Goal: Information Seeking & Learning: Learn about a topic

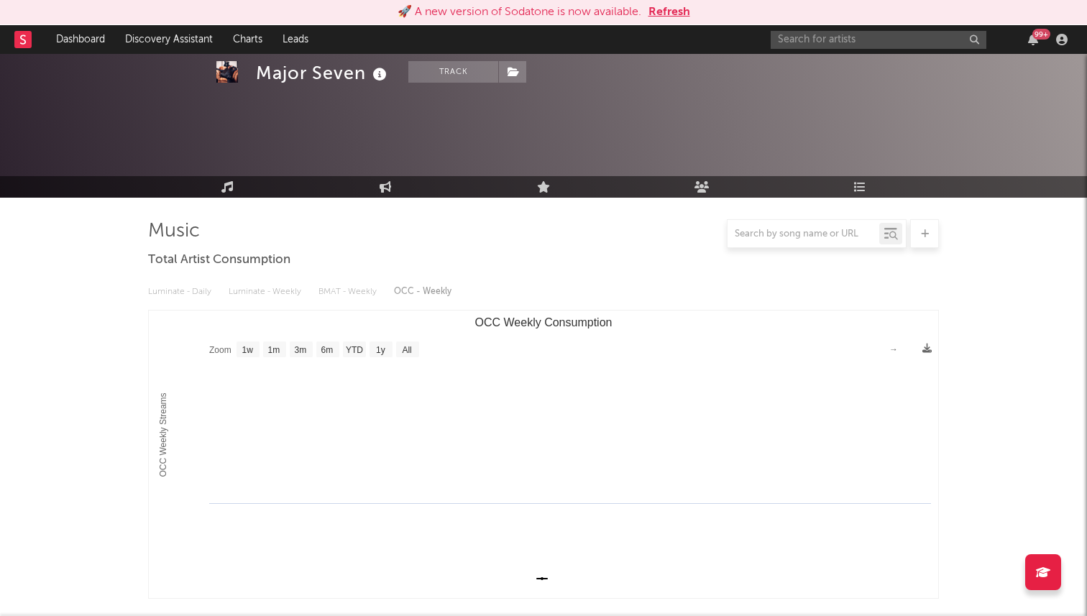
select select "1w"
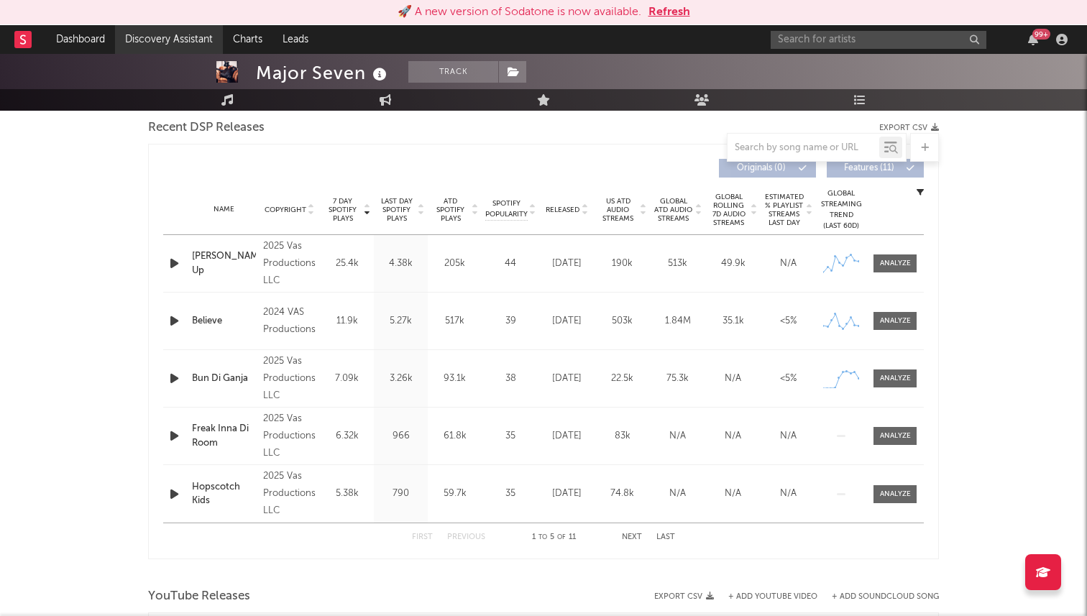
click at [151, 35] on link "Discovery Assistant" at bounding box center [169, 39] width 108 height 29
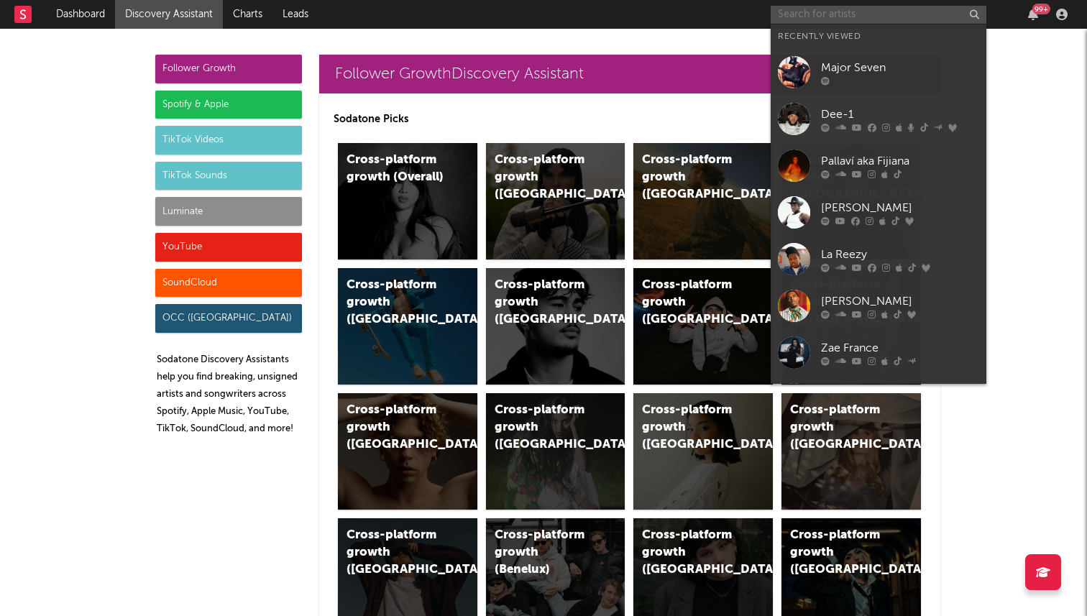
click at [851, 16] on input "text" at bounding box center [879, 15] width 216 height 18
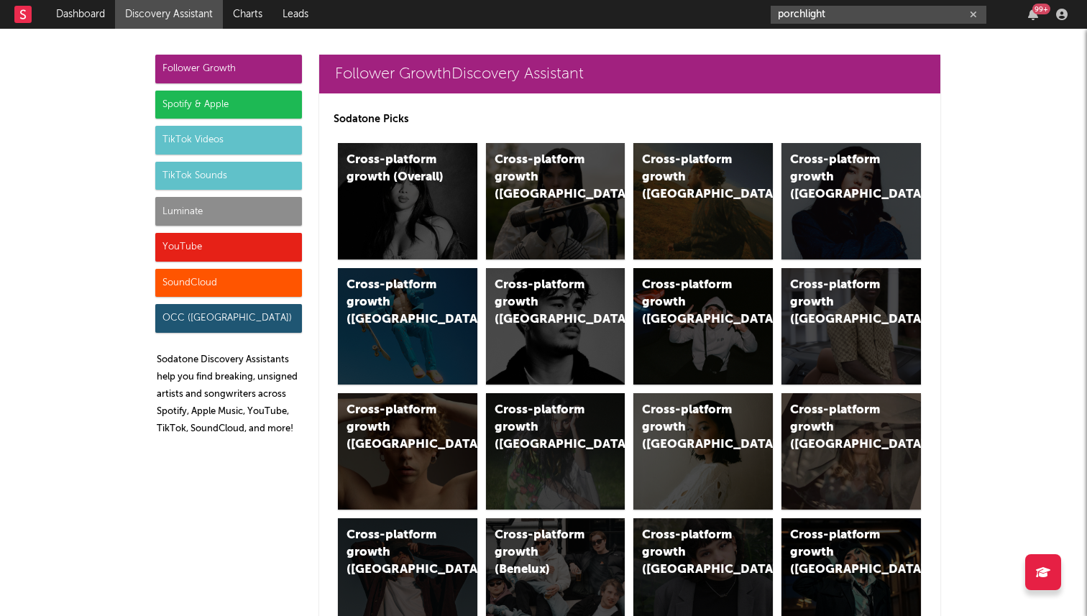
type input "porchlight"
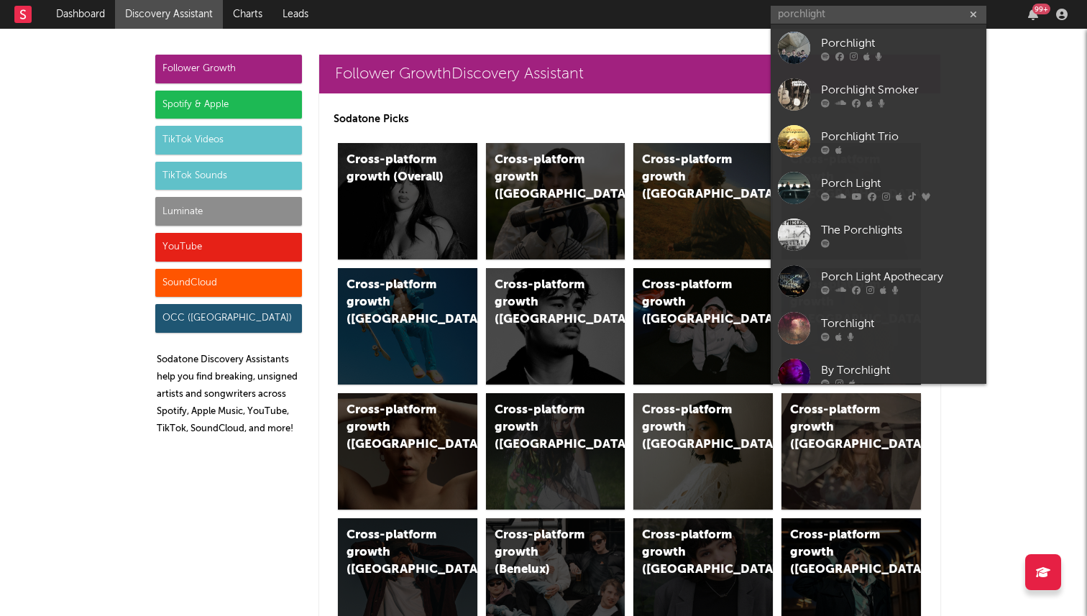
click at [601, 122] on p "Sodatone Picks" at bounding box center [630, 119] width 592 height 17
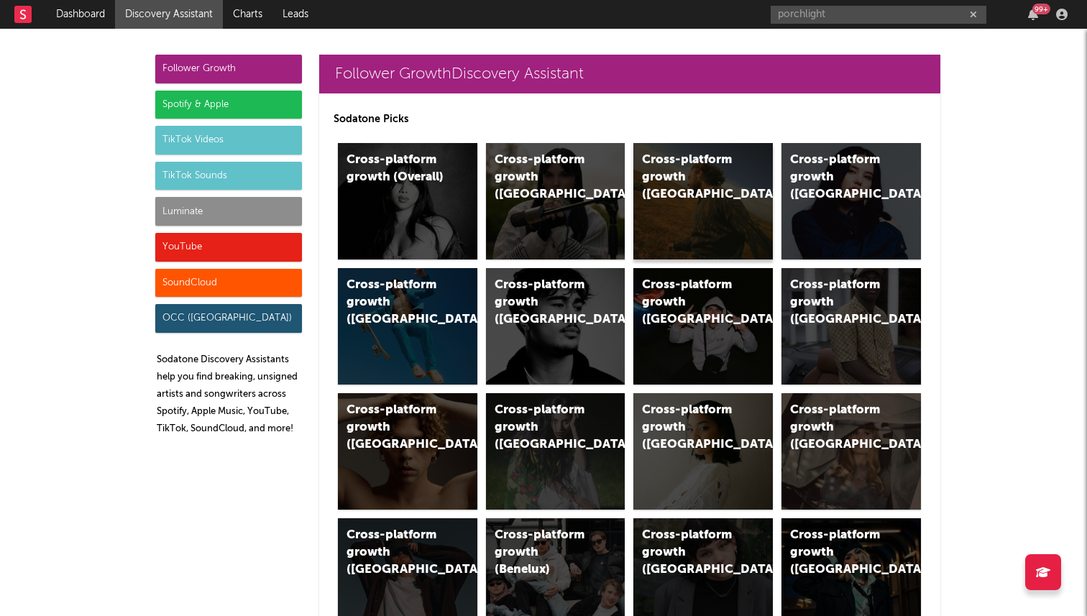
click at [685, 221] on div "Cross-platform growth (US)" at bounding box center [702, 201] width 139 height 116
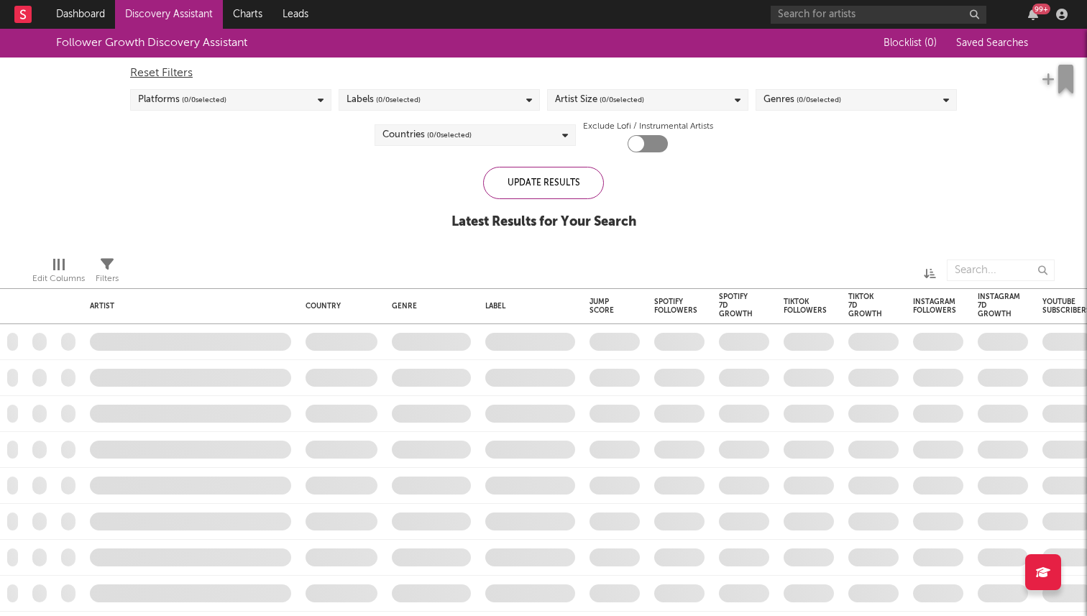
checkbox input "true"
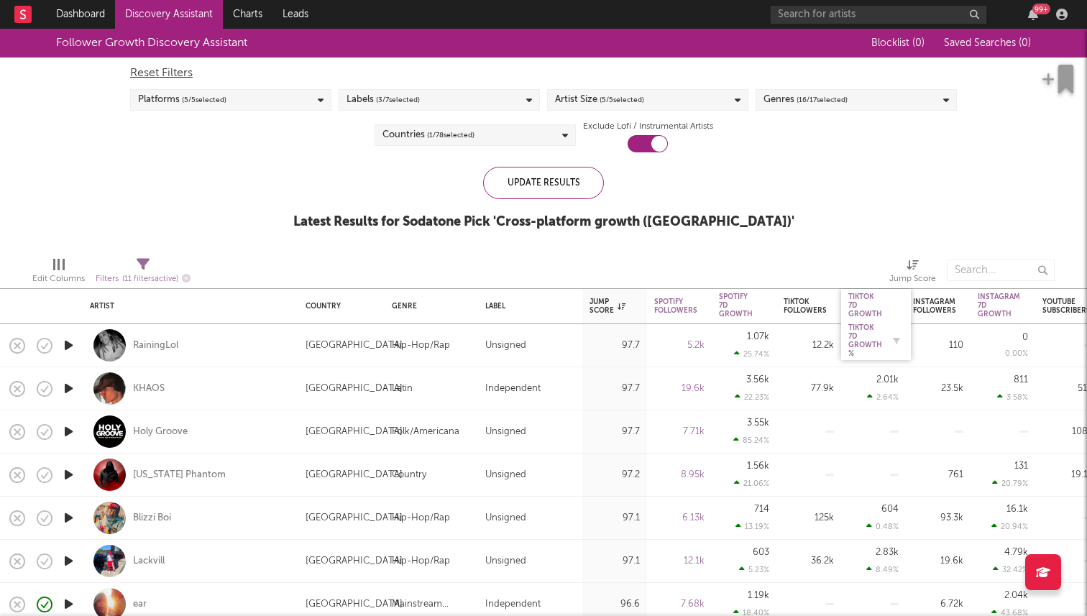
click at [860, 342] on div "Tiktok 7D Growth %" at bounding box center [865, 341] width 34 height 35
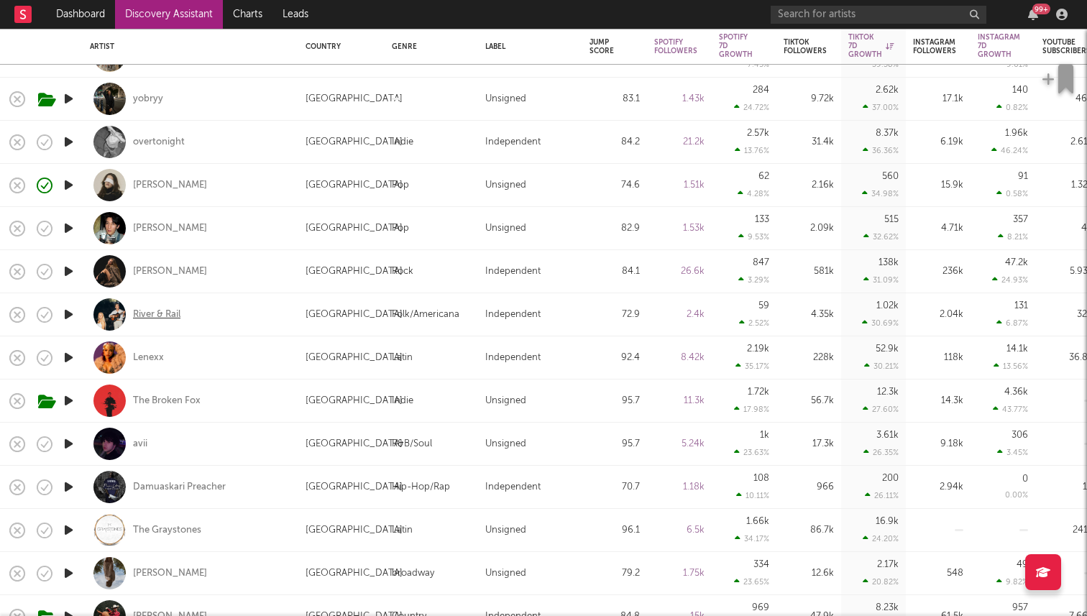
click at [145, 314] on div "River & Rail" at bounding box center [156, 314] width 47 height 13
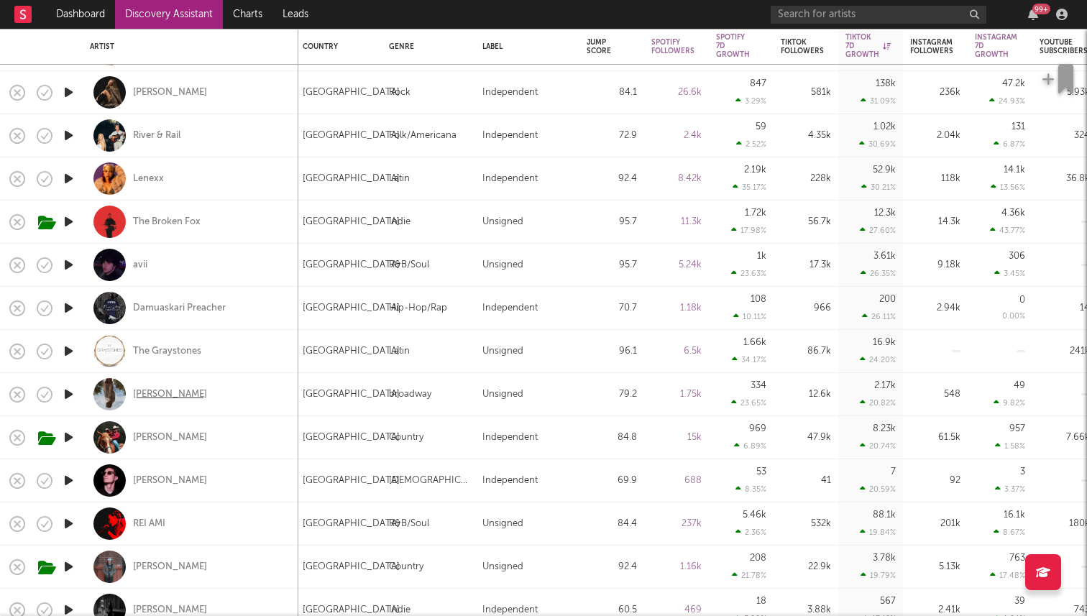
click at [165, 398] on div "Annabelle Dinda" at bounding box center [170, 394] width 74 height 13
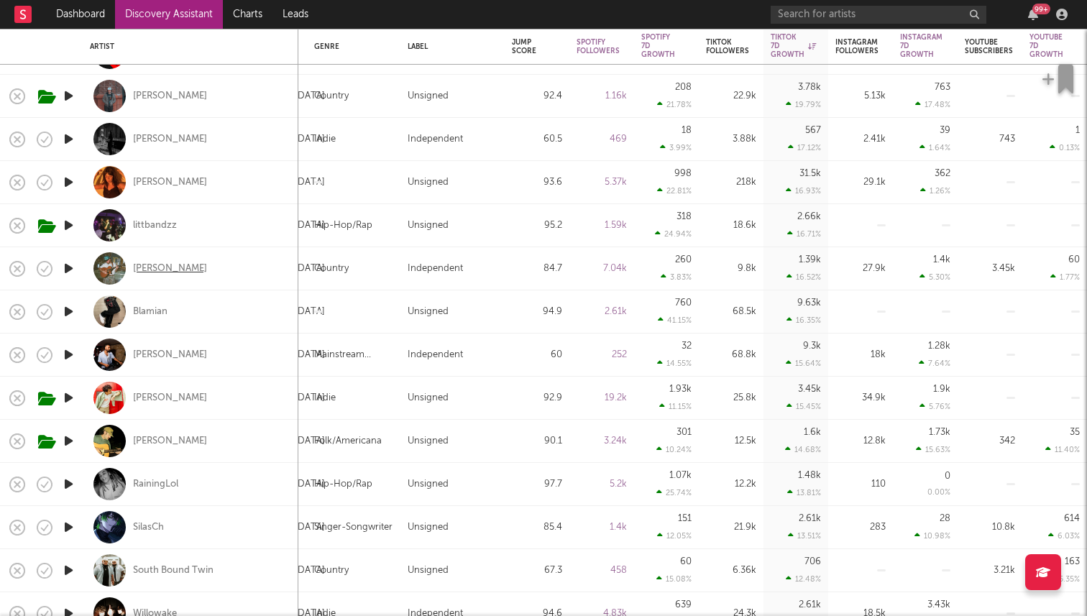
click at [161, 269] on div "[PERSON_NAME]" at bounding box center [170, 268] width 74 height 13
click at [393, 339] on div "Mainstream Electronic" at bounding box center [353, 355] width 93 height 43
select select "1w"
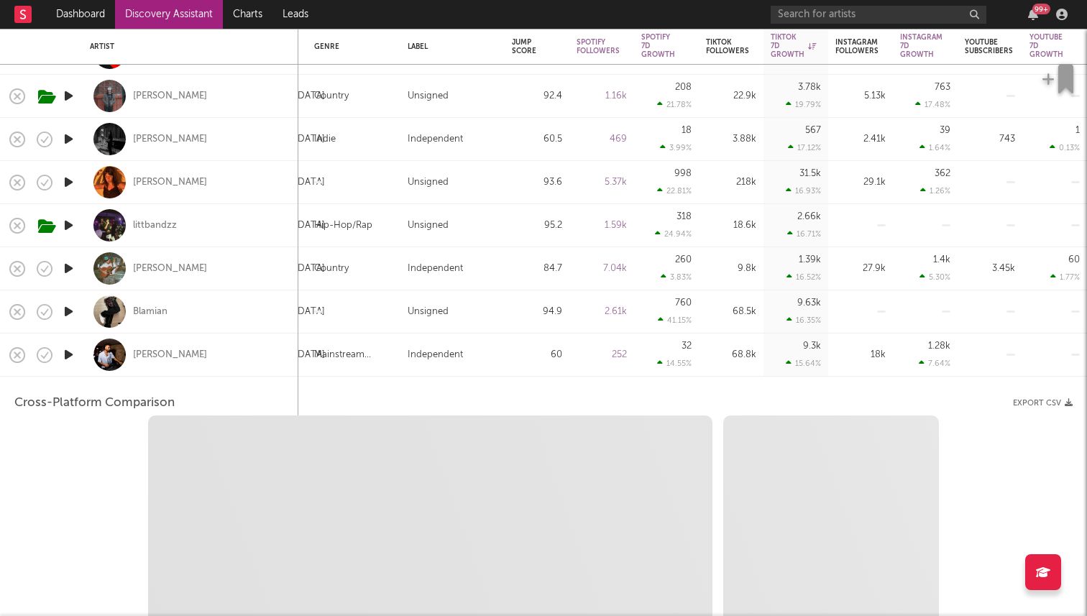
select select "1w"
click at [482, 392] on div "Cross-Platform Comparison Export CSV" at bounding box center [543, 403] width 1058 height 24
click at [486, 352] on div "Independent" at bounding box center [453, 355] width 90 height 17
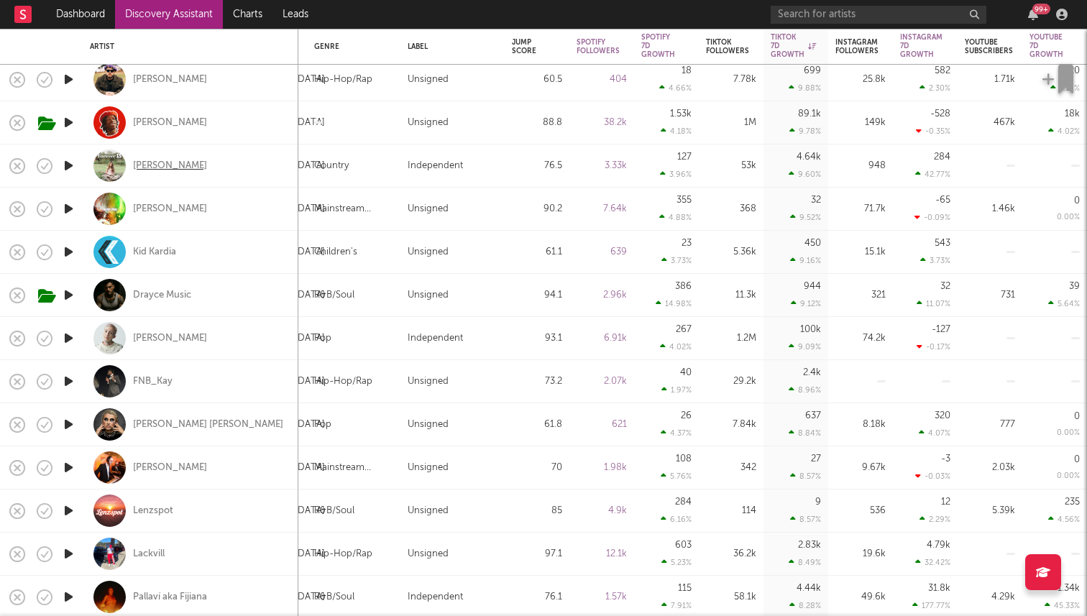
click at [159, 167] on div "[PERSON_NAME]" at bounding box center [170, 166] width 74 height 13
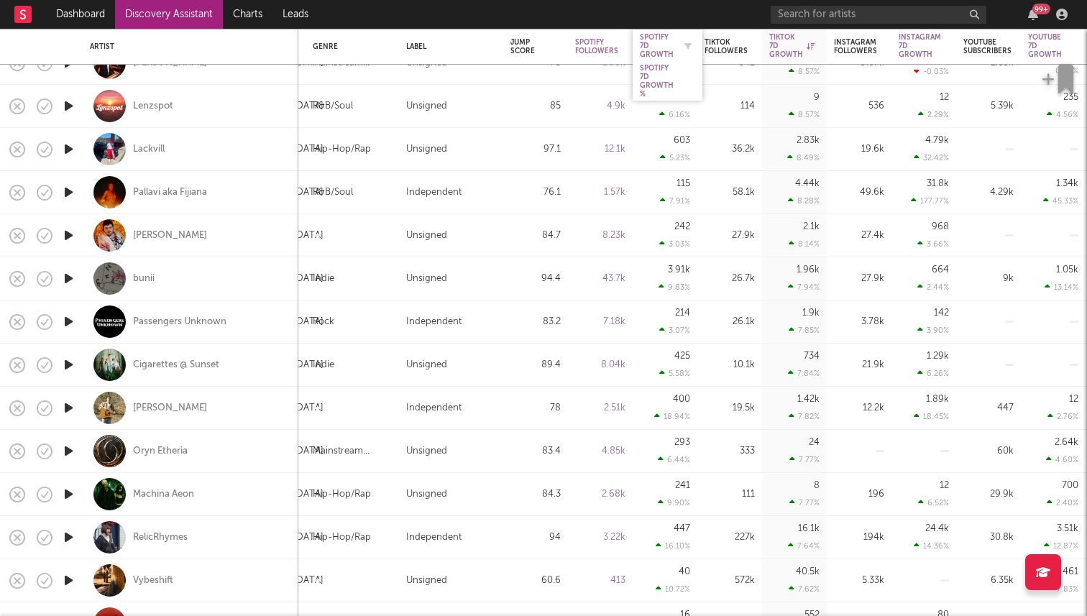
click at [654, 42] on div "Spotify 7D Growth" at bounding box center [657, 46] width 34 height 26
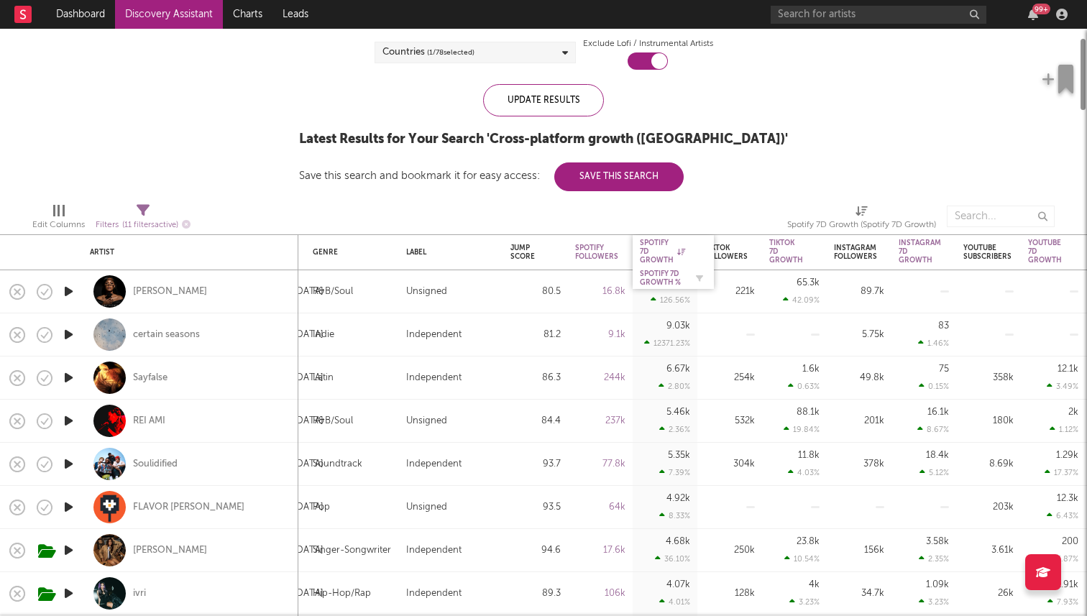
click at [653, 255] on div "Spotify 7D Growth" at bounding box center [662, 252] width 45 height 26
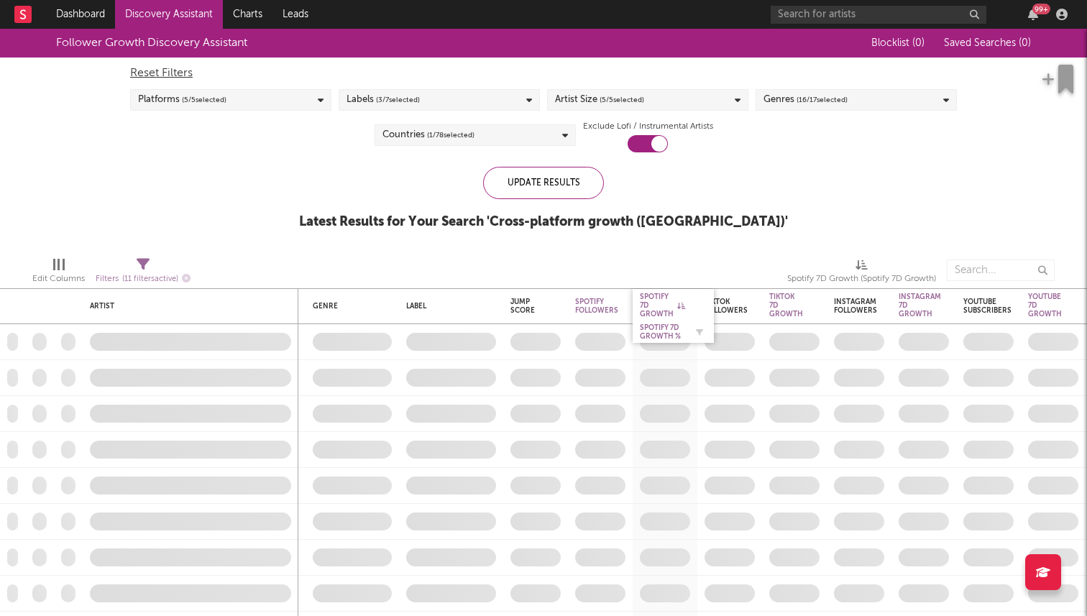
click at [654, 334] on div "Spotify 7D Growth Spotify 7D Growth %" at bounding box center [673, 316] width 81 height 54
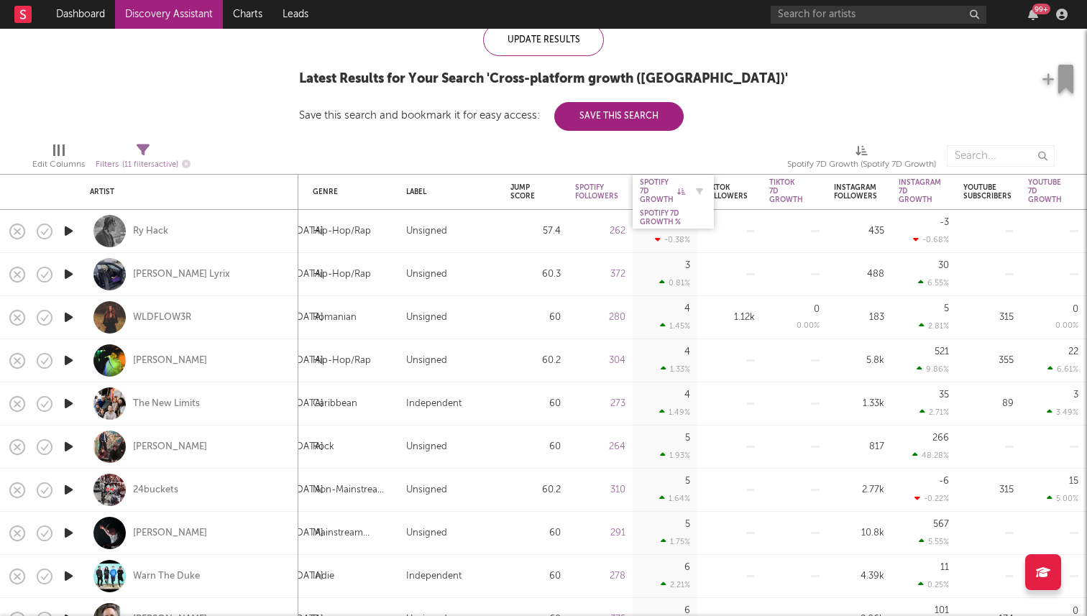
click at [650, 188] on div "Spotify 7D Growth" at bounding box center [662, 191] width 45 height 26
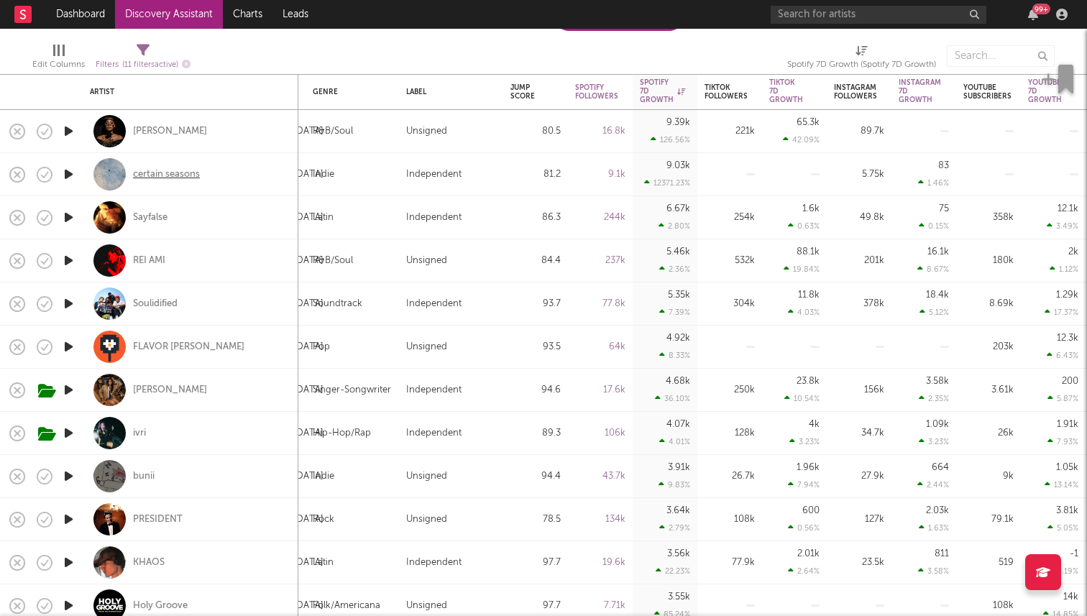
click at [181, 175] on div "certain seasons" at bounding box center [166, 174] width 67 height 13
click at [76, 175] on icon "button" at bounding box center [68, 174] width 15 height 18
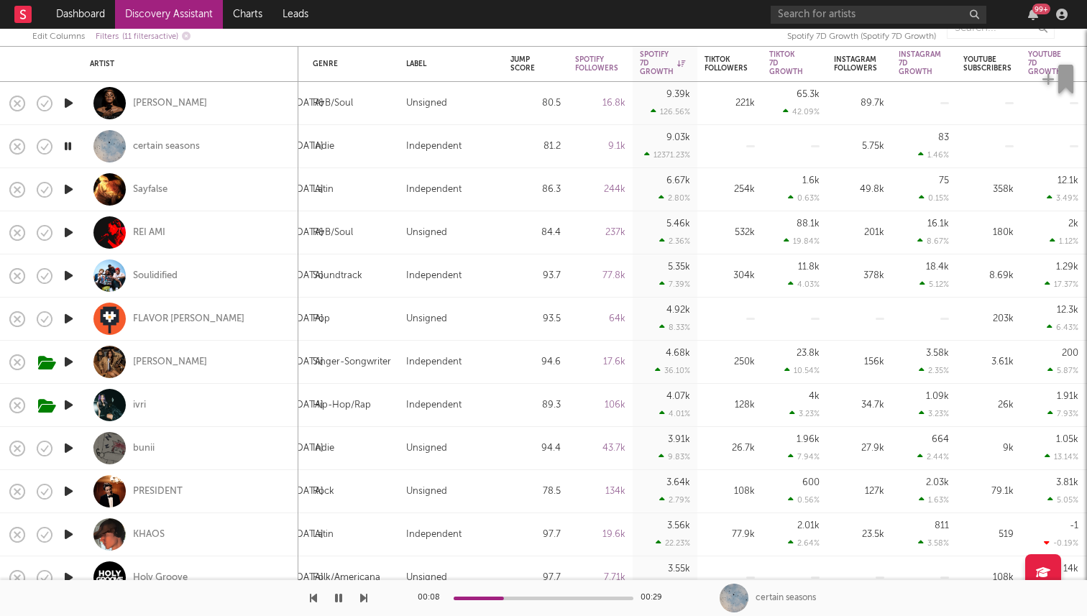
click at [70, 145] on icon "button" at bounding box center [68, 146] width 14 height 18
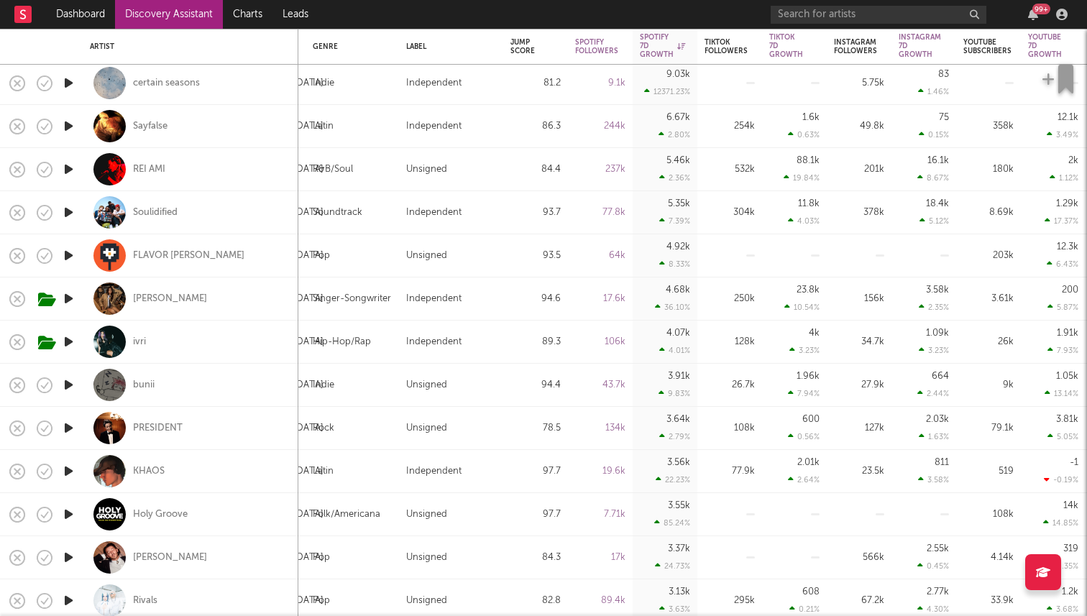
click at [65, 127] on icon "button" at bounding box center [68, 126] width 15 height 18
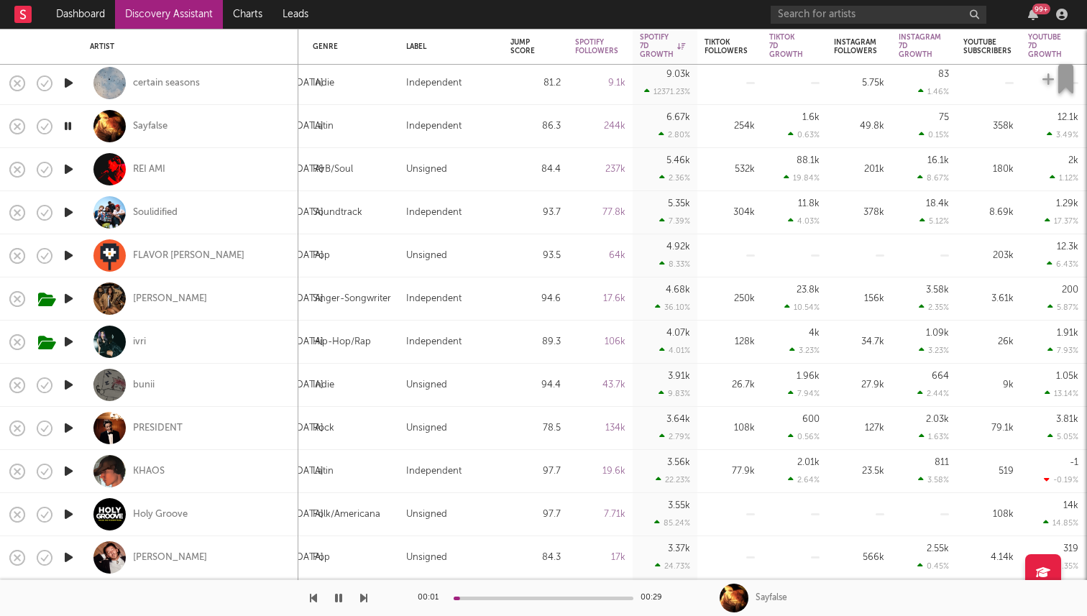
click at [65, 127] on icon "button" at bounding box center [68, 126] width 14 height 18
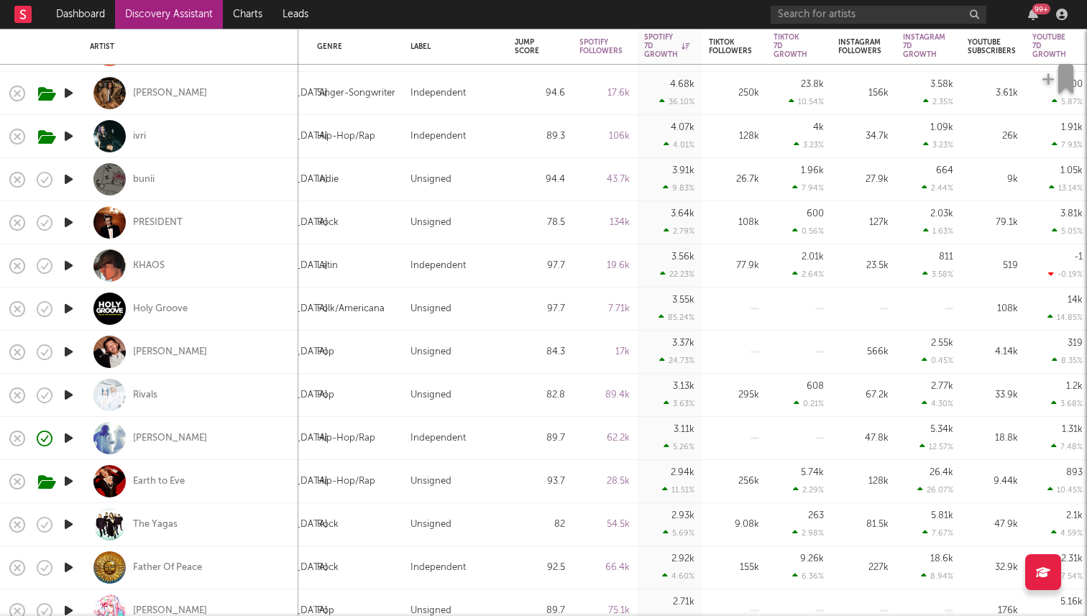
click at [66, 173] on icon "button" at bounding box center [68, 179] width 15 height 18
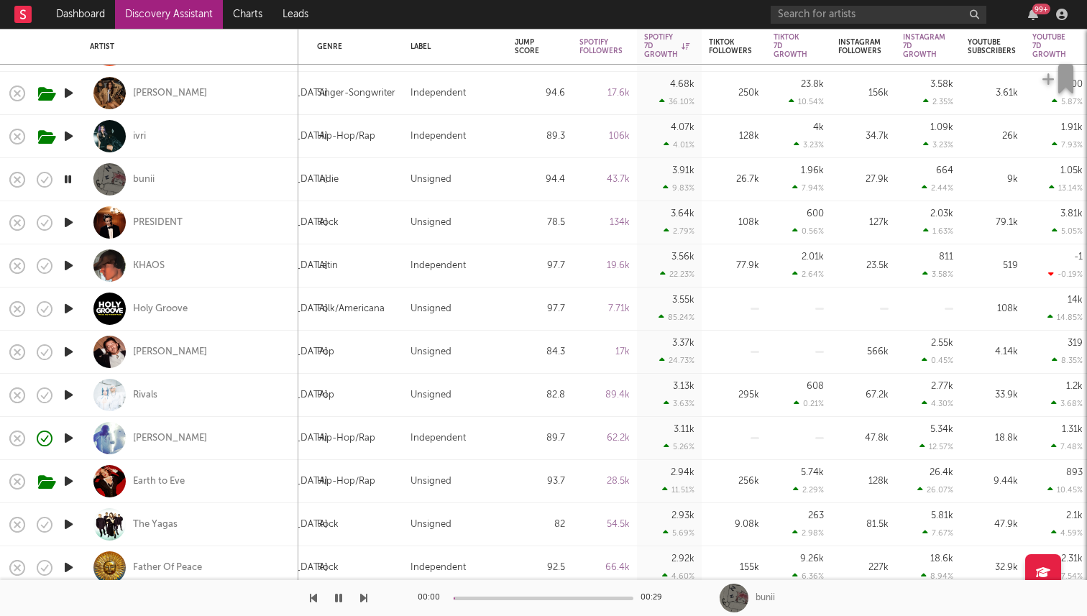
click at [66, 178] on icon "button" at bounding box center [68, 179] width 14 height 18
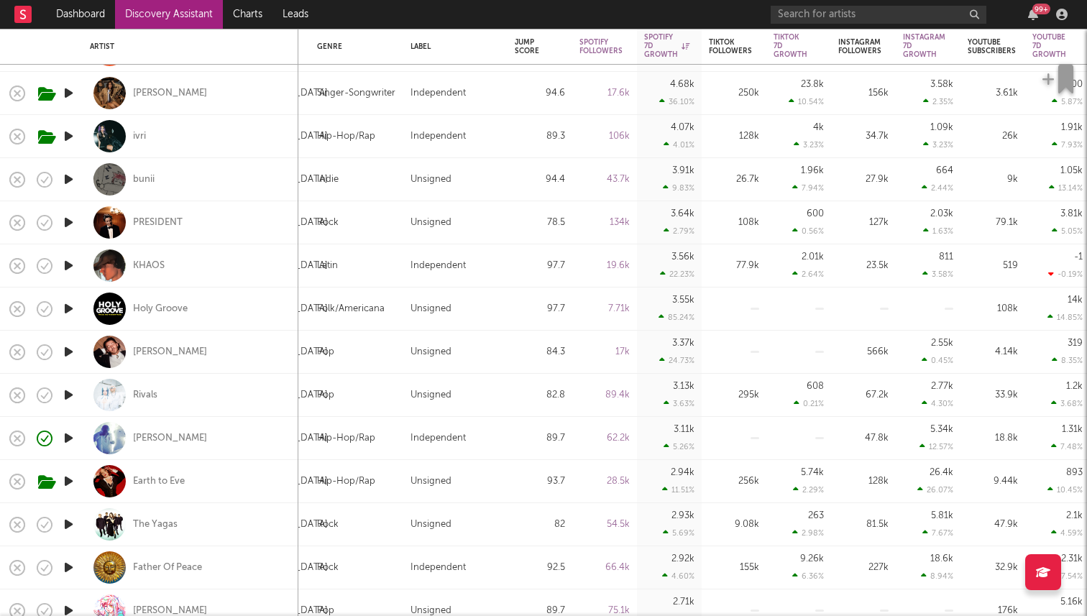
click at [63, 183] on icon "button" at bounding box center [68, 179] width 15 height 18
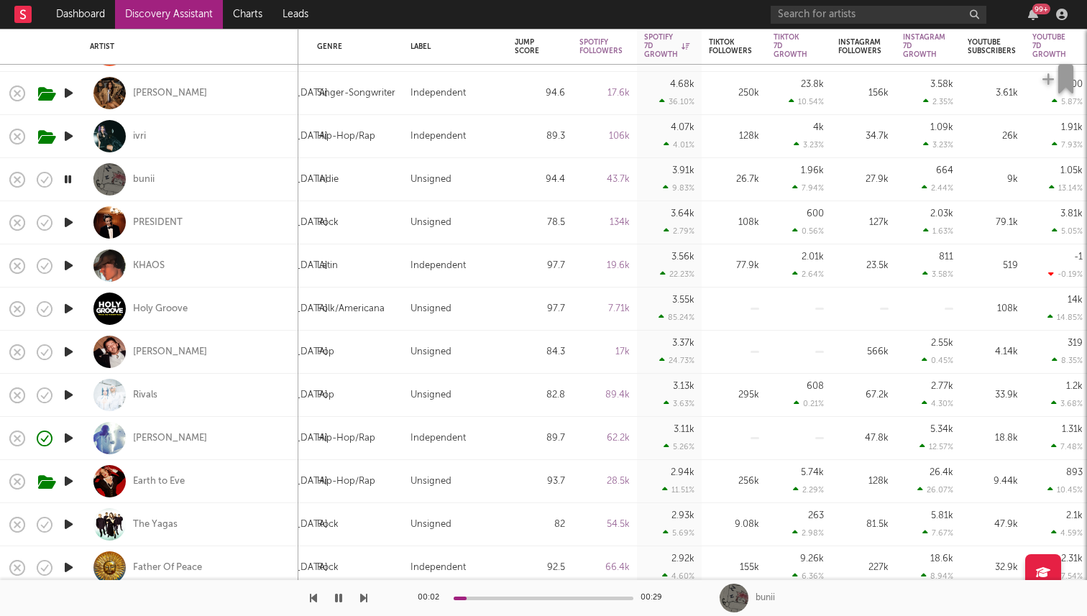
click at [67, 182] on icon "button" at bounding box center [68, 179] width 14 height 18
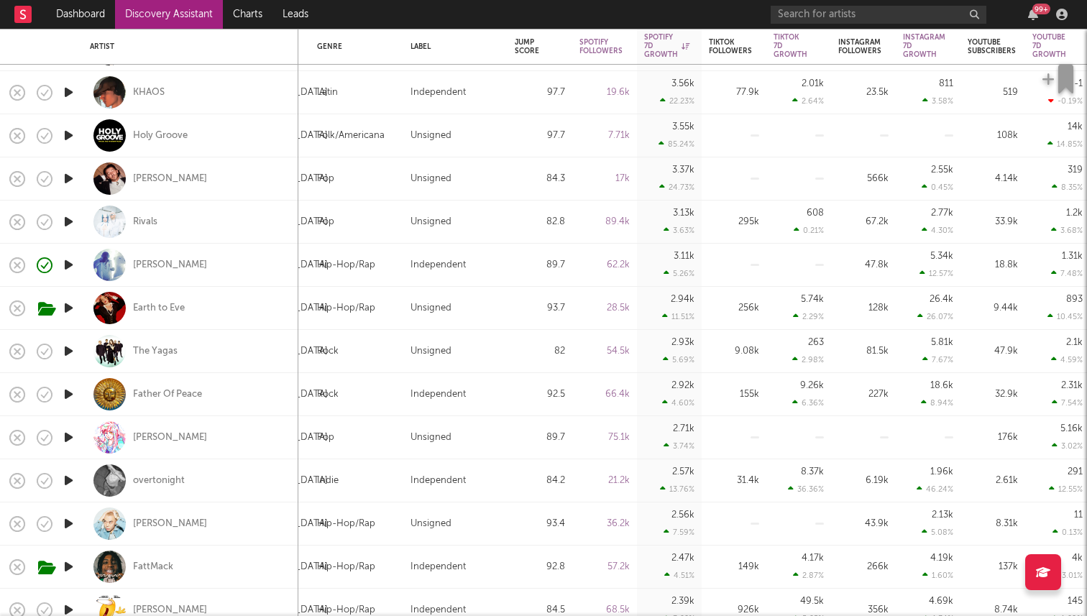
click at [70, 180] on icon "button" at bounding box center [68, 179] width 15 height 18
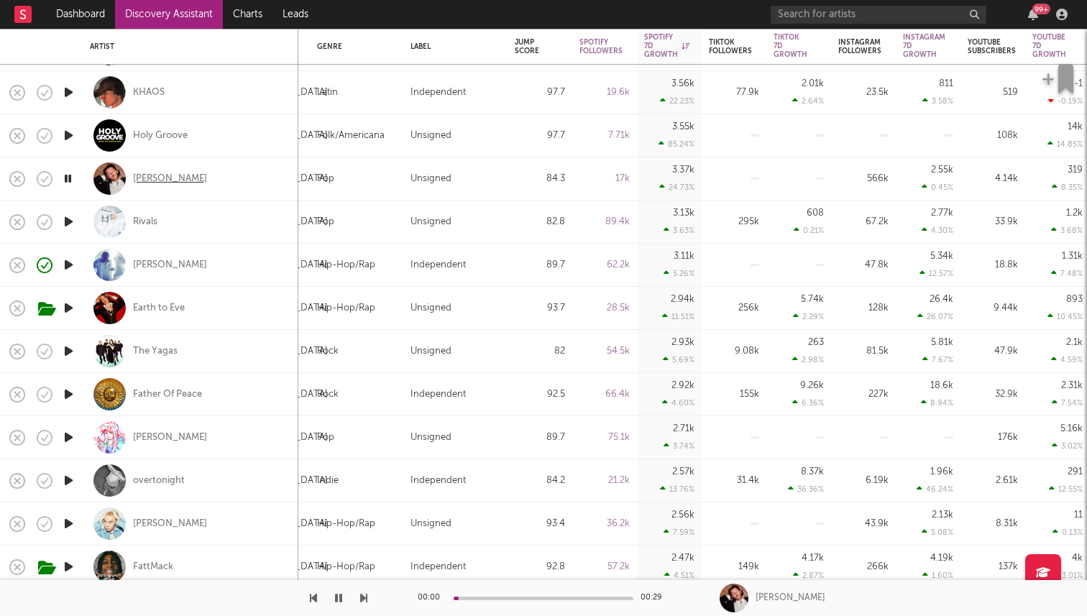
click at [164, 181] on div "Franklin Jonas" at bounding box center [170, 179] width 74 height 13
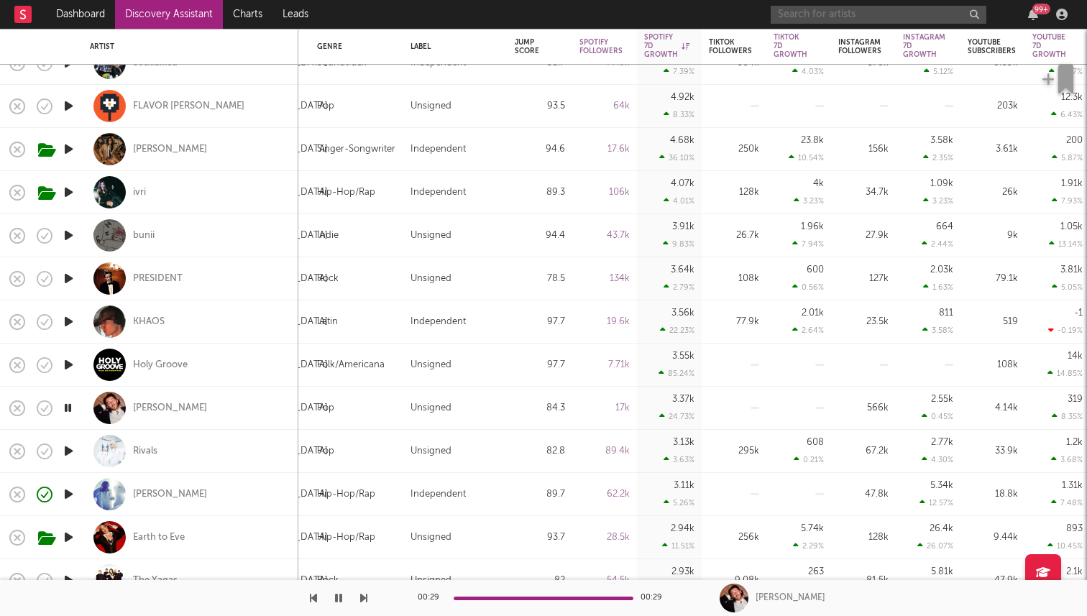
click at [794, 16] on input "text" at bounding box center [879, 15] width 216 height 18
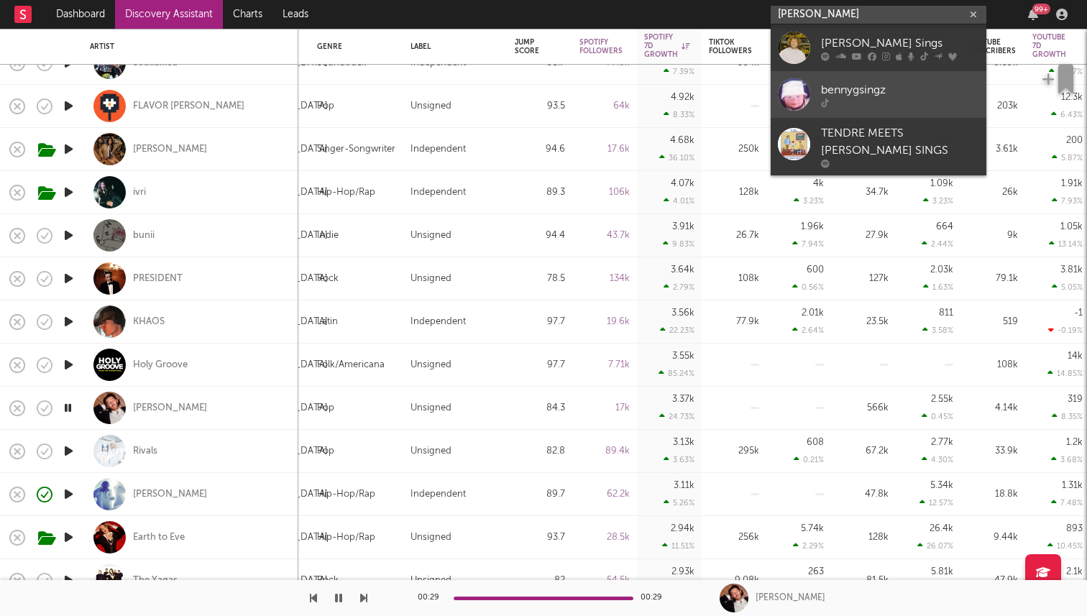
type input "benny singz"
click at [859, 99] on div at bounding box center [900, 103] width 158 height 9
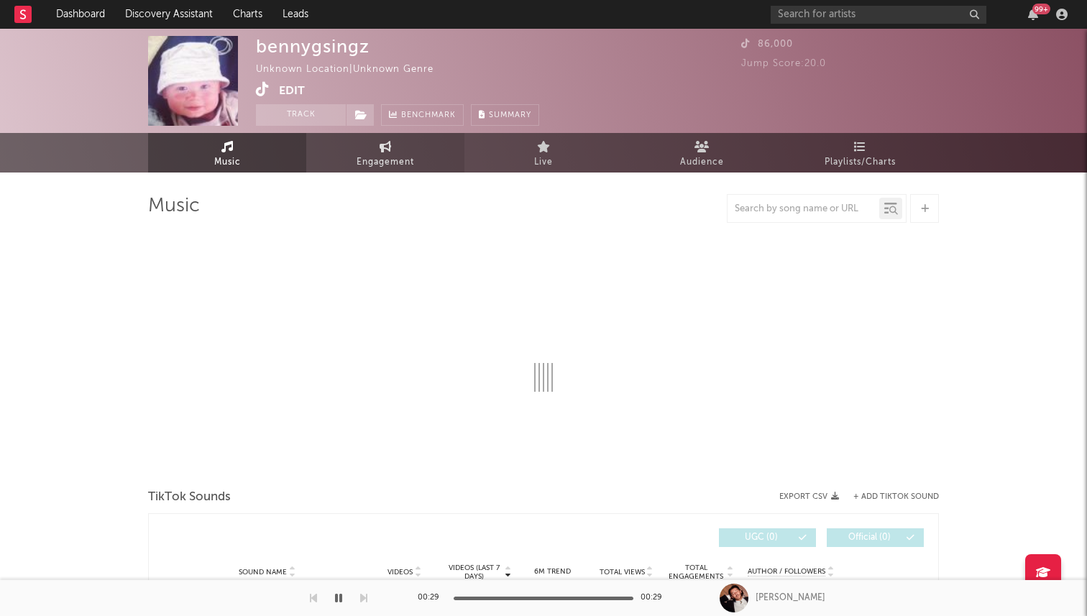
select select "1w"
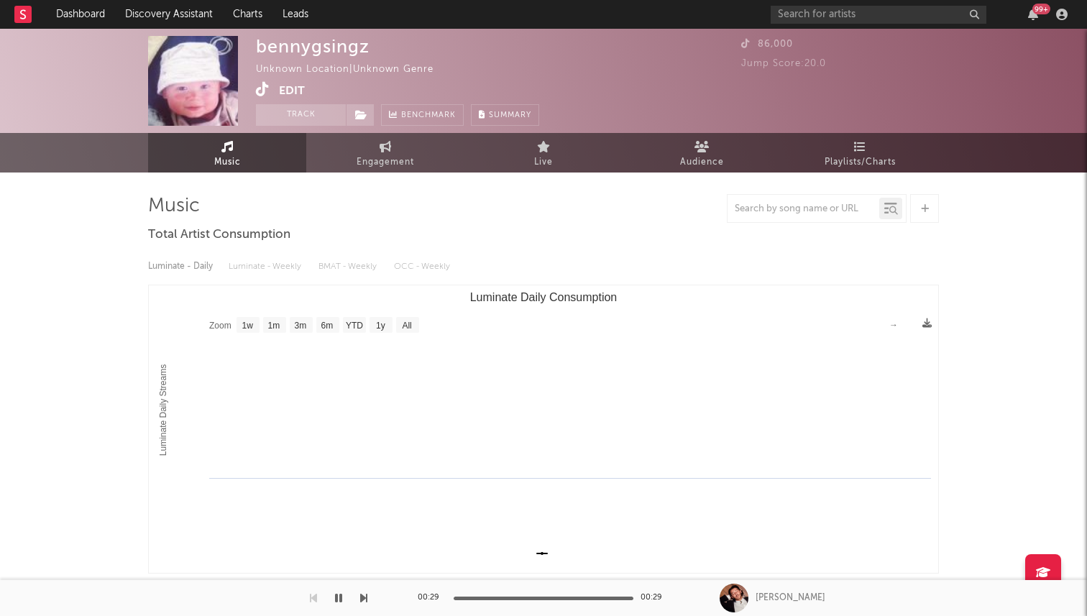
click at [257, 89] on icon at bounding box center [263, 89] width 14 height 14
click at [382, 157] on span "Engagement" at bounding box center [386, 162] width 58 height 17
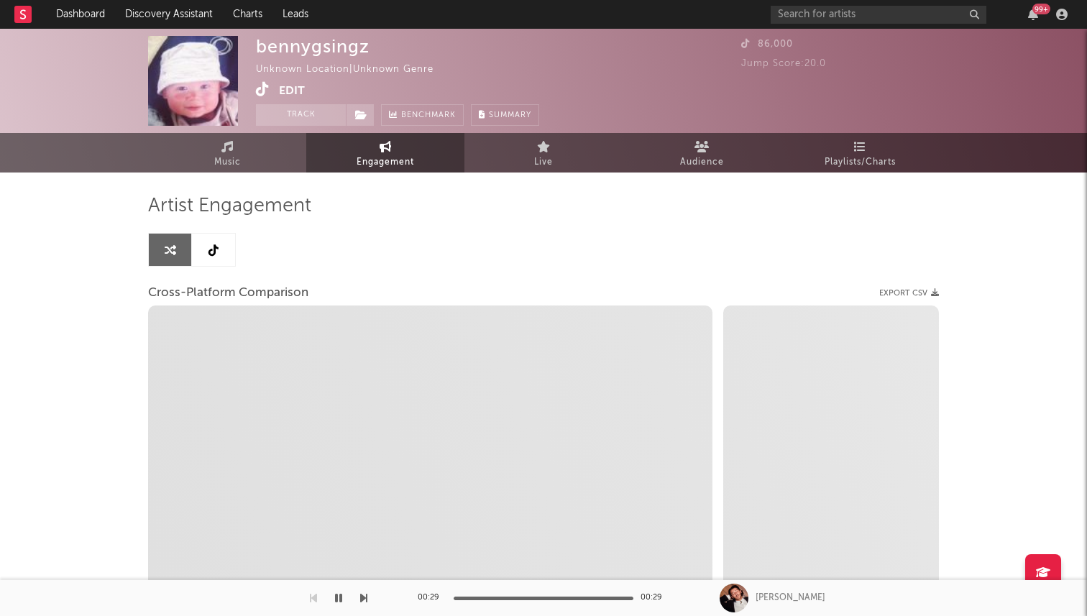
select select "1w"
click at [214, 254] on icon at bounding box center [214, 250] width 10 height 12
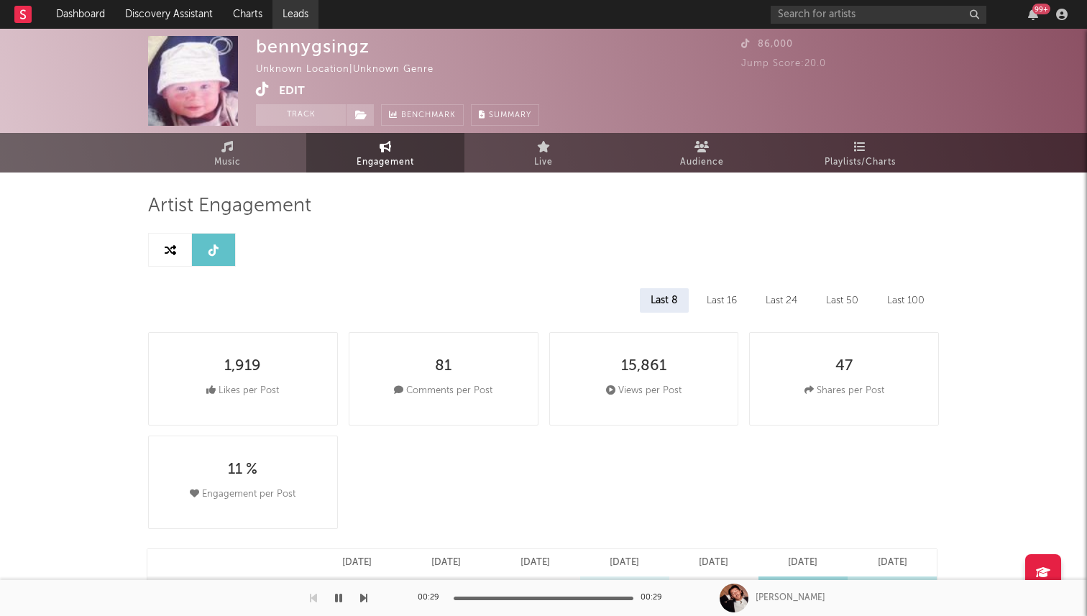
select select "6m"
click at [268, 157] on link "Music" at bounding box center [227, 153] width 158 height 40
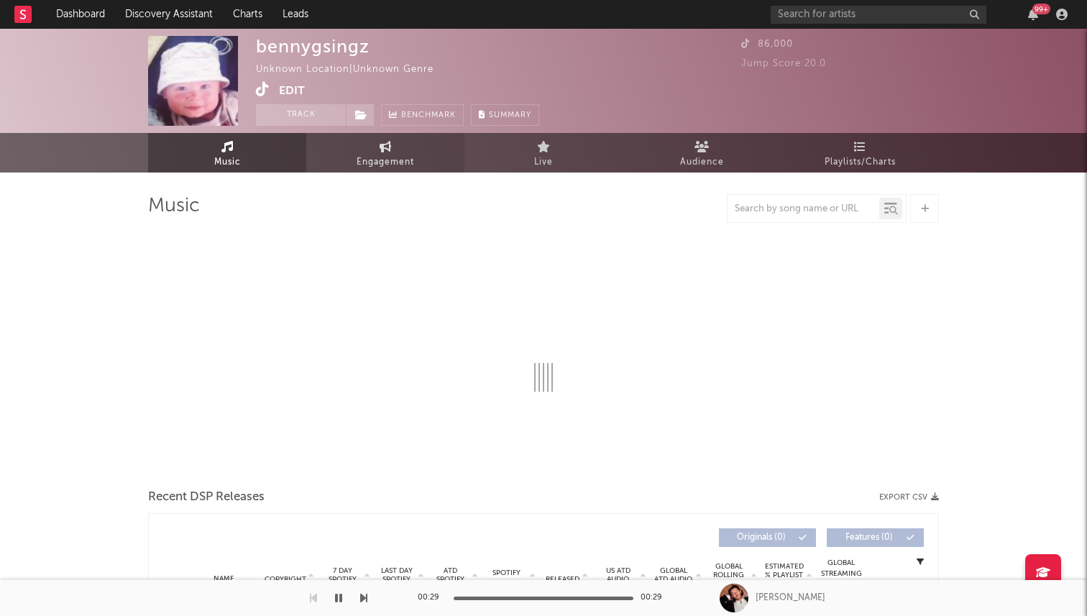
click at [380, 160] on span "Engagement" at bounding box center [386, 162] width 58 height 17
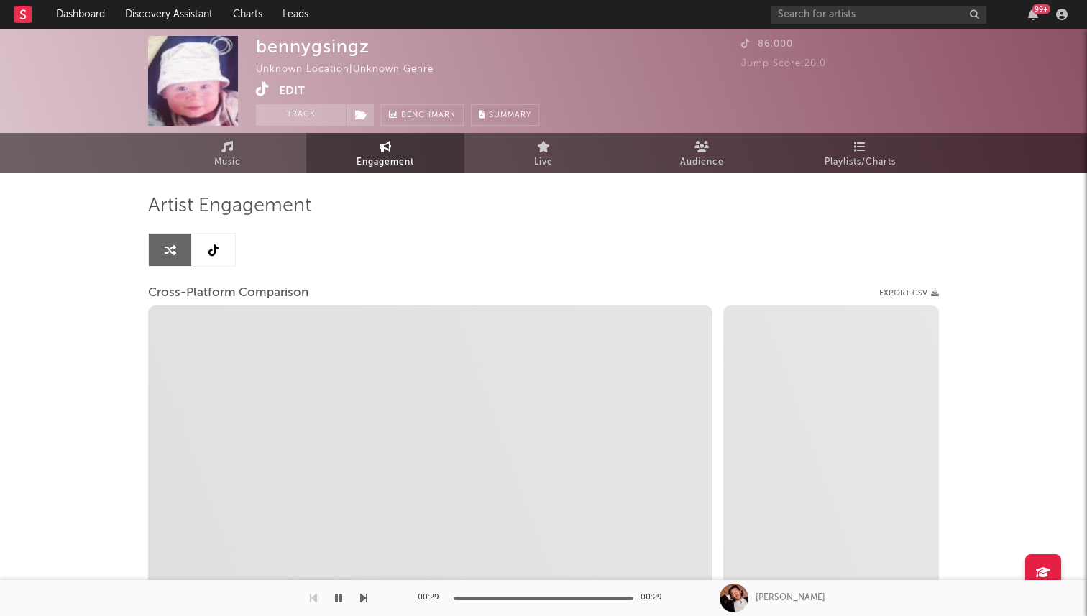
select select "1w"
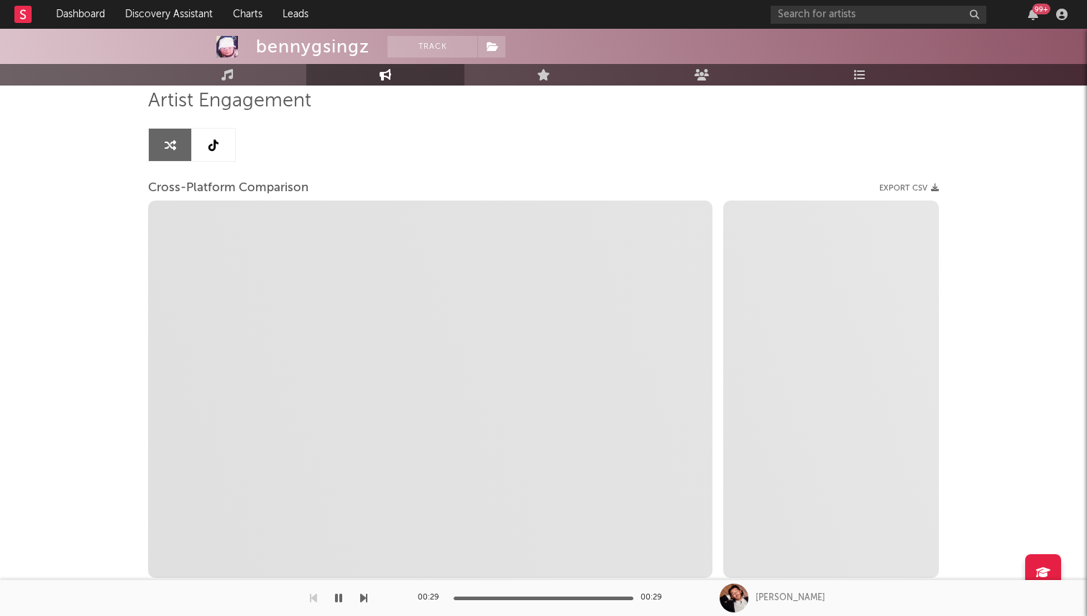
scroll to position [168, 0]
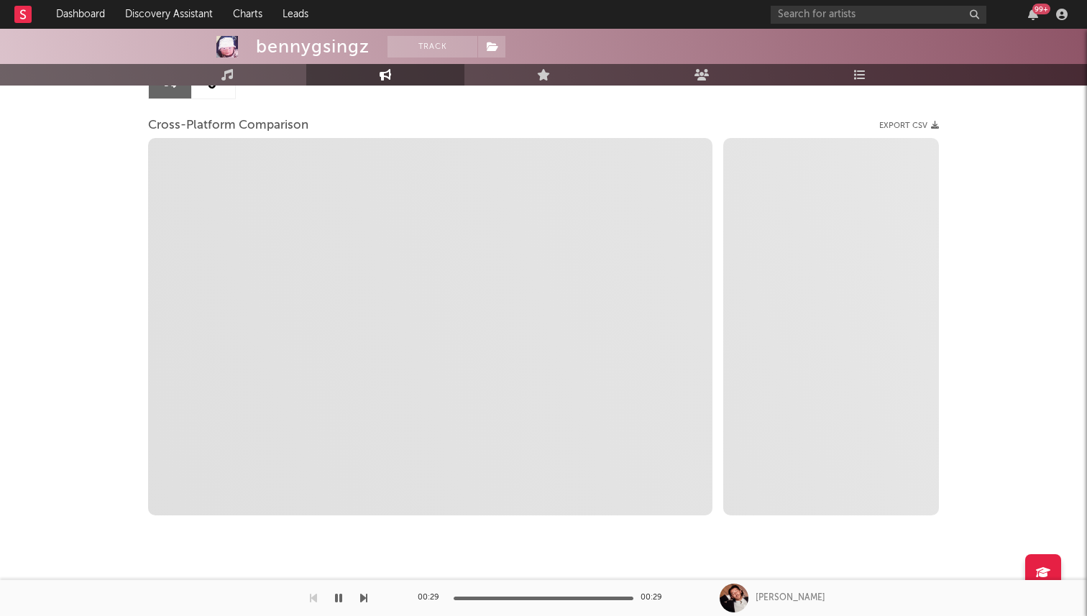
select select "1m"
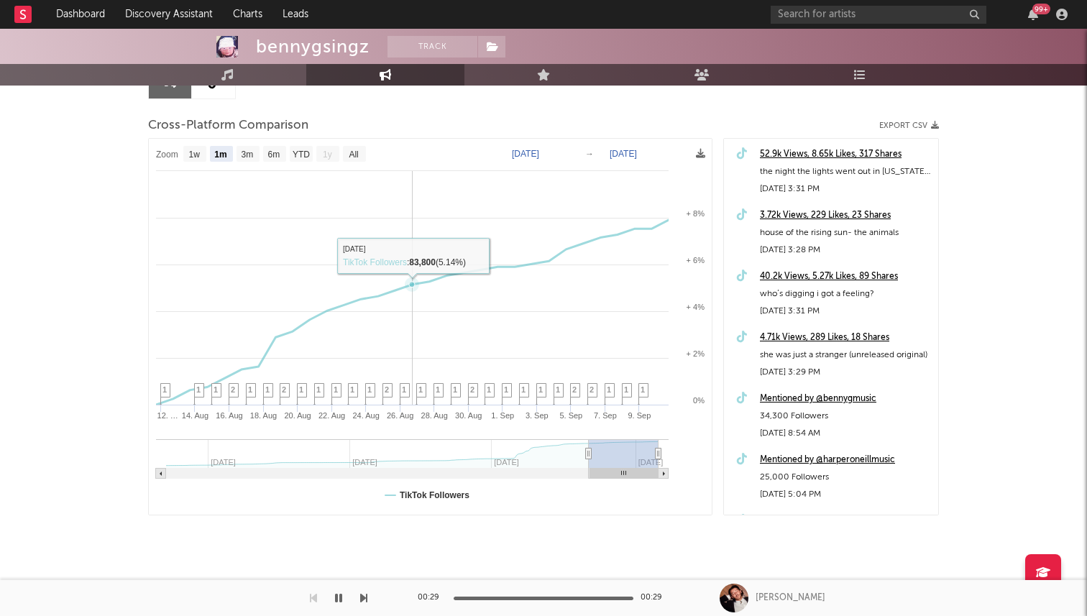
scroll to position [0, 0]
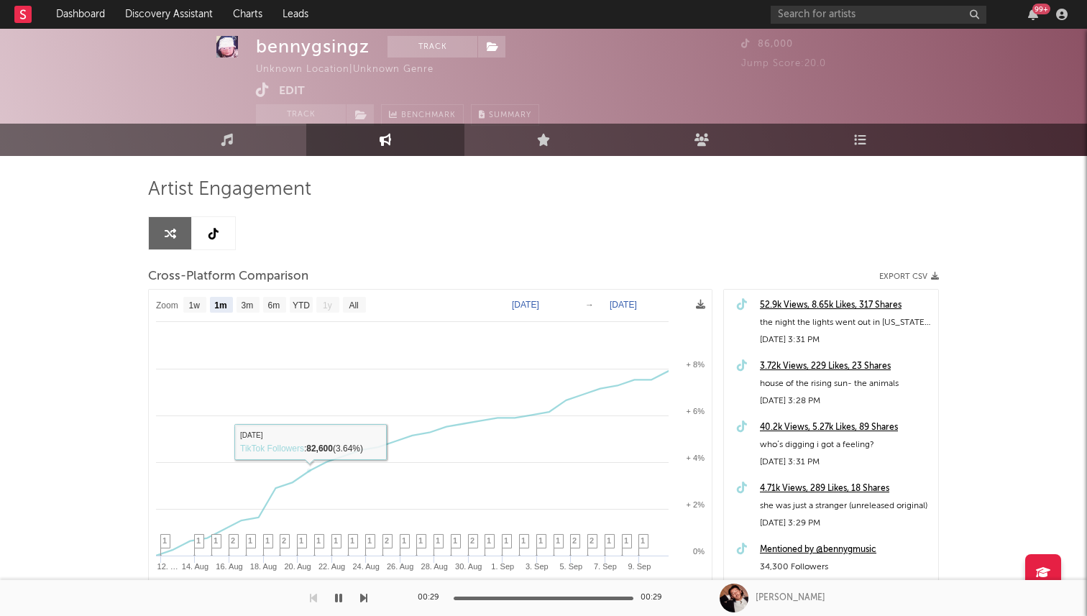
click at [207, 229] on link at bounding box center [213, 233] width 43 height 32
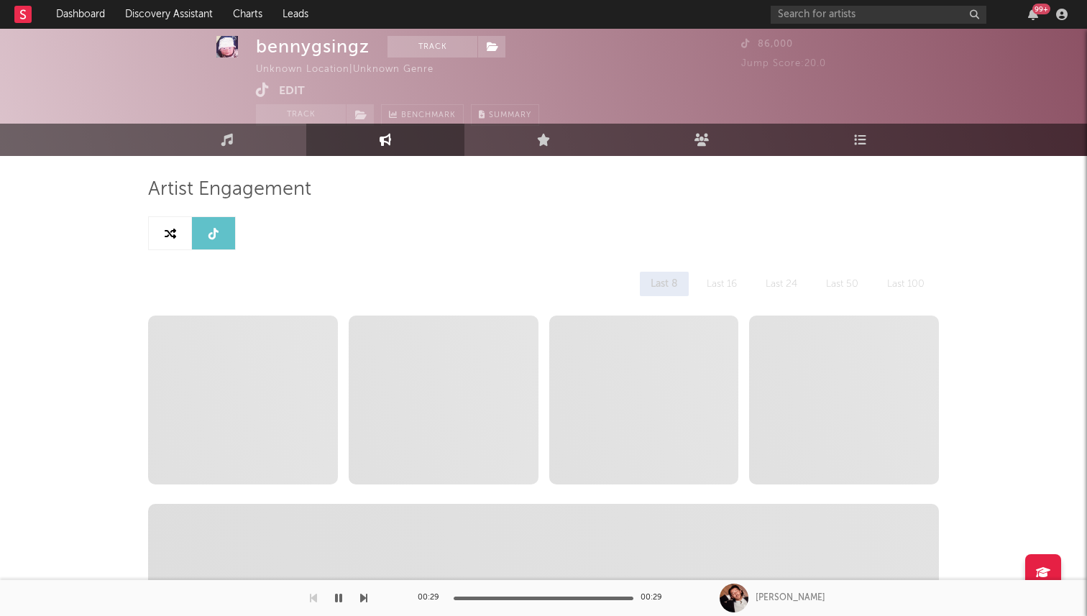
select select "6m"
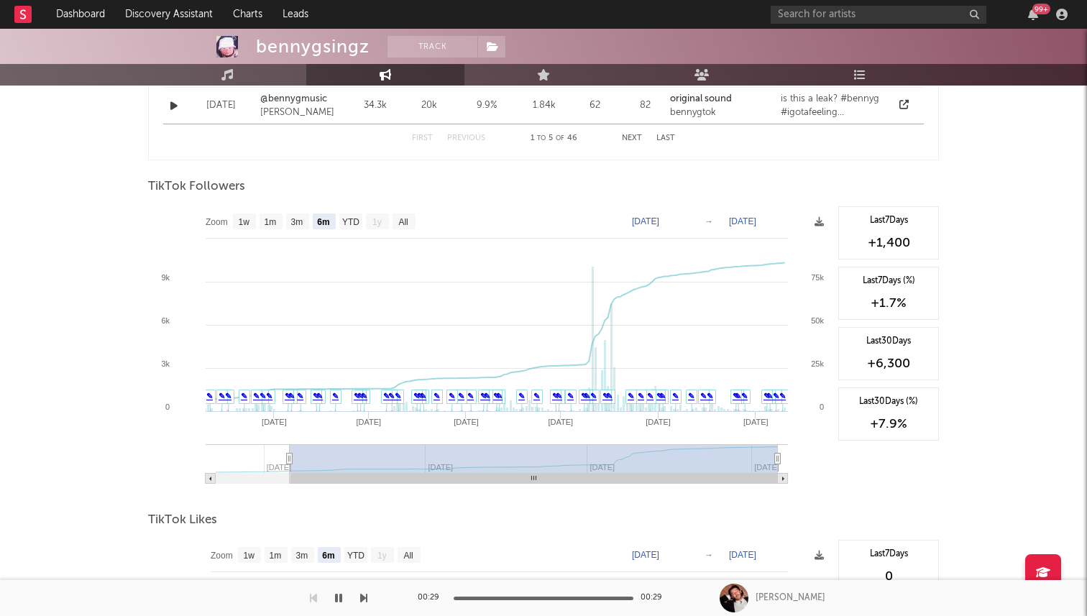
scroll to position [1301, 0]
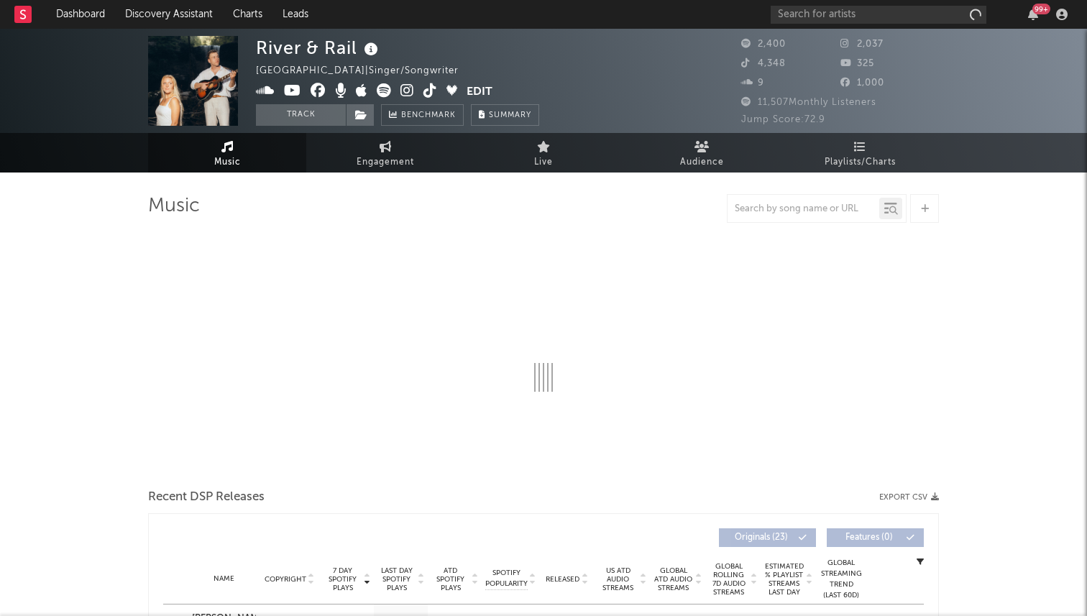
select select "6m"
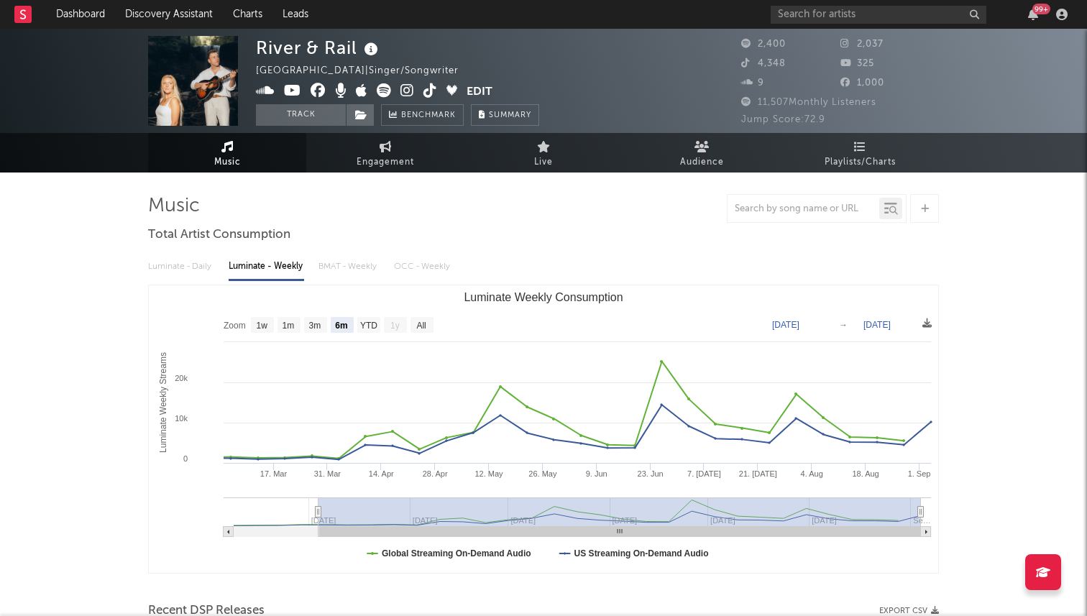
click at [423, 93] on icon at bounding box center [430, 90] width 14 height 14
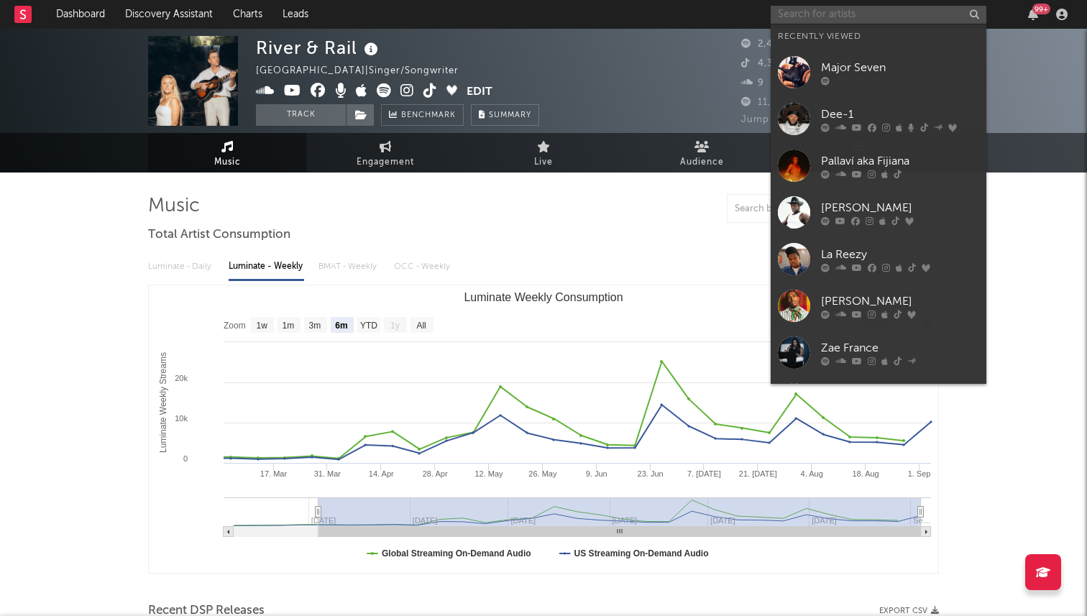
click at [815, 10] on input "text" at bounding box center [879, 15] width 216 height 18
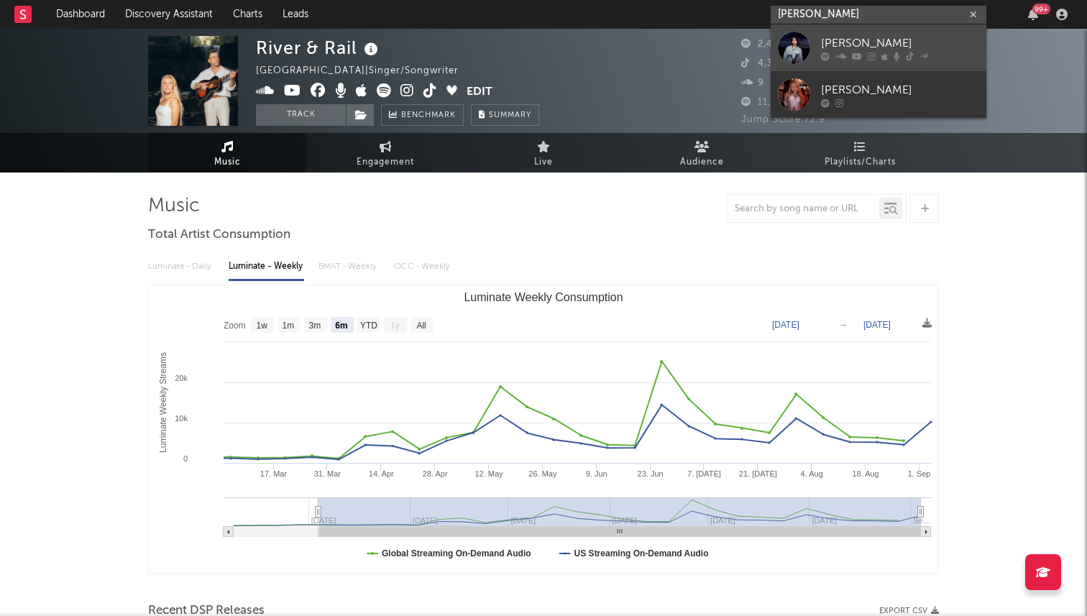
type input "kayla grace"
click at [788, 49] on div at bounding box center [794, 48] width 32 height 32
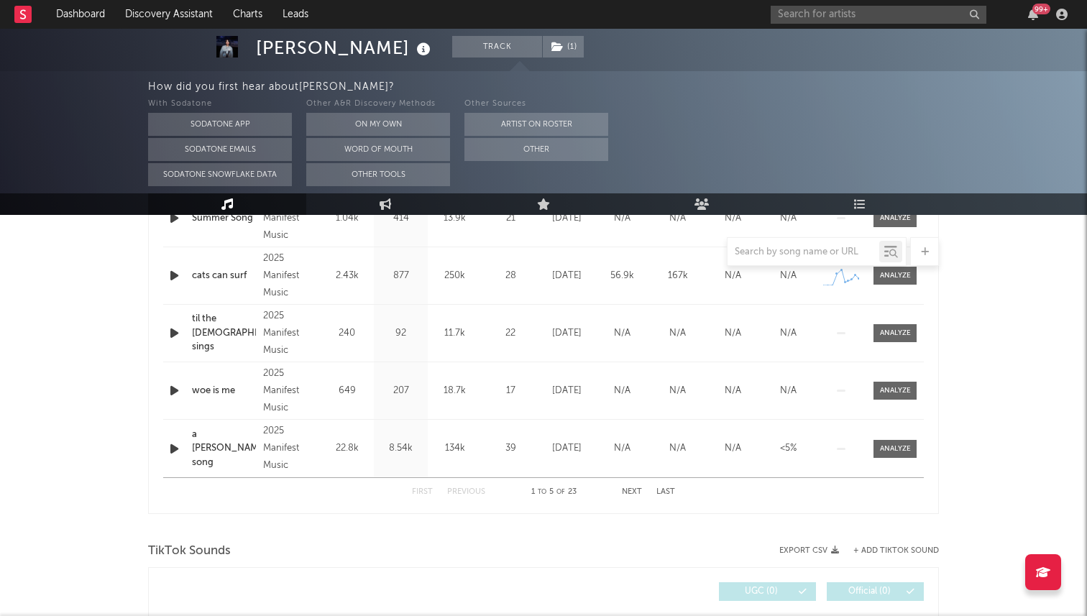
select select "1w"
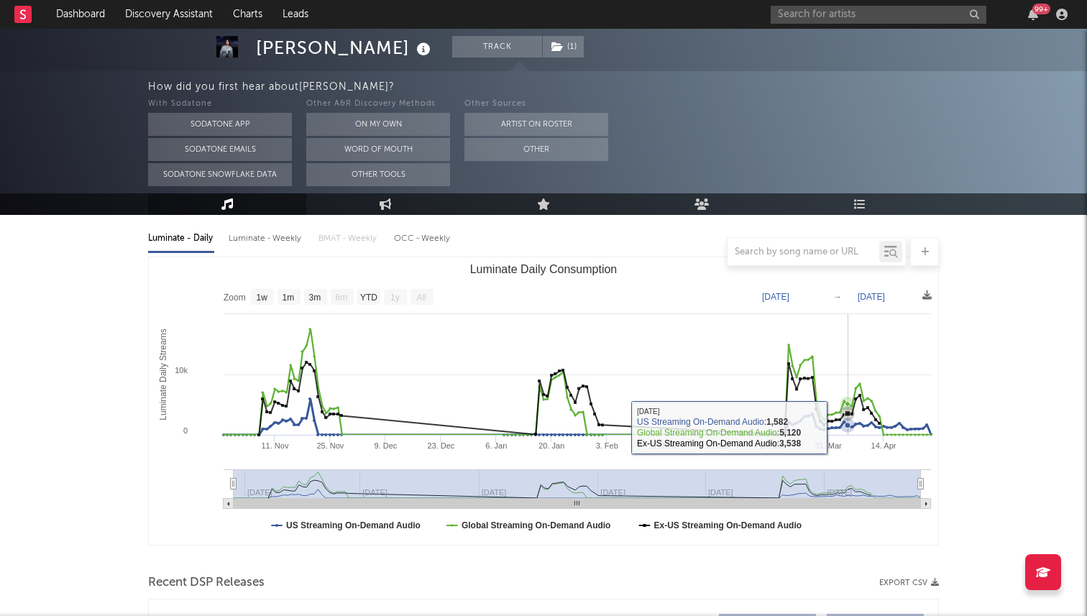
scroll to position [127, 0]
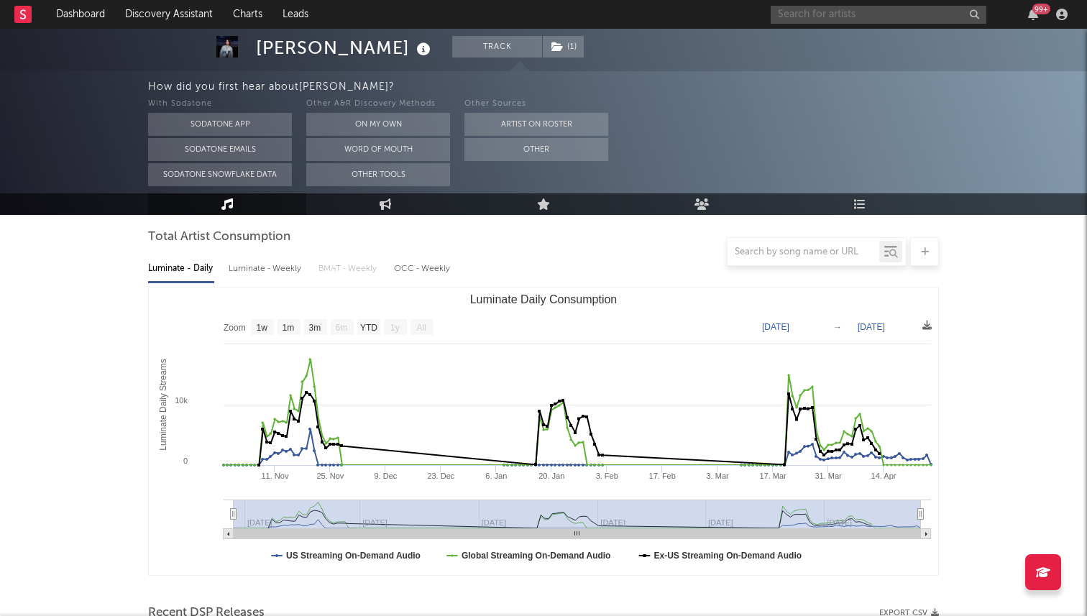
click at [790, 6] on input "text" at bounding box center [879, 15] width 216 height 18
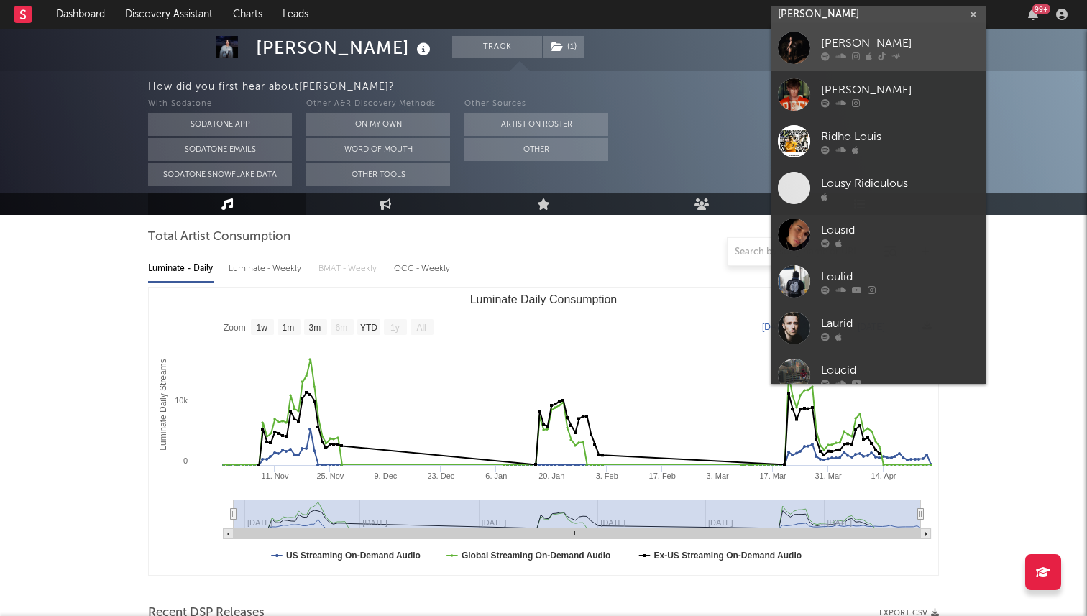
type input "lou rid"
click at [808, 48] on div at bounding box center [794, 48] width 32 height 32
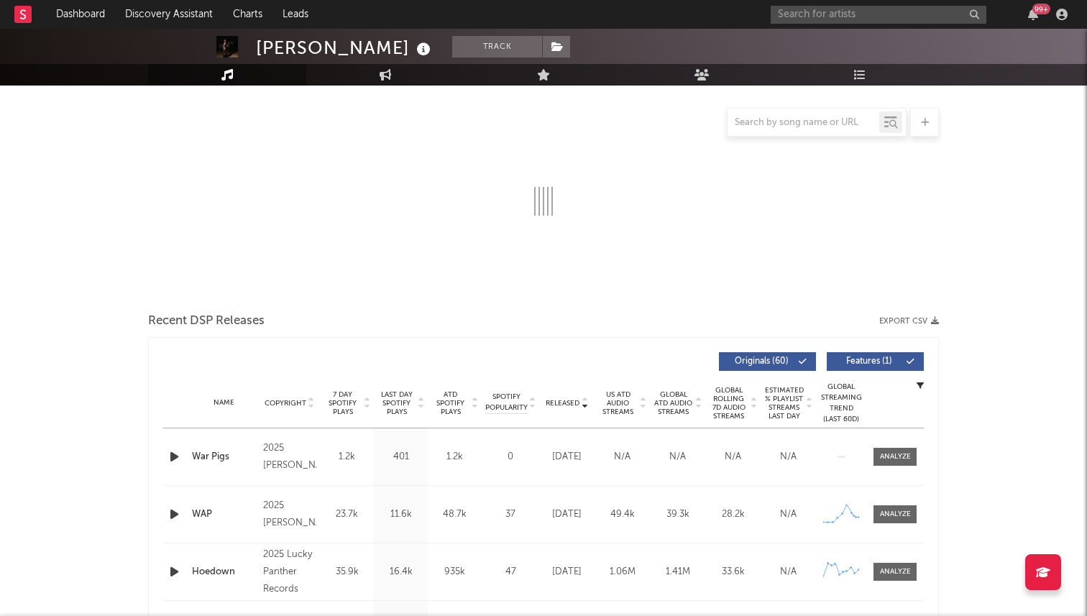
select select "6m"
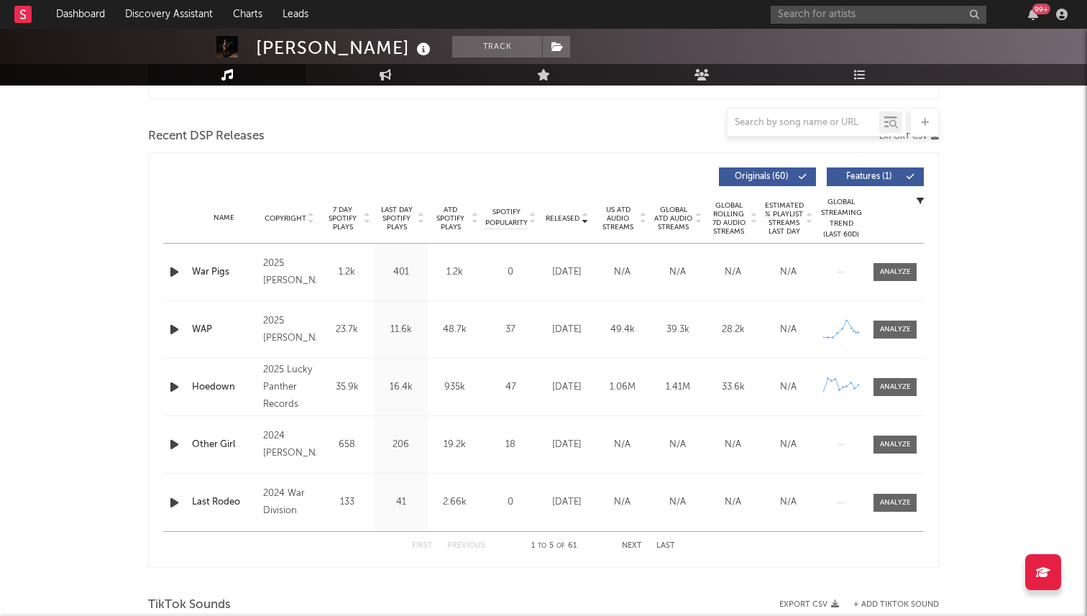
scroll to position [463, 0]
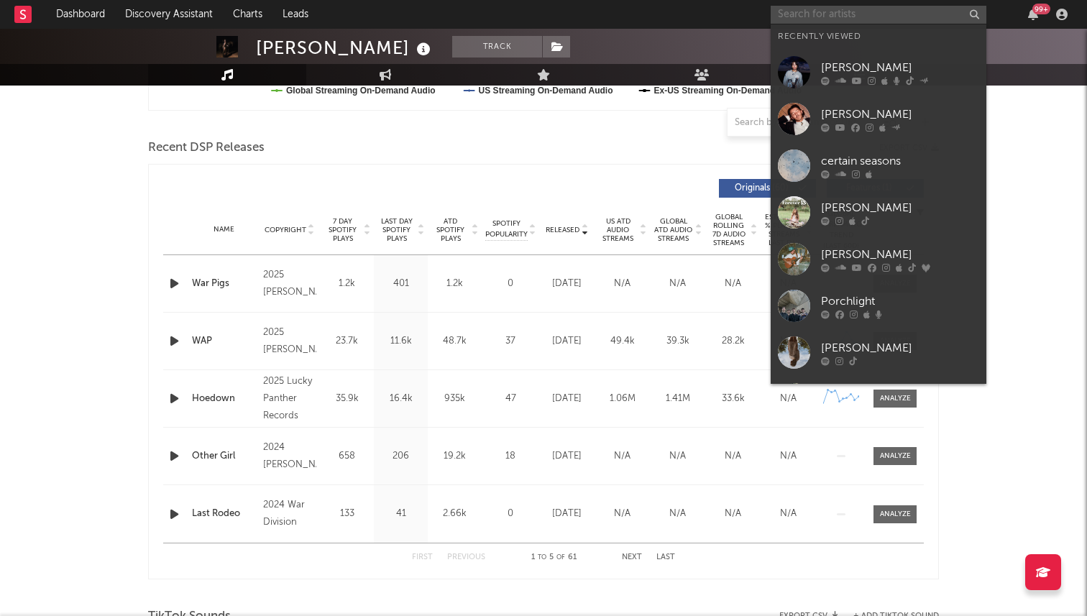
click at [813, 12] on input "text" at bounding box center [879, 15] width 216 height 18
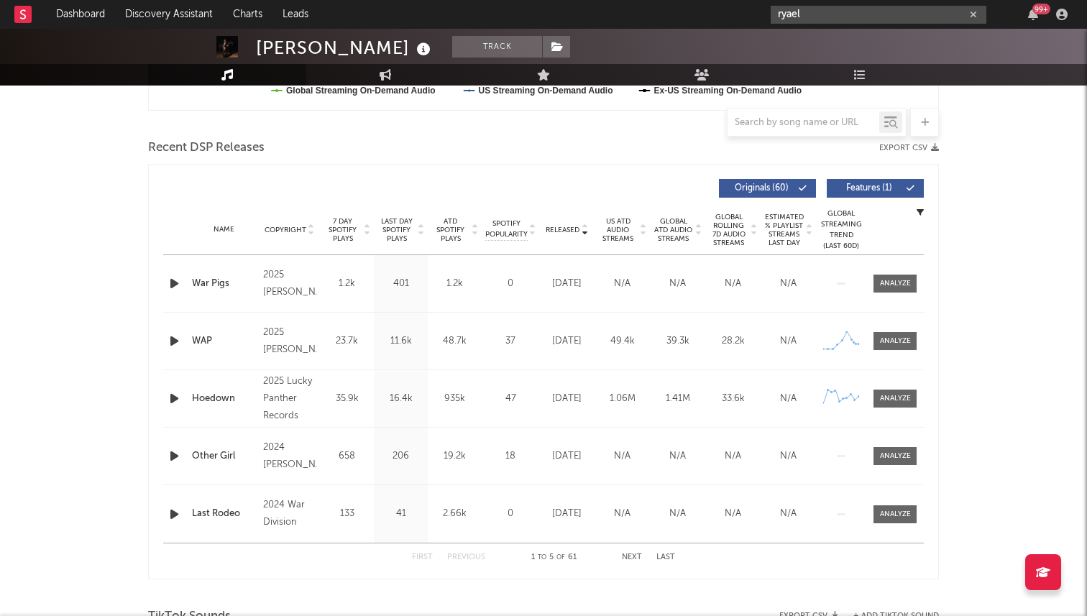
type input "ryael"
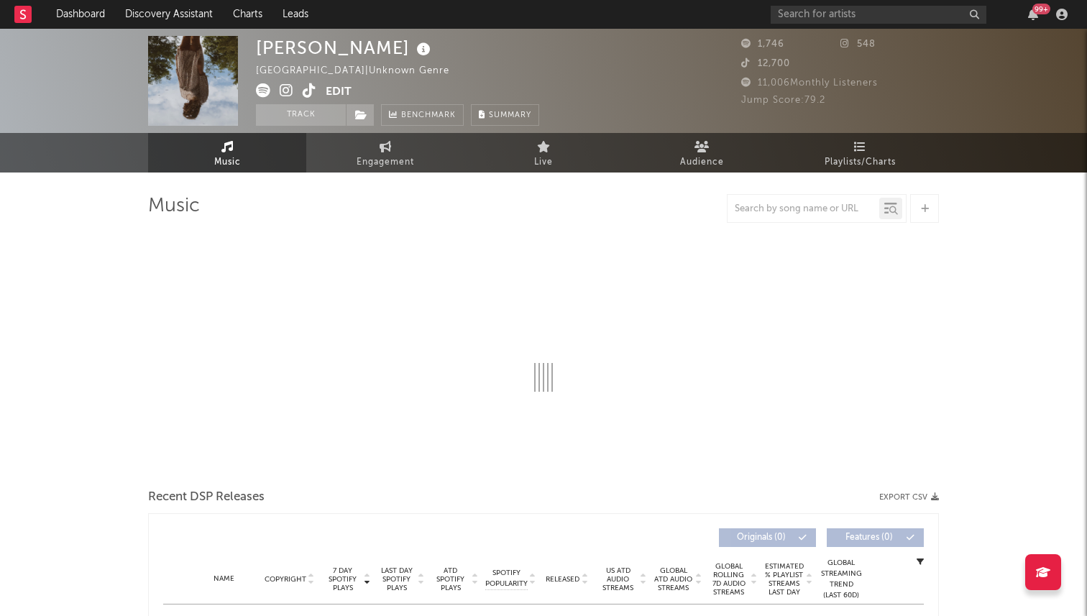
click at [314, 92] on icon at bounding box center [310, 90] width 14 height 14
select select "1w"
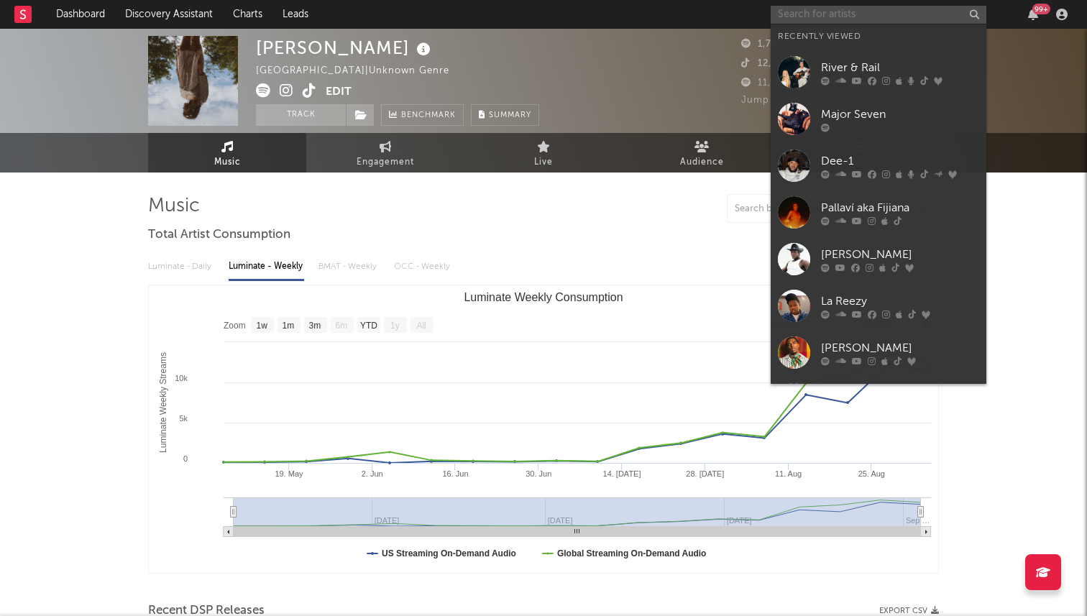
click at [792, 15] on input "text" at bounding box center [879, 15] width 216 height 18
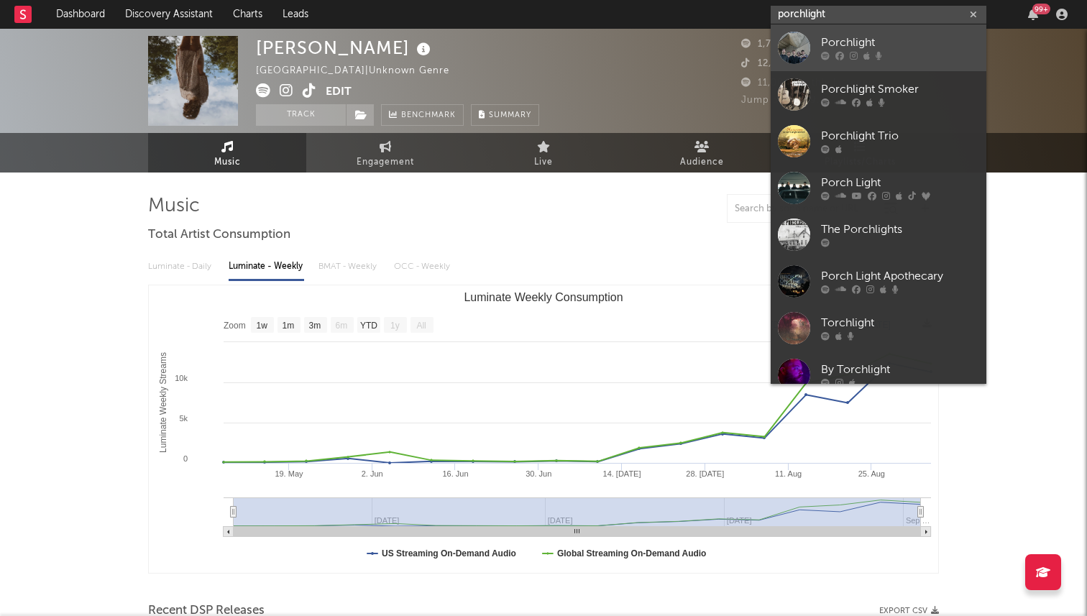
type input "porchlight"
click at [833, 44] on div "Porchlight" at bounding box center [900, 43] width 158 height 17
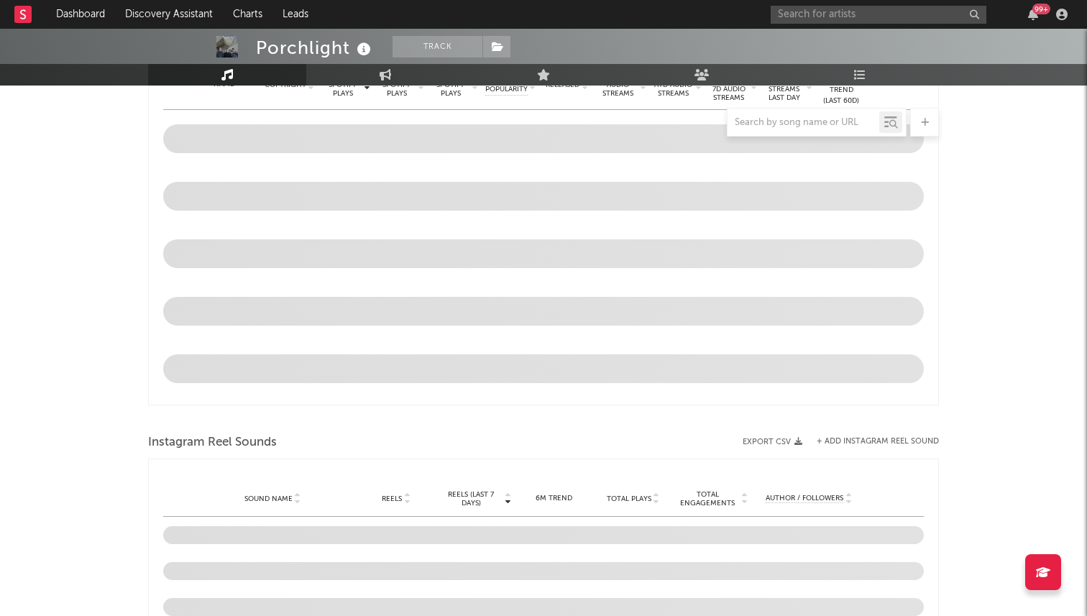
select select "6m"
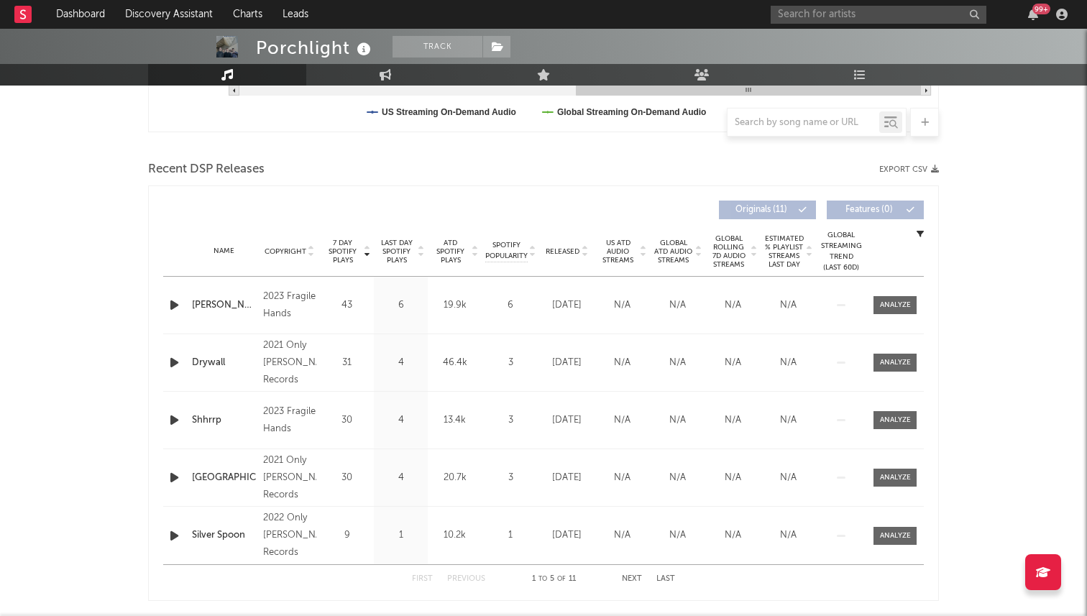
scroll to position [439, 0]
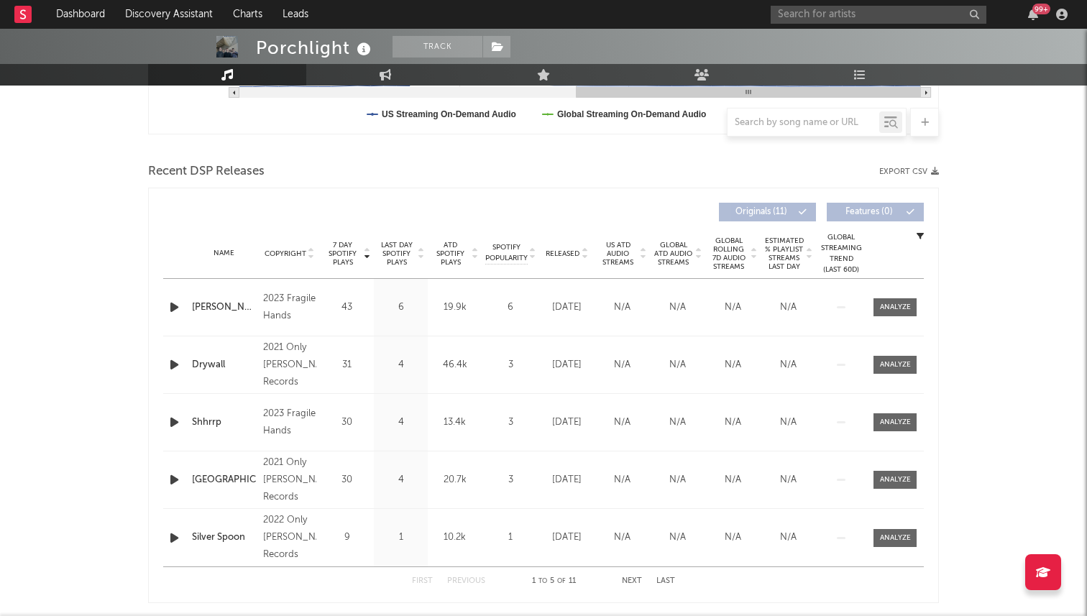
click at [562, 254] on span "Released" at bounding box center [563, 253] width 34 height 9
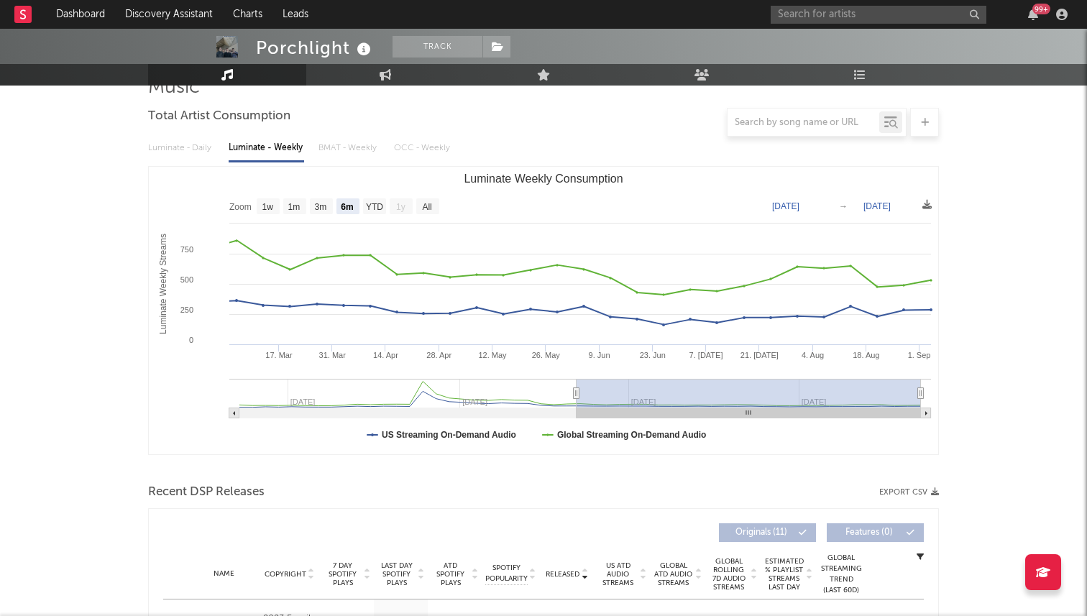
scroll to position [0, 0]
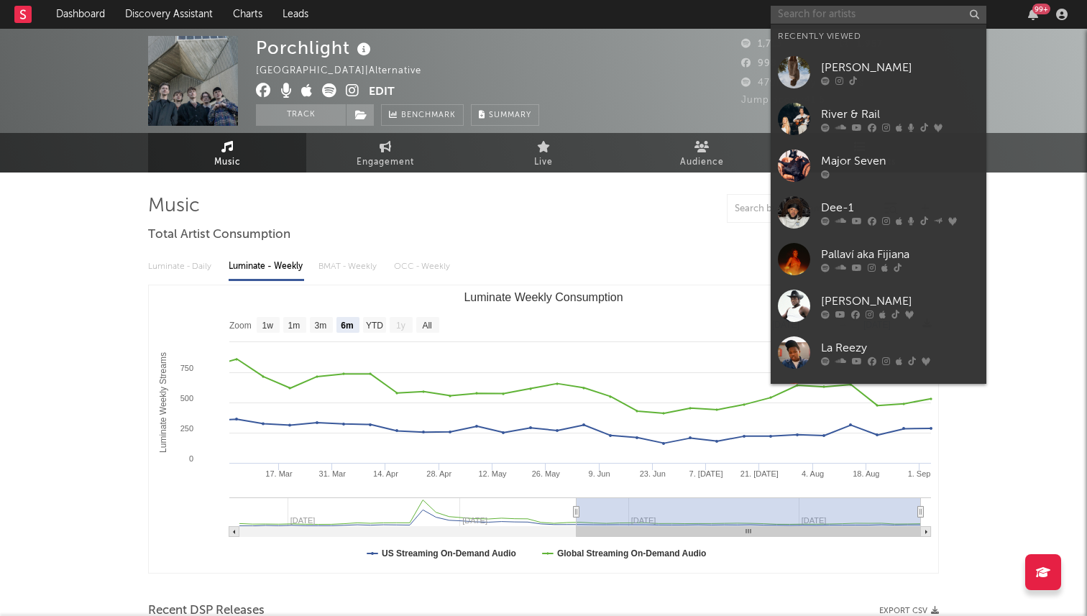
click at [848, 12] on input "text" at bounding box center [879, 15] width 216 height 18
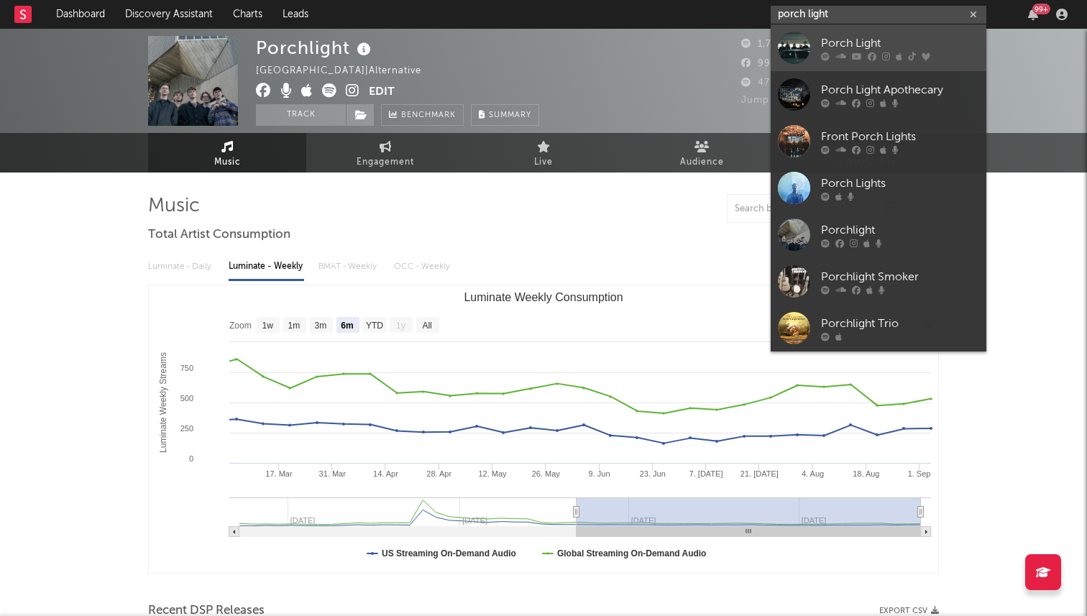
type input "porch light"
click at [868, 38] on div "Porch Light" at bounding box center [900, 43] width 158 height 17
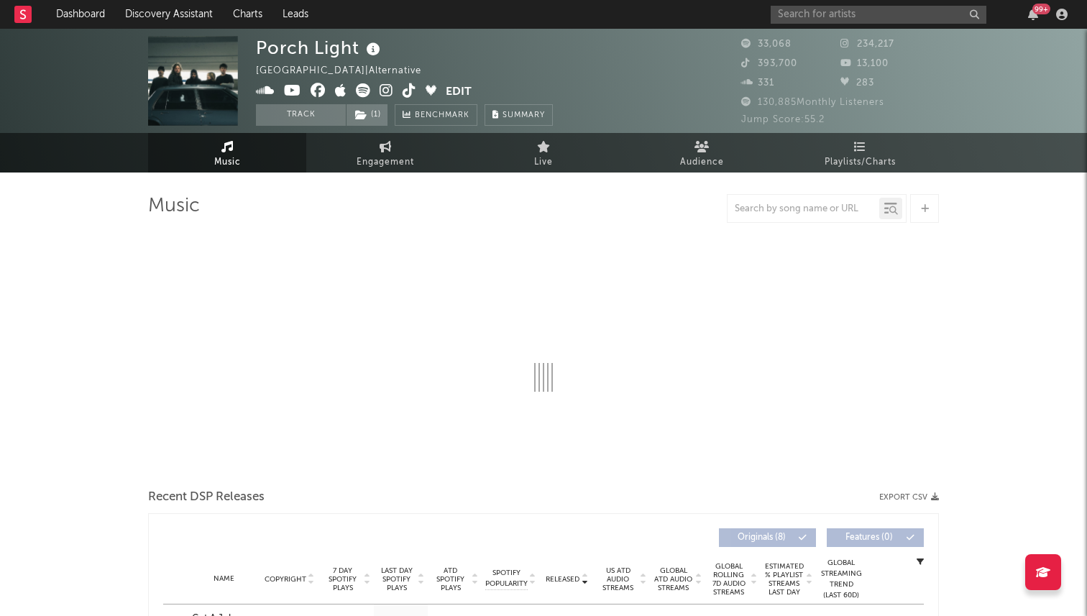
select select "6m"
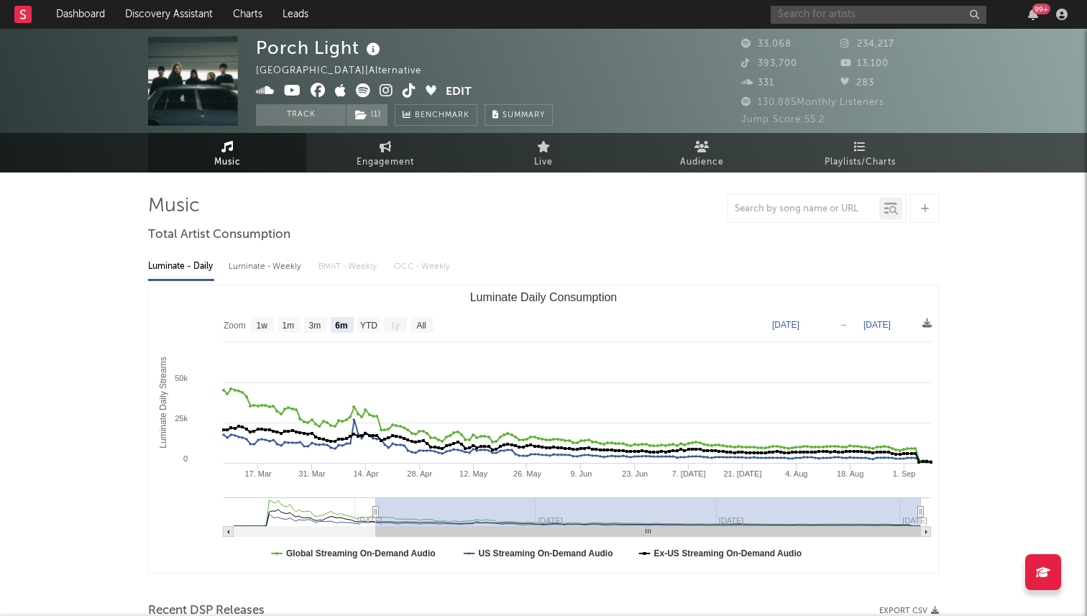
click at [857, 18] on input "text" at bounding box center [879, 15] width 216 height 18
type input "emerson woolf"
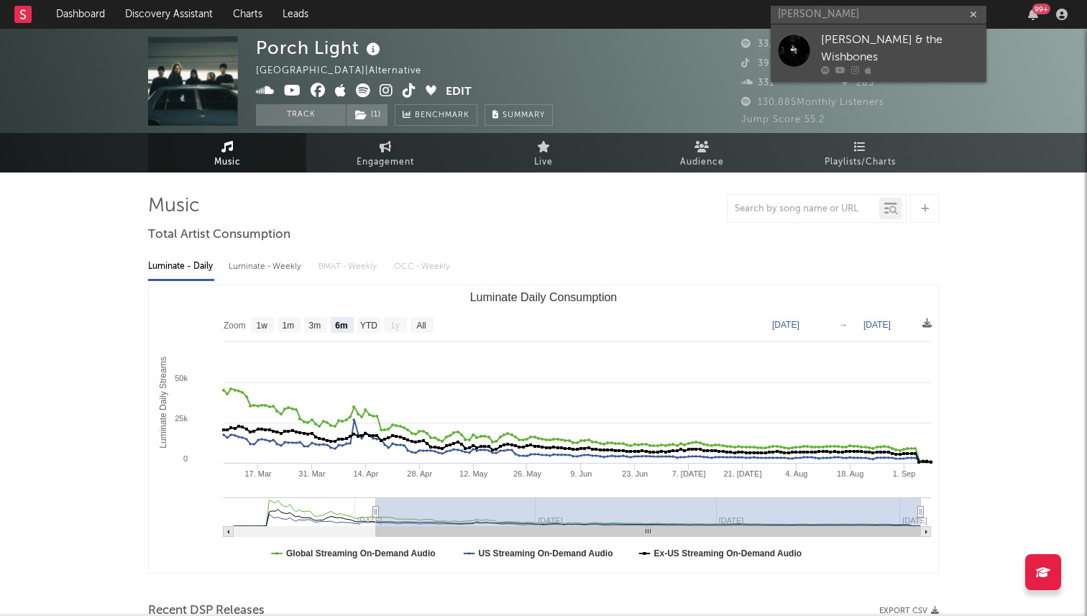
click at [828, 45] on div "Emerson Woolf & the Wishbones" at bounding box center [900, 49] width 158 height 35
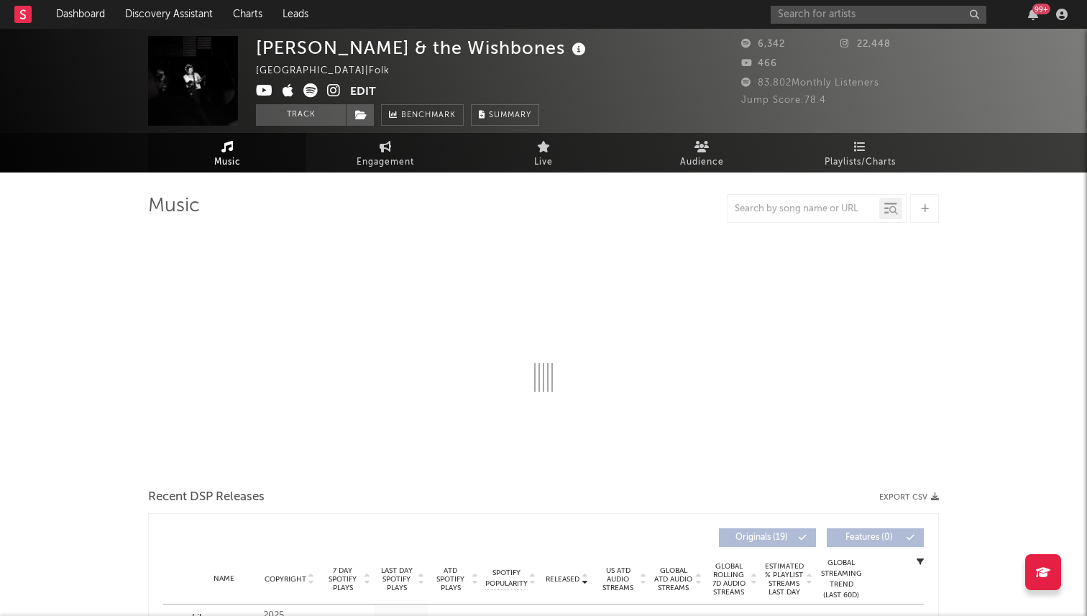
select select "6m"
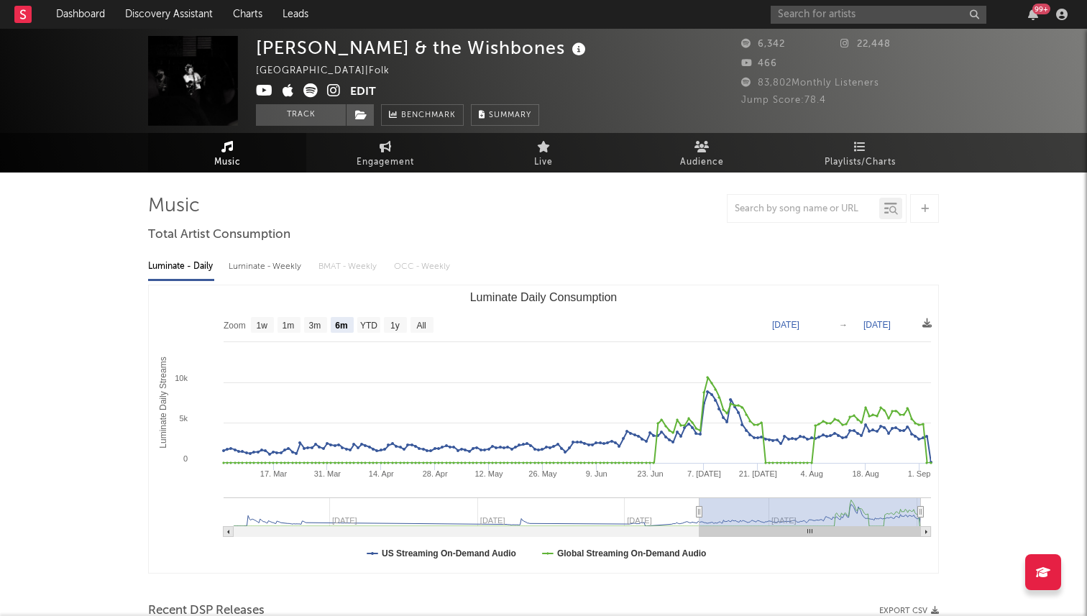
click at [575, 250] on div "Luminate - Daily Luminate - Weekly BMAT - Weekly OCC - Weekly Zoom 1w 1m 3m 6m …" at bounding box center [543, 412] width 791 height 330
click at [358, 91] on button "Edit" at bounding box center [363, 92] width 26 height 18
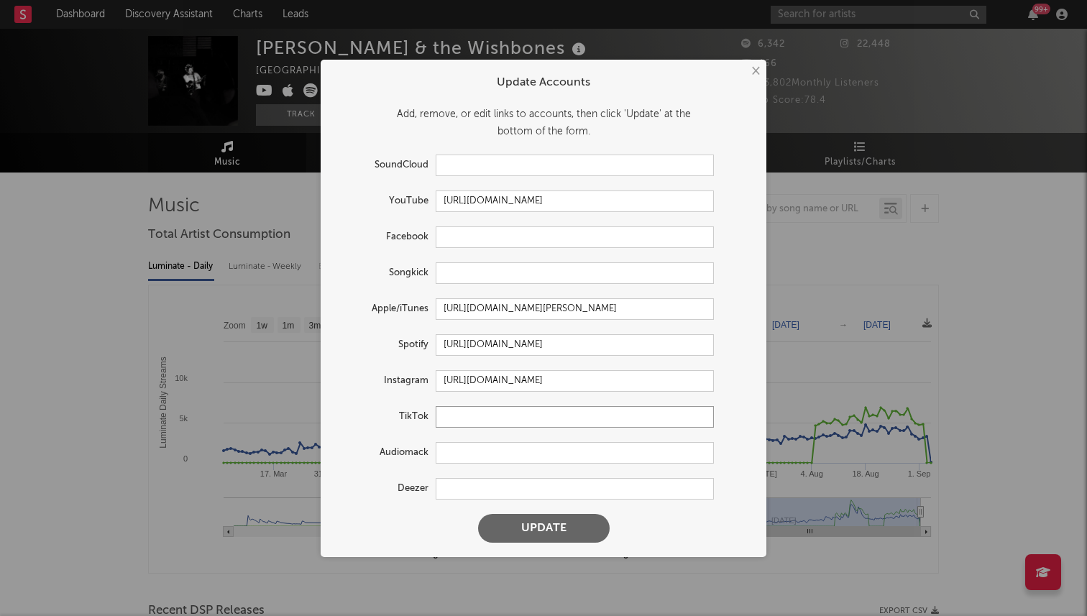
click at [450, 421] on input "text" at bounding box center [575, 417] width 278 height 22
paste input "https://www.tiktok.com/@emersonwoolfmusic"
type input "https://www.tiktok.com/@emersonwoolfmusic"
click at [478, 514] on button "Update" at bounding box center [544, 528] width 132 height 29
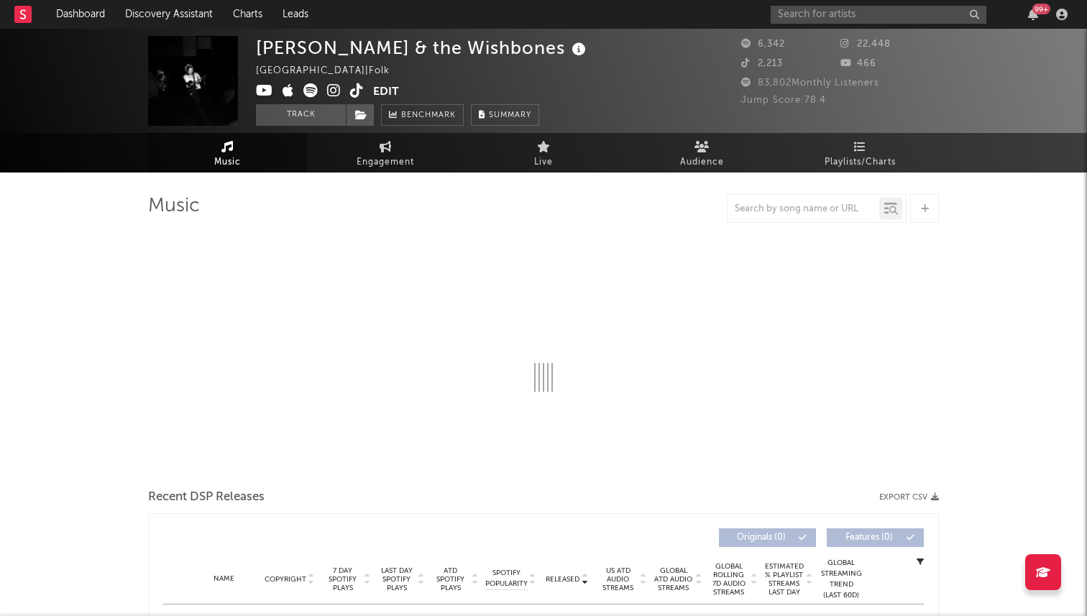
select select "6m"
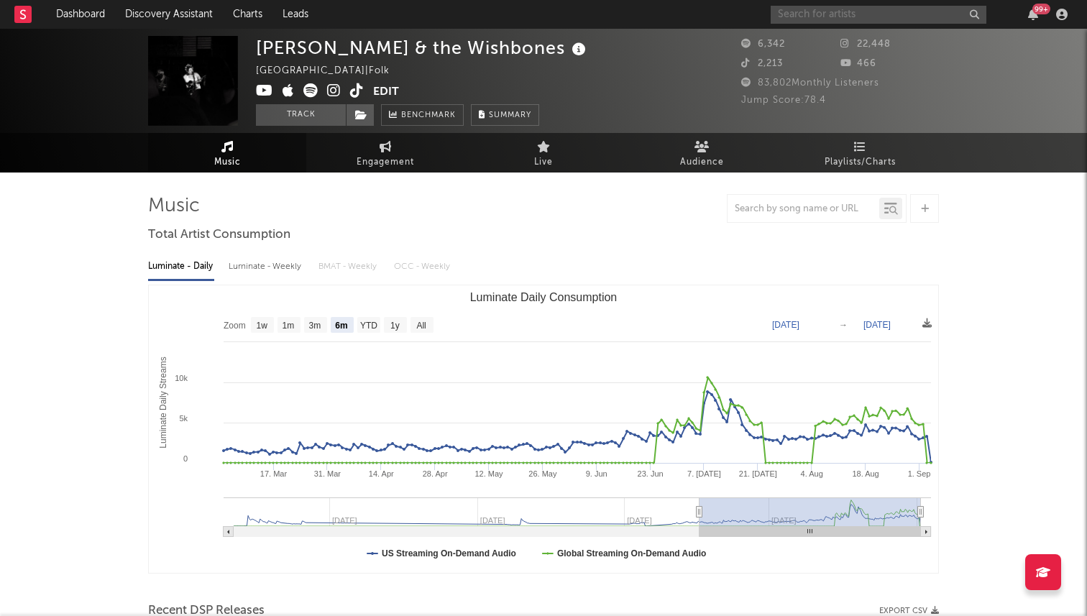
click at [823, 12] on input "text" at bounding box center [879, 15] width 216 height 18
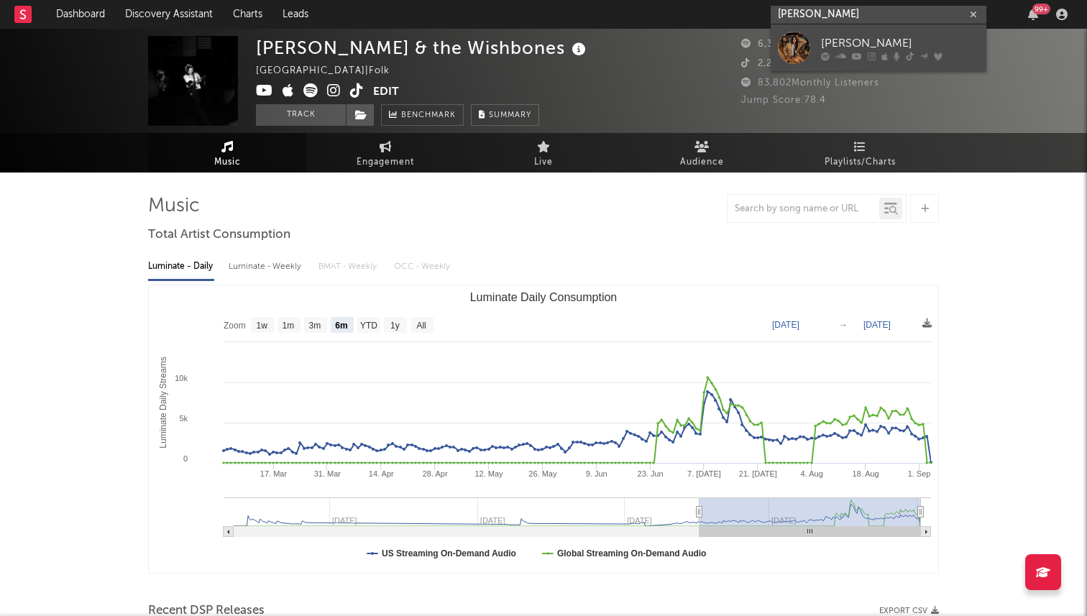
type input "izzy escobar"
click at [812, 52] on link "Izzy Escobar" at bounding box center [879, 47] width 216 height 47
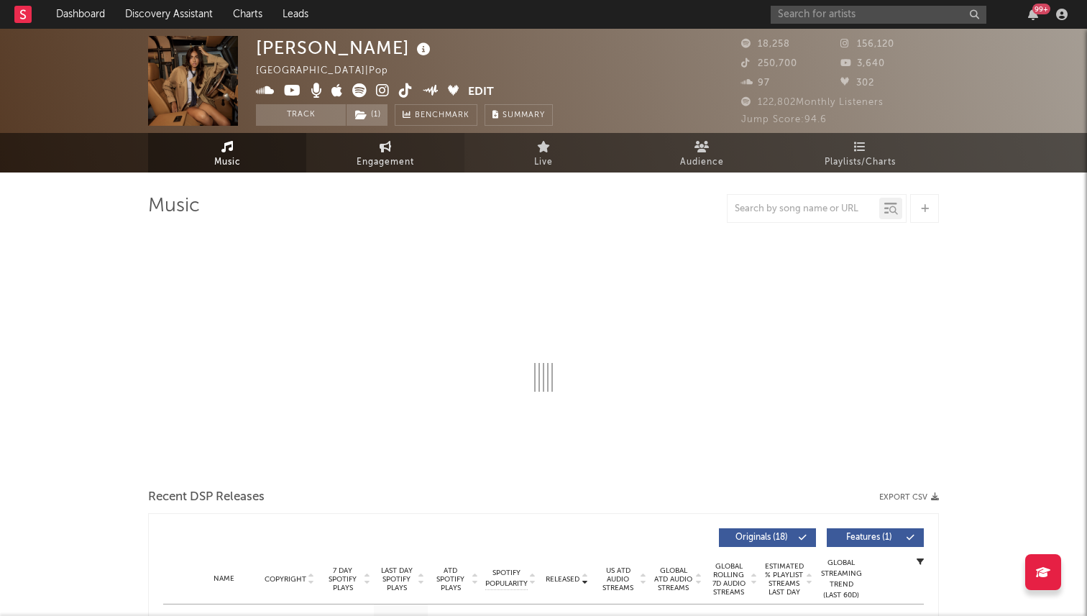
click at [387, 152] on icon at bounding box center [386, 147] width 12 height 12
select select "1w"
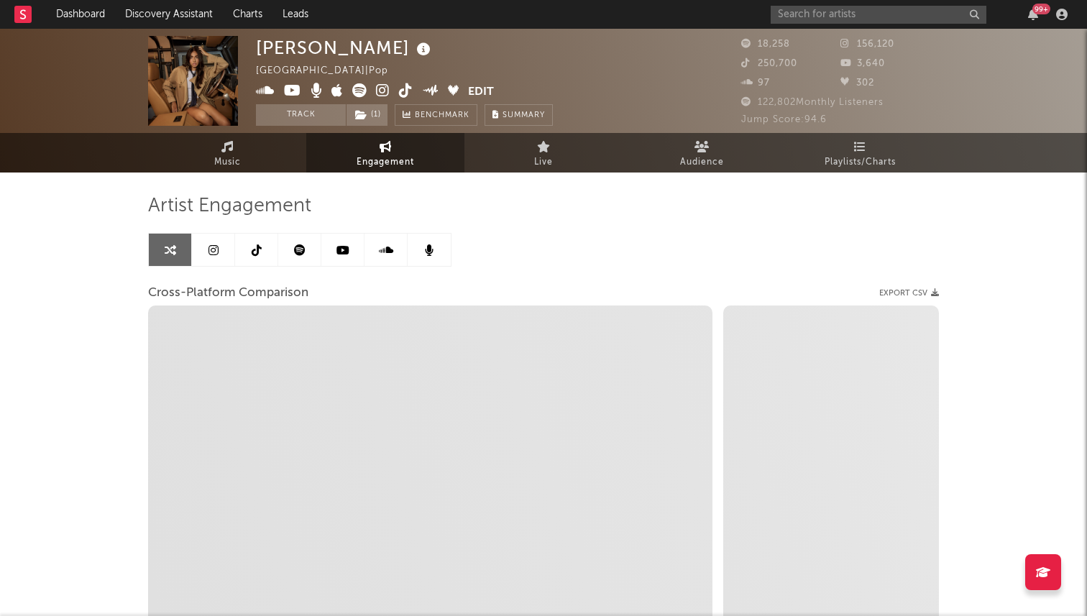
click at [239, 250] on link at bounding box center [256, 250] width 43 height 32
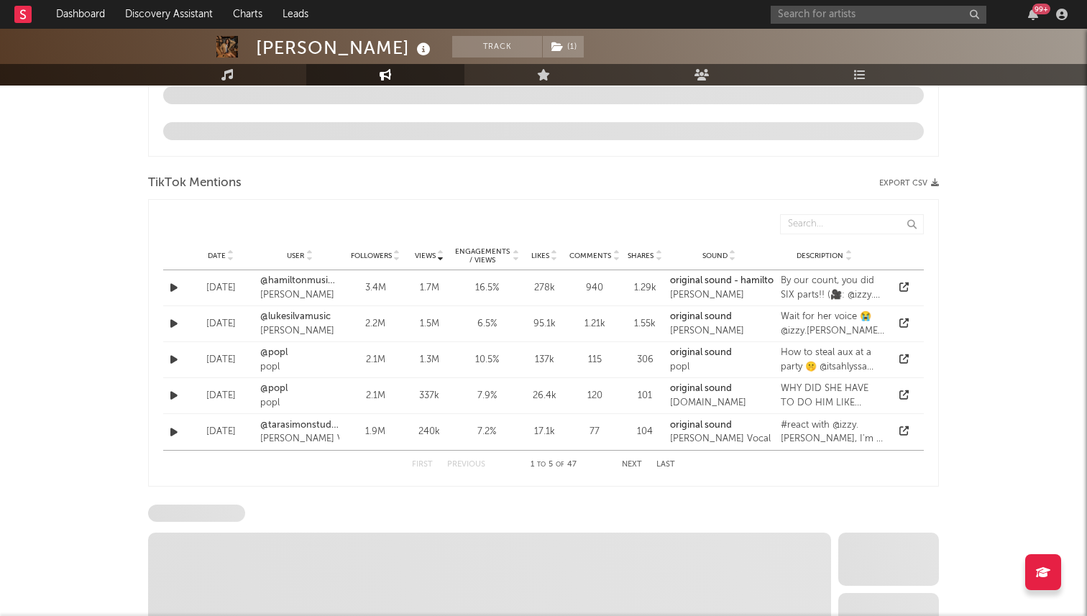
select select "6m"
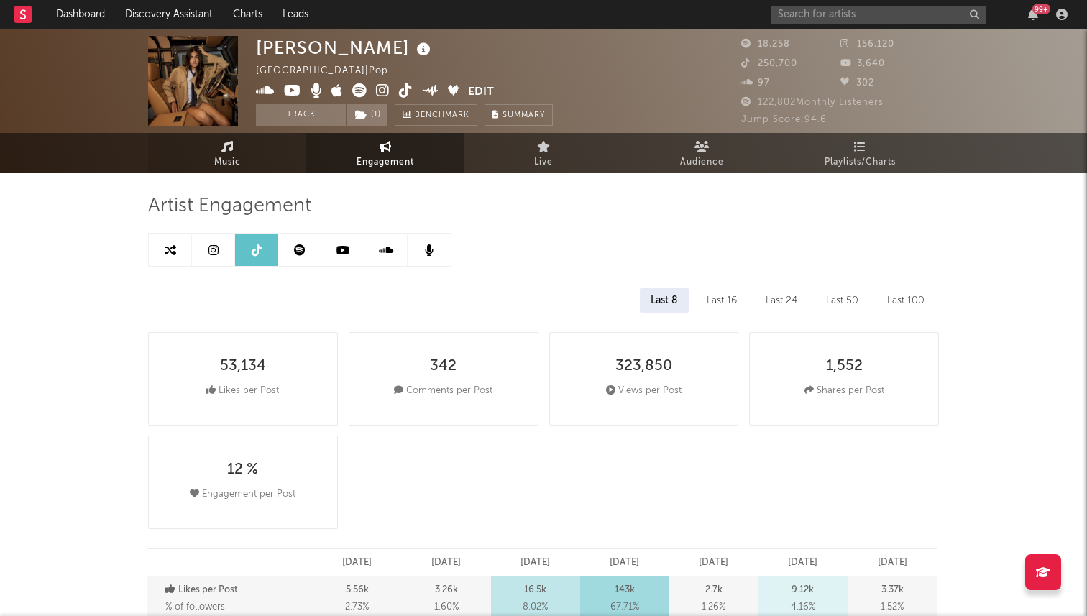
click at [256, 158] on link "Music" at bounding box center [227, 153] width 158 height 40
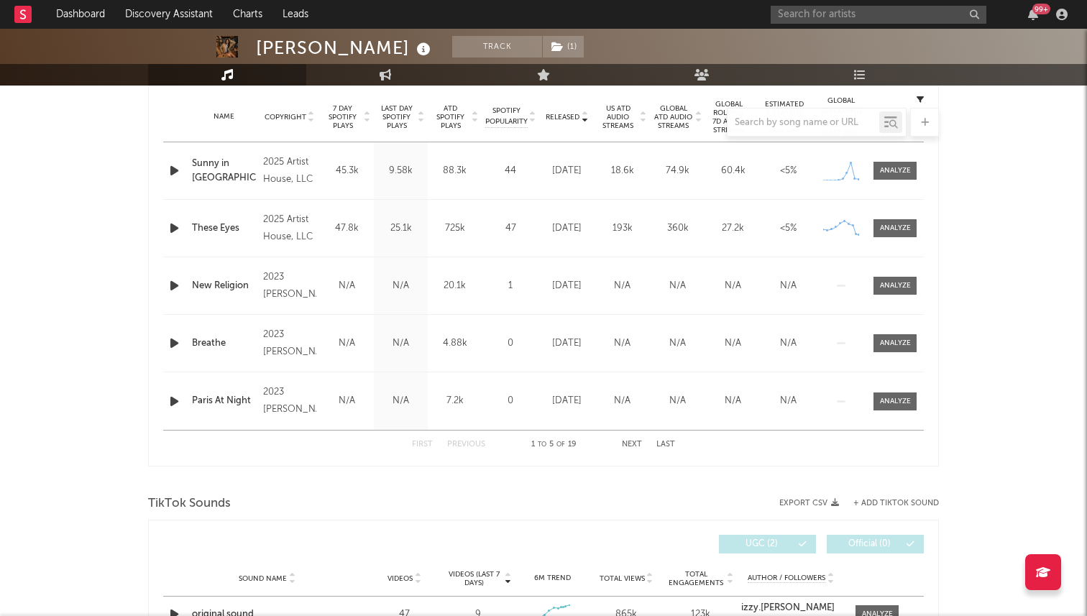
select select "6m"
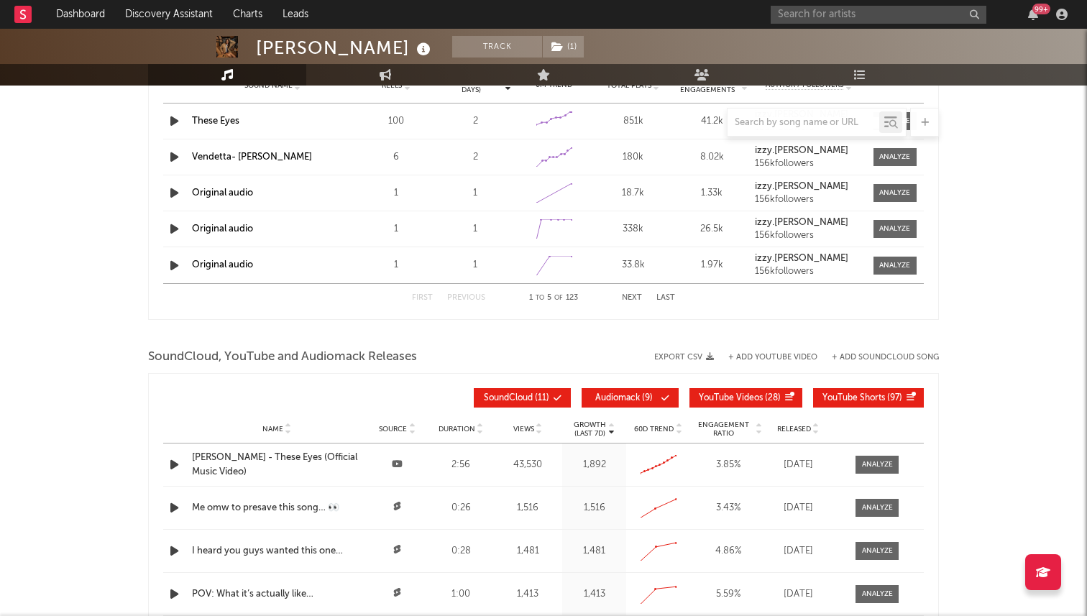
scroll to position [1477, 0]
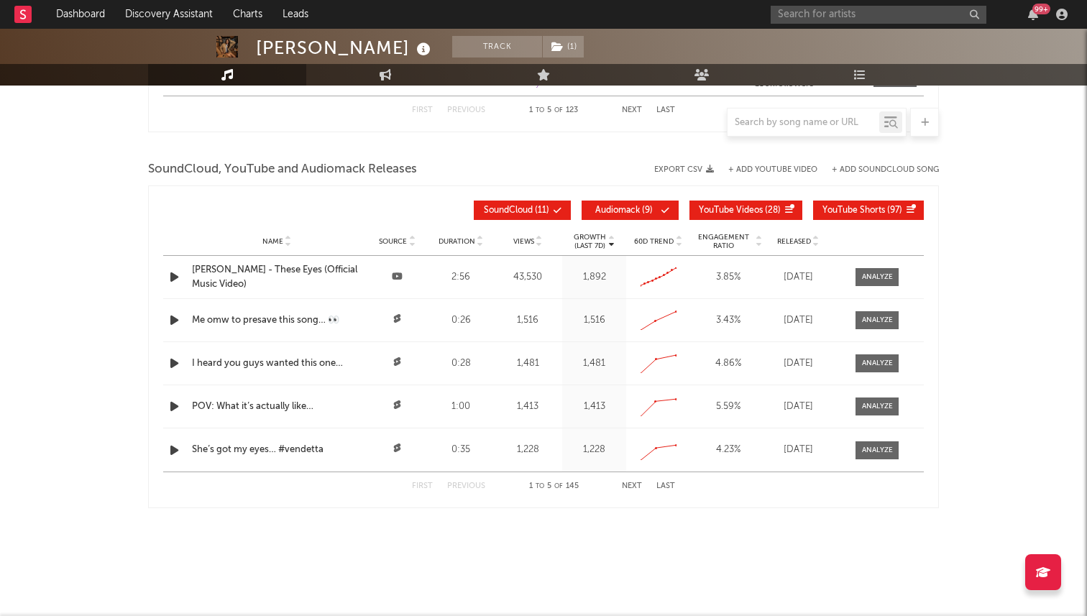
click at [162, 278] on div "Growth (Last 7d) Name Source Duration Views Growth (Last 7d) 60D Trend Engageme…" at bounding box center [543, 346] width 791 height 323
click at [178, 272] on icon "button" at bounding box center [174, 277] width 15 height 18
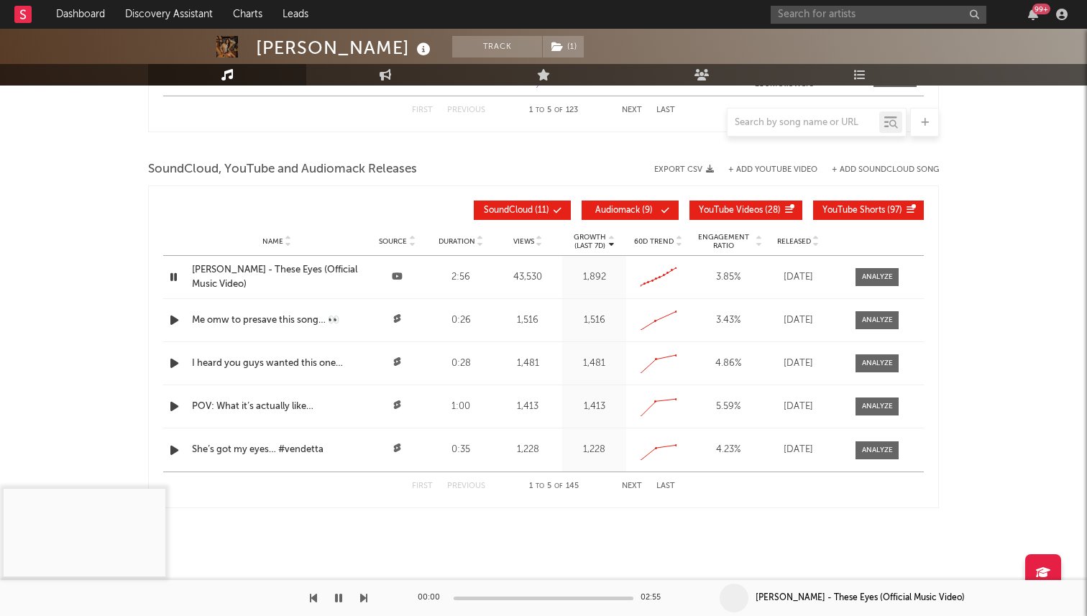
click at [170, 278] on icon "button" at bounding box center [174, 277] width 14 height 18
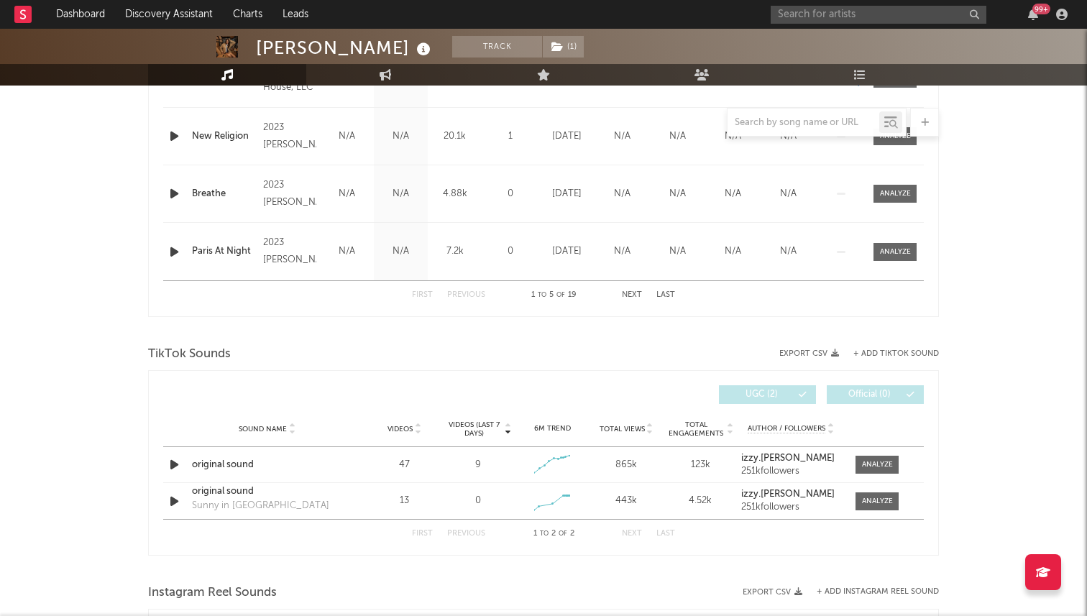
scroll to position [714, 0]
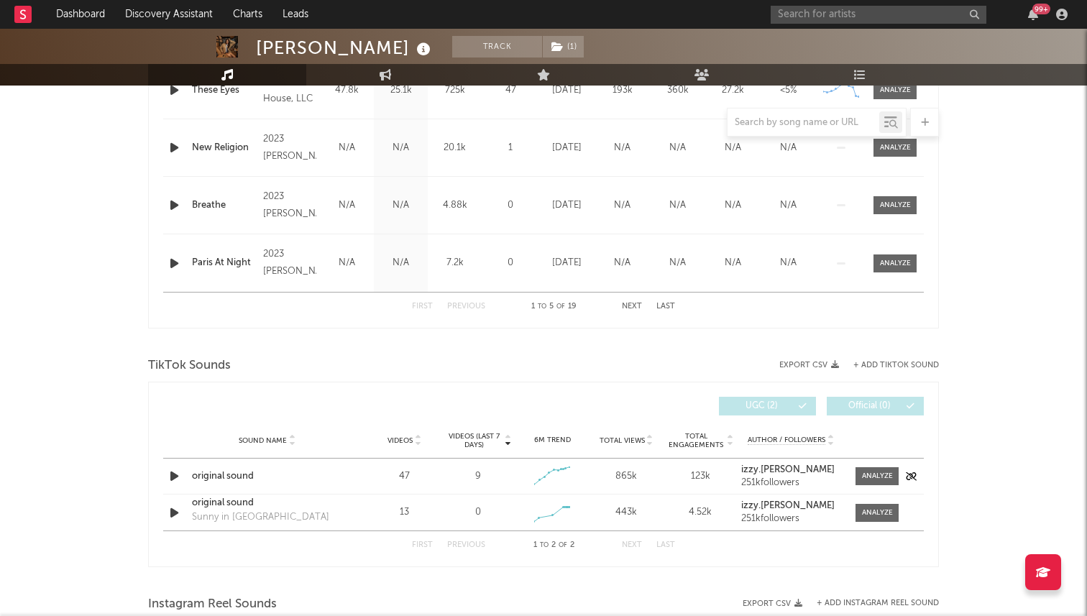
click at [172, 480] on icon "button" at bounding box center [174, 476] width 15 height 18
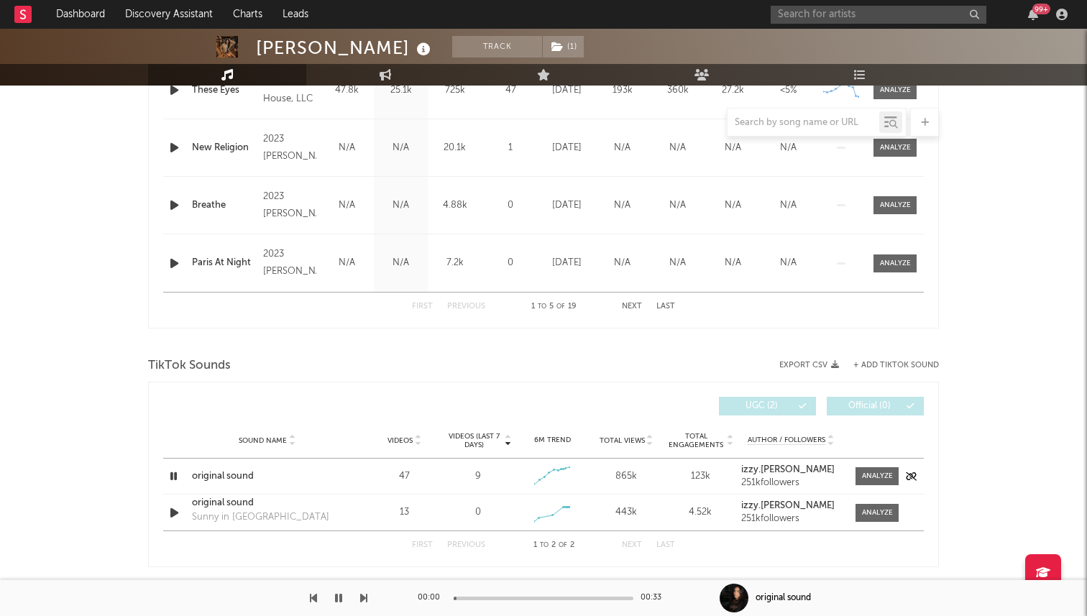
click at [174, 473] on icon "button" at bounding box center [174, 476] width 14 height 18
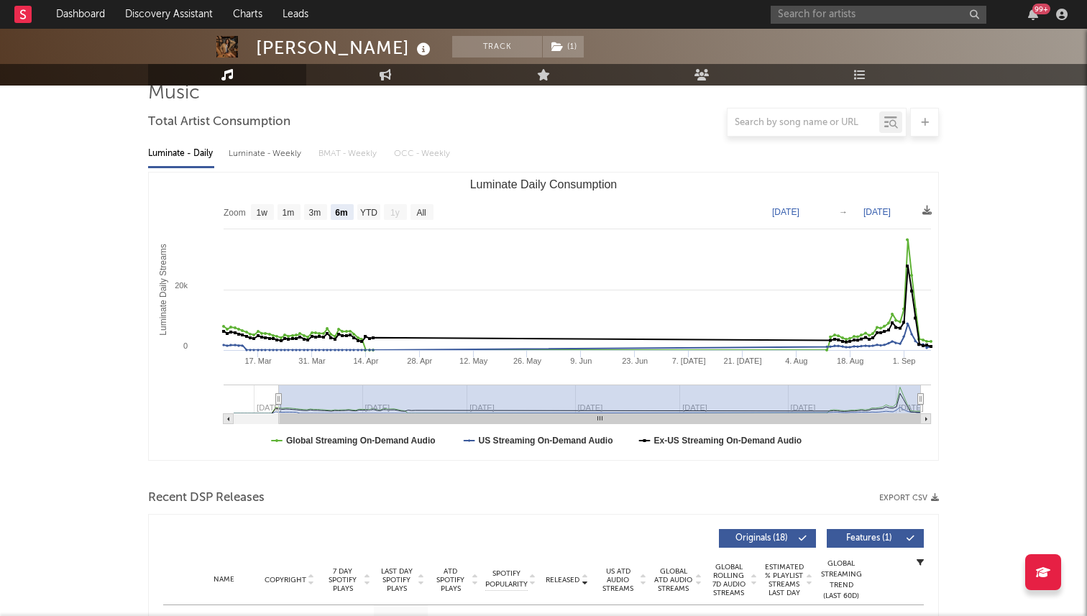
scroll to position [0, 0]
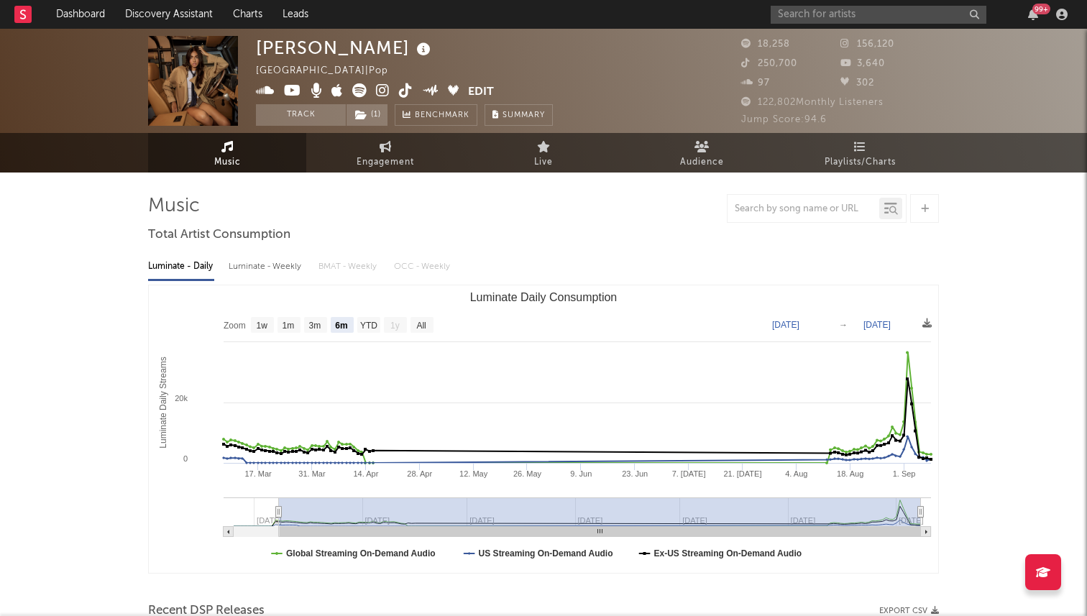
click at [404, 94] on icon at bounding box center [406, 90] width 14 height 14
click at [794, 9] on input "text" at bounding box center [879, 15] width 216 height 18
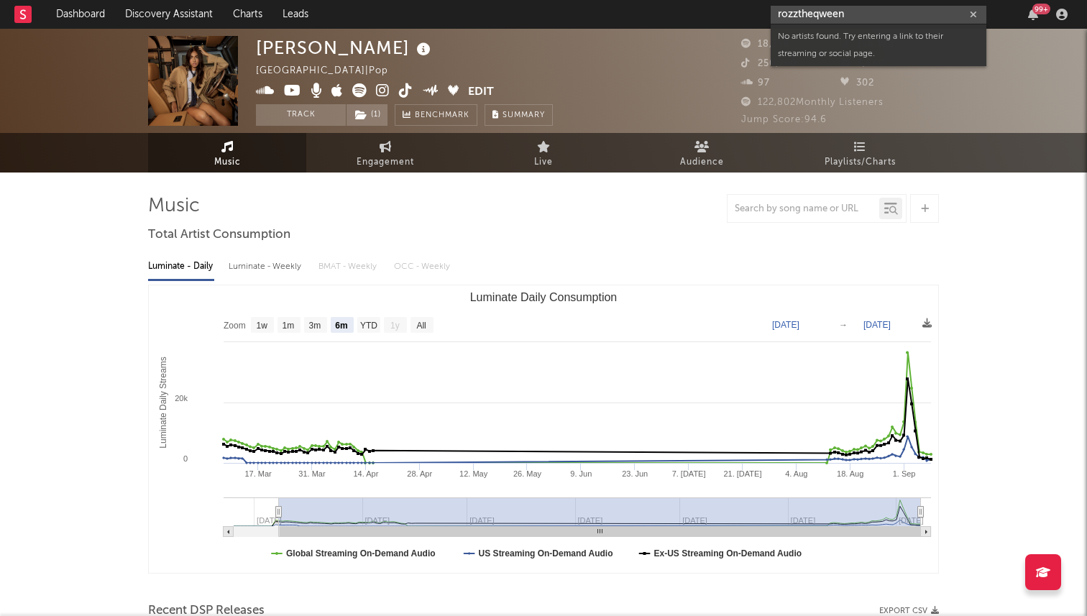
click at [798, 17] on input "rozztheqween" at bounding box center [879, 15] width 216 height 18
click at [856, 10] on input "rozzztheqween" at bounding box center [879, 15] width 216 height 18
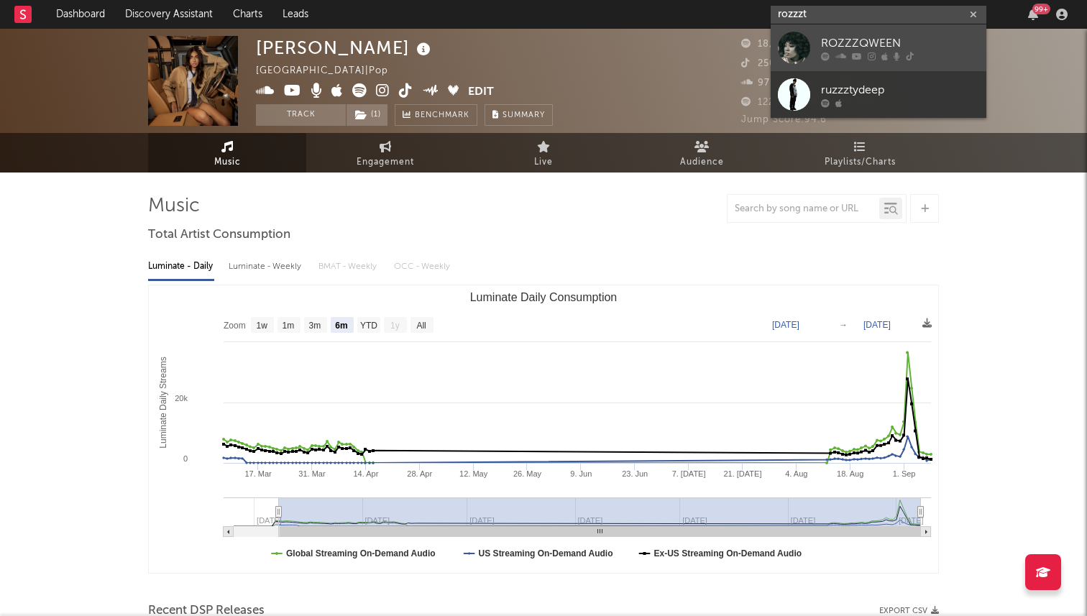
type input "rozzzt"
click at [858, 47] on div "ROZZZQWEEN" at bounding box center [900, 43] width 158 height 17
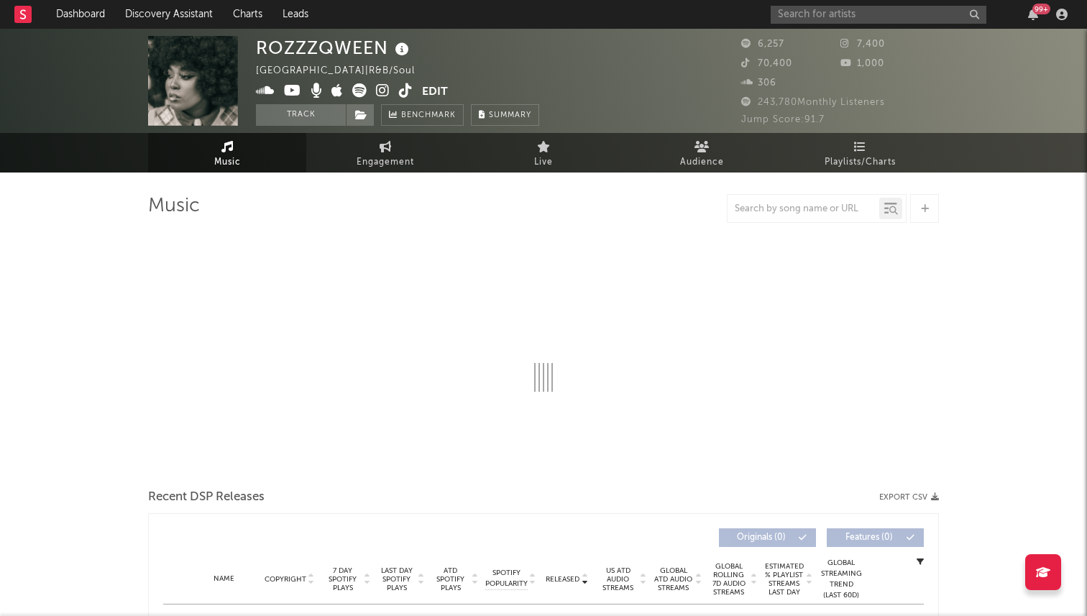
select select "6m"
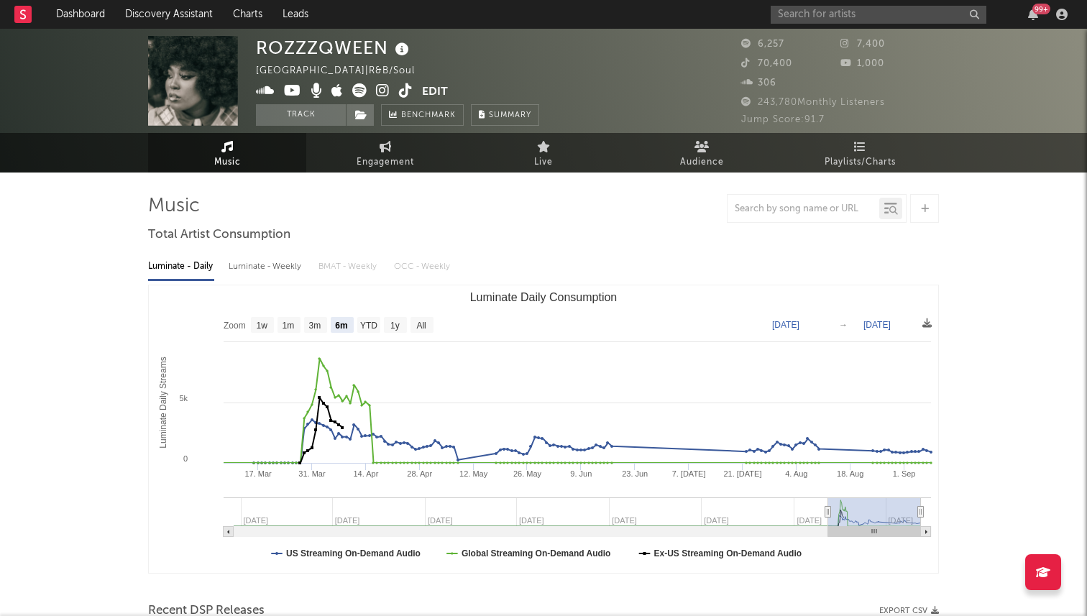
click at [408, 91] on icon at bounding box center [406, 90] width 14 height 14
click at [353, 155] on link "Engagement" at bounding box center [385, 153] width 158 height 40
select select "1w"
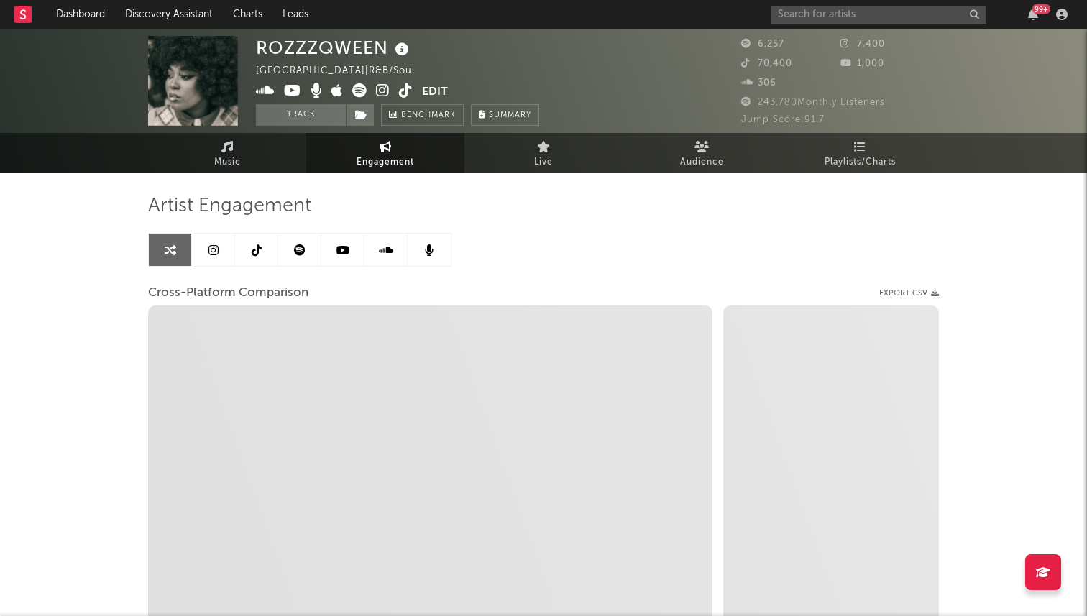
click at [257, 261] on link at bounding box center [256, 250] width 43 height 32
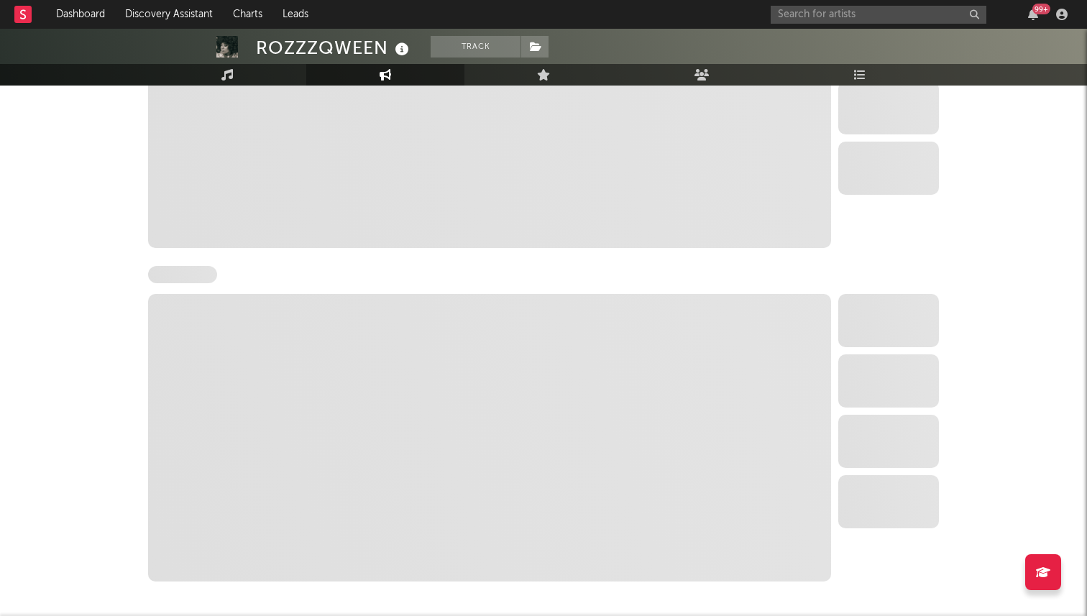
select select "6m"
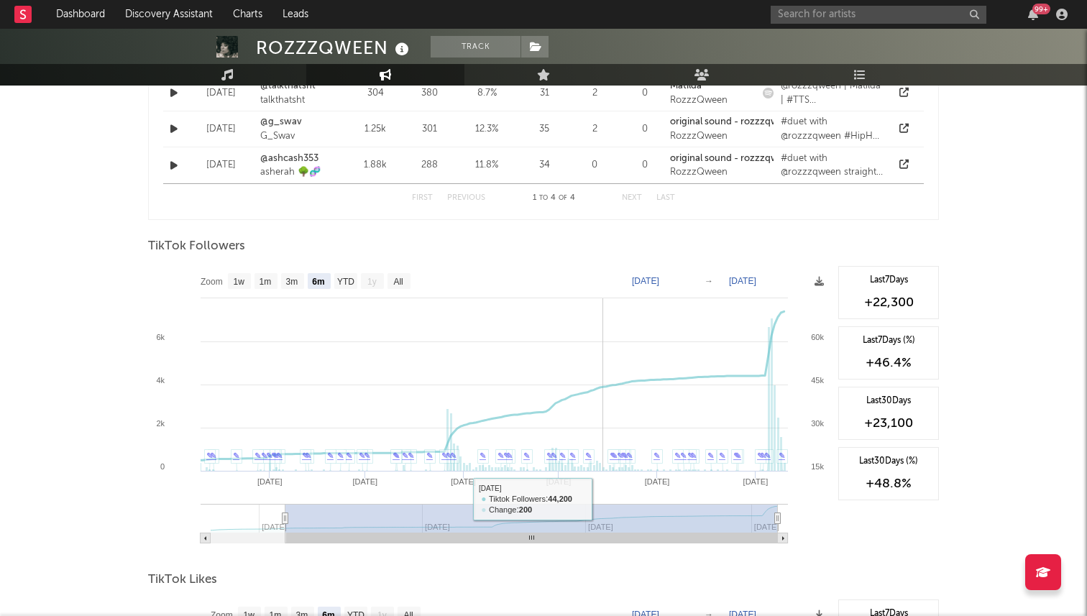
scroll to position [1208, 0]
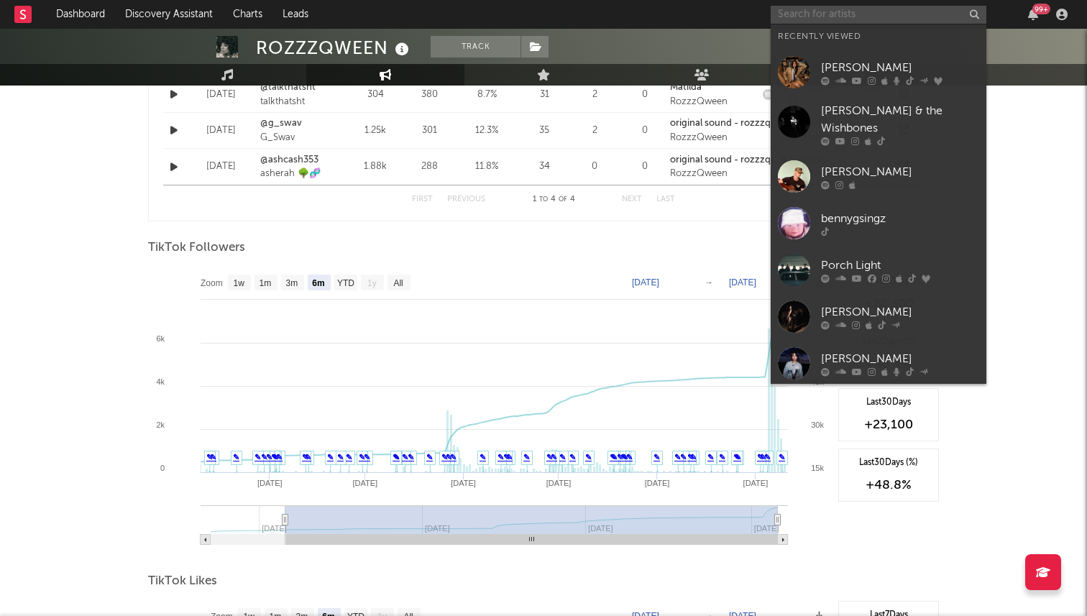
click at [802, 14] on input "text" at bounding box center [879, 15] width 216 height 18
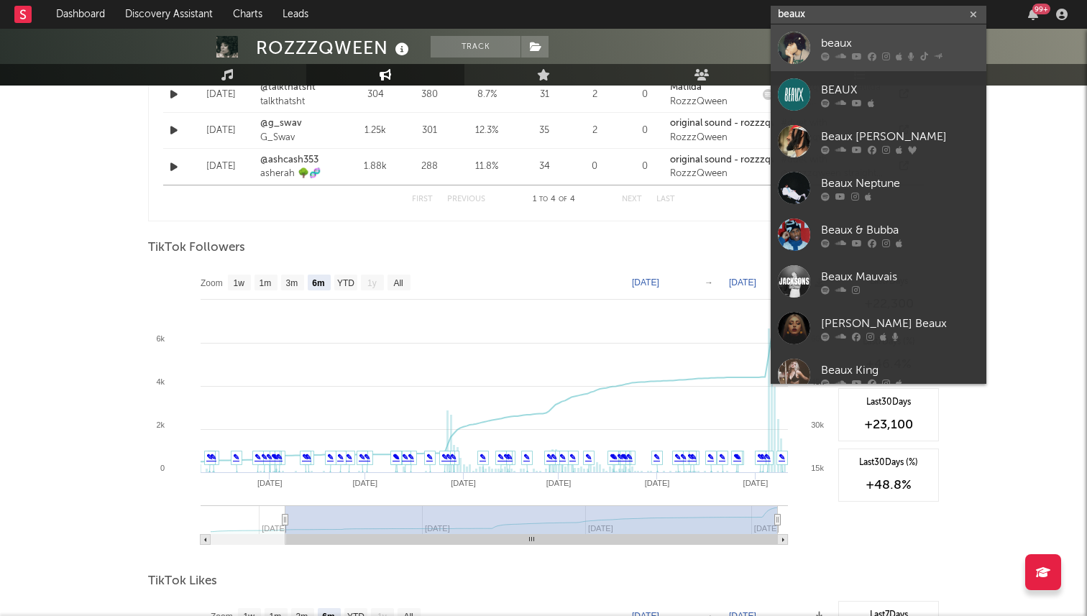
type input "beaux"
click at [830, 50] on div "beaux" at bounding box center [900, 43] width 158 height 17
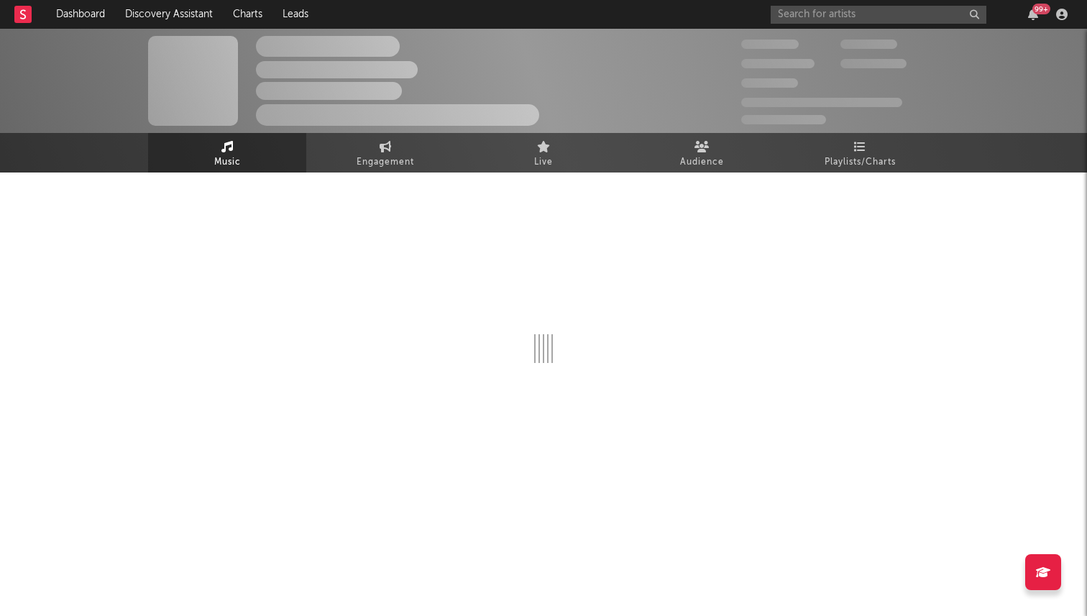
select select "6m"
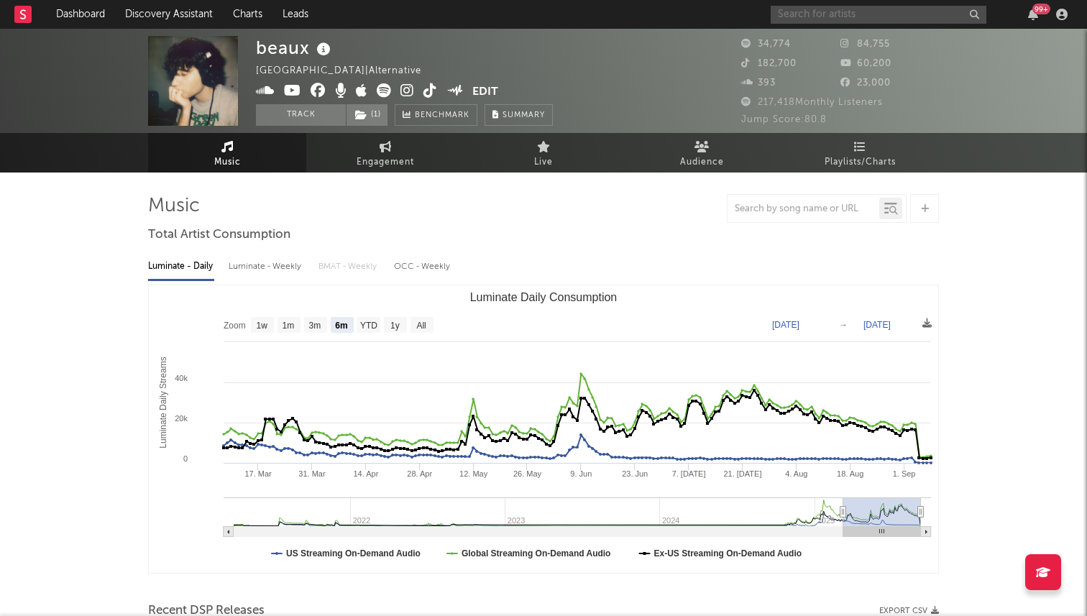
click at [839, 17] on input "text" at bounding box center [879, 15] width 216 height 18
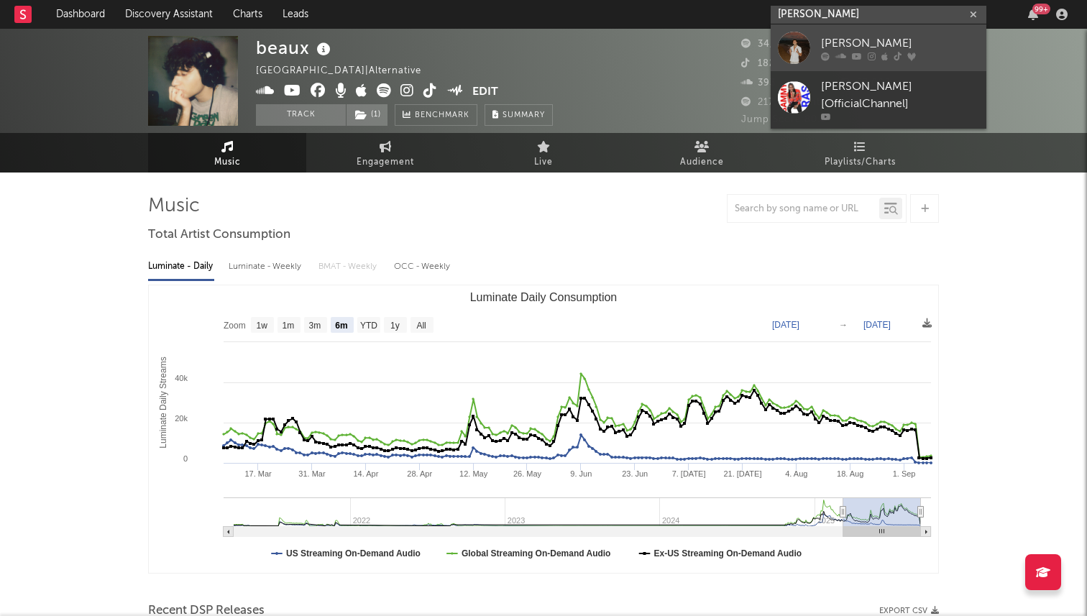
type input "sammy rash"
click at [807, 39] on div at bounding box center [794, 48] width 32 height 32
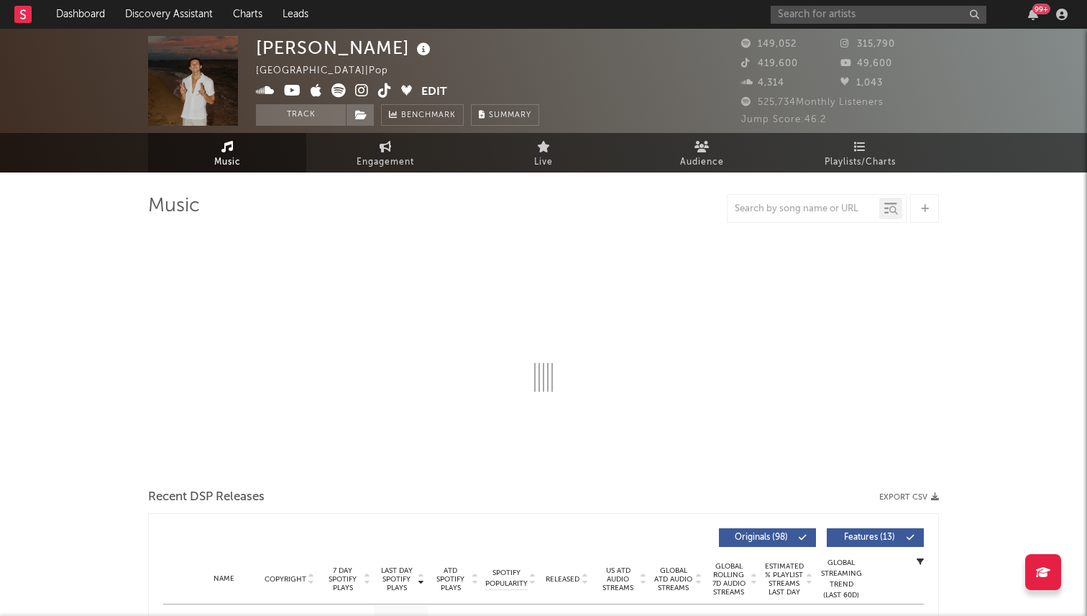
select select "6m"
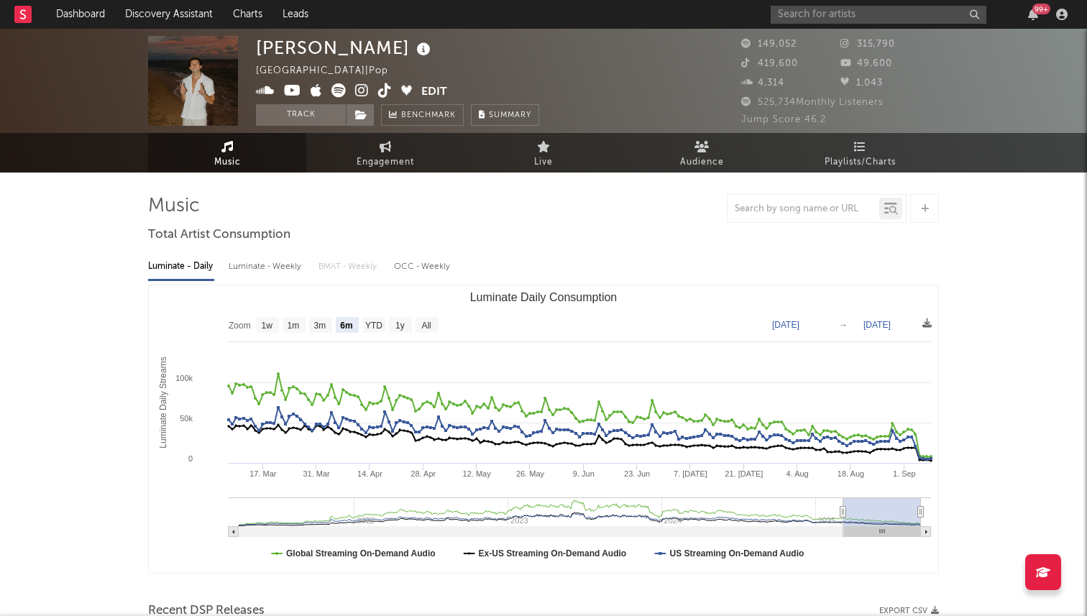
click at [379, 89] on icon at bounding box center [385, 90] width 14 height 14
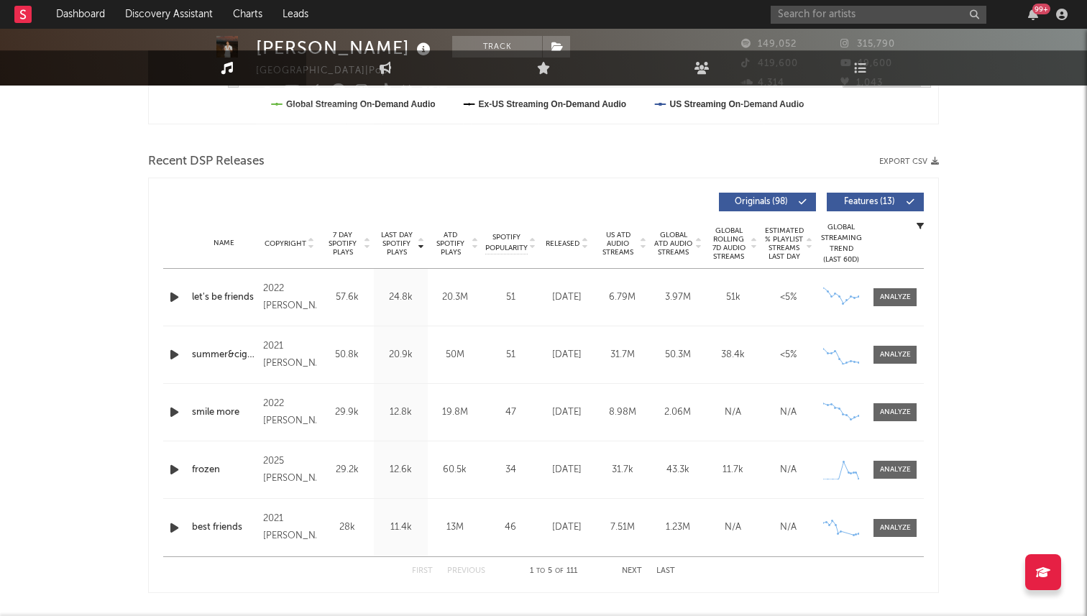
scroll to position [514, 0]
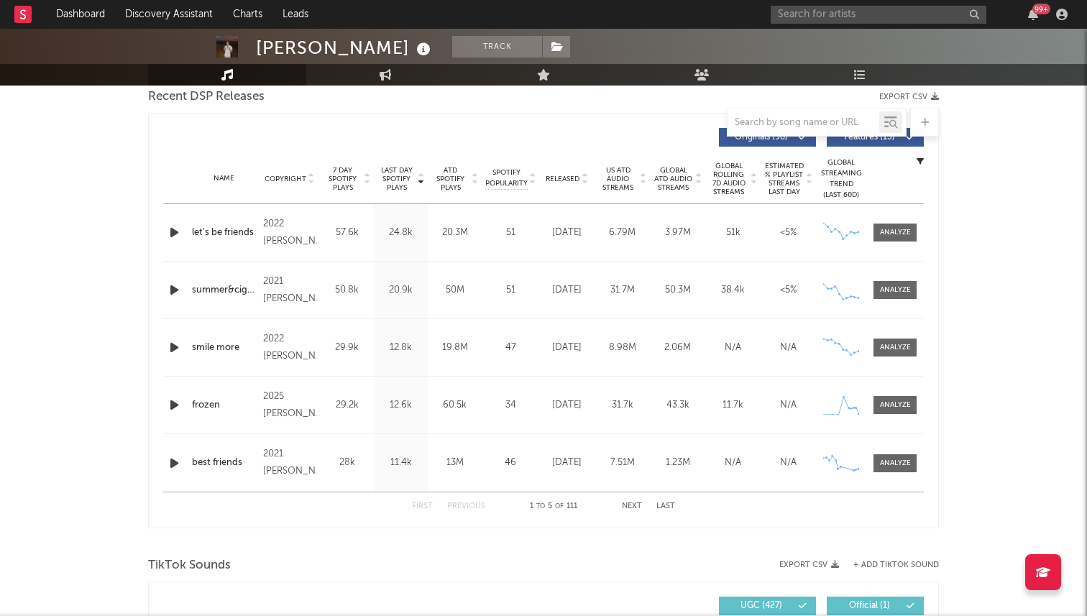
click at [560, 178] on span "Released" at bounding box center [563, 179] width 34 height 9
click at [341, 173] on span "7 Day Spotify Plays" at bounding box center [343, 179] width 38 height 26
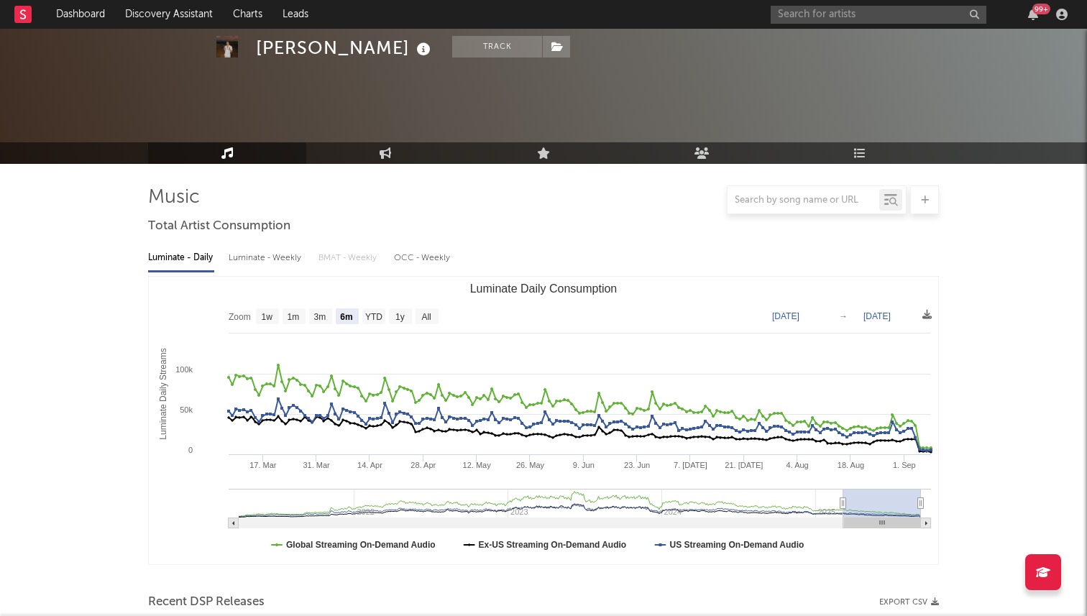
scroll to position [0, 0]
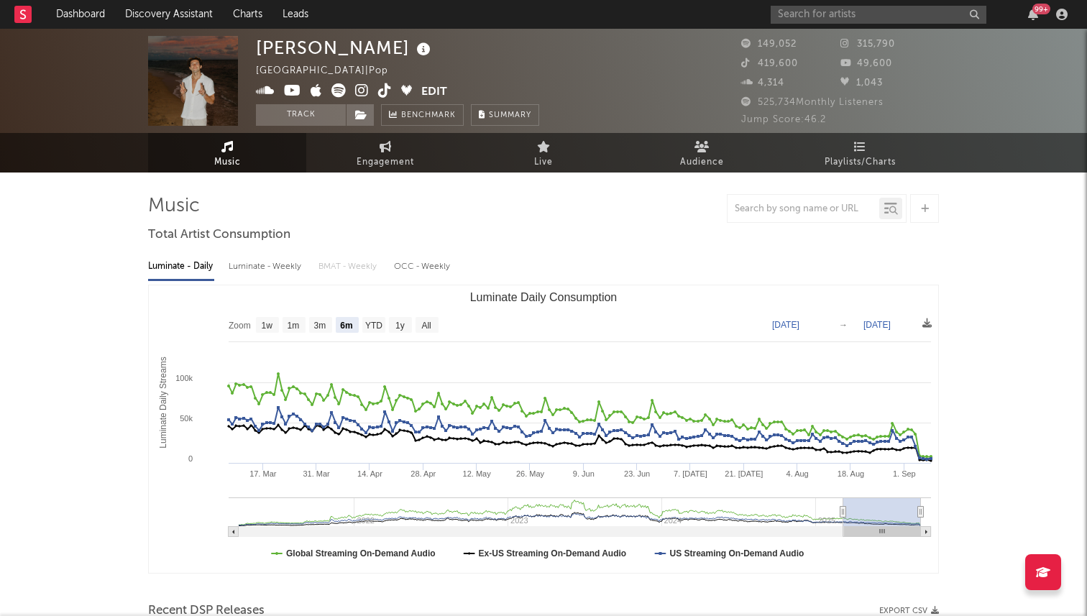
click at [823, 2] on div "99 +" at bounding box center [922, 14] width 302 height 29
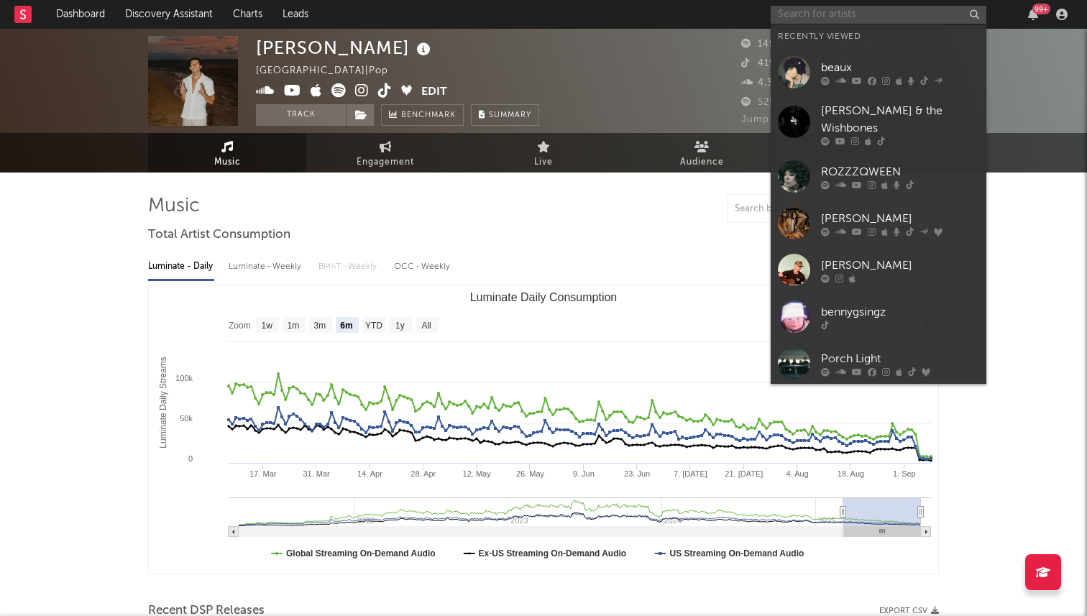
click at [817, 18] on input "text" at bounding box center [879, 15] width 216 height 18
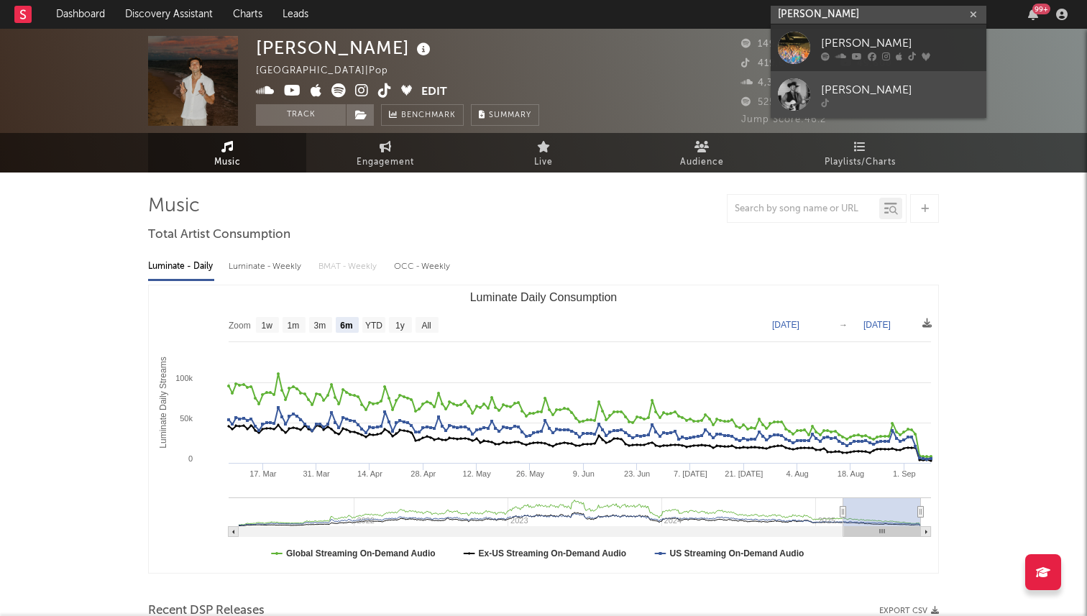
type input "brennan clements"
click at [801, 93] on div at bounding box center [794, 94] width 32 height 32
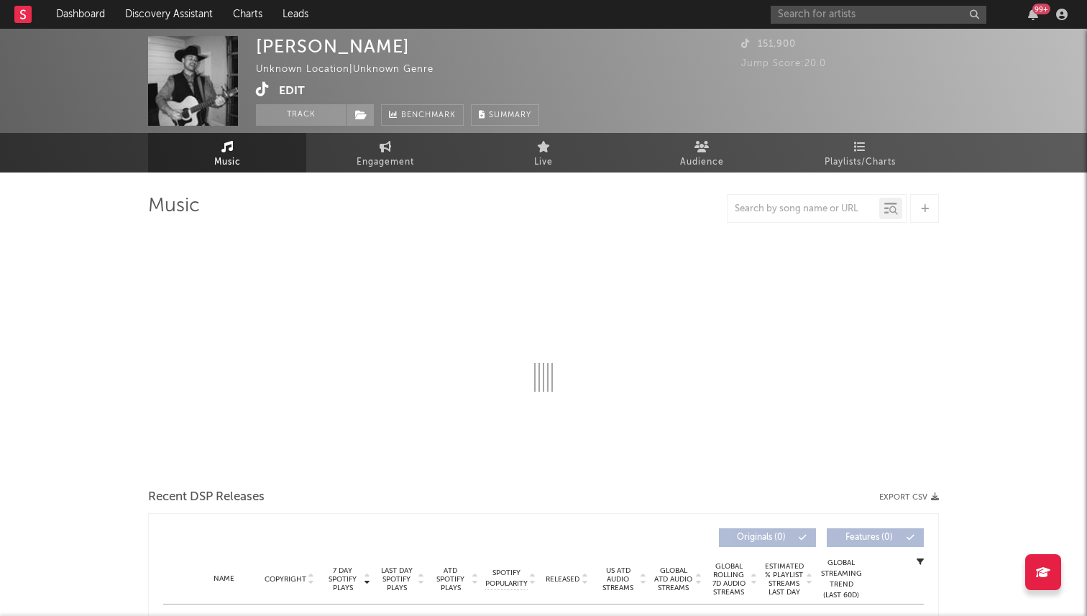
select select "1w"
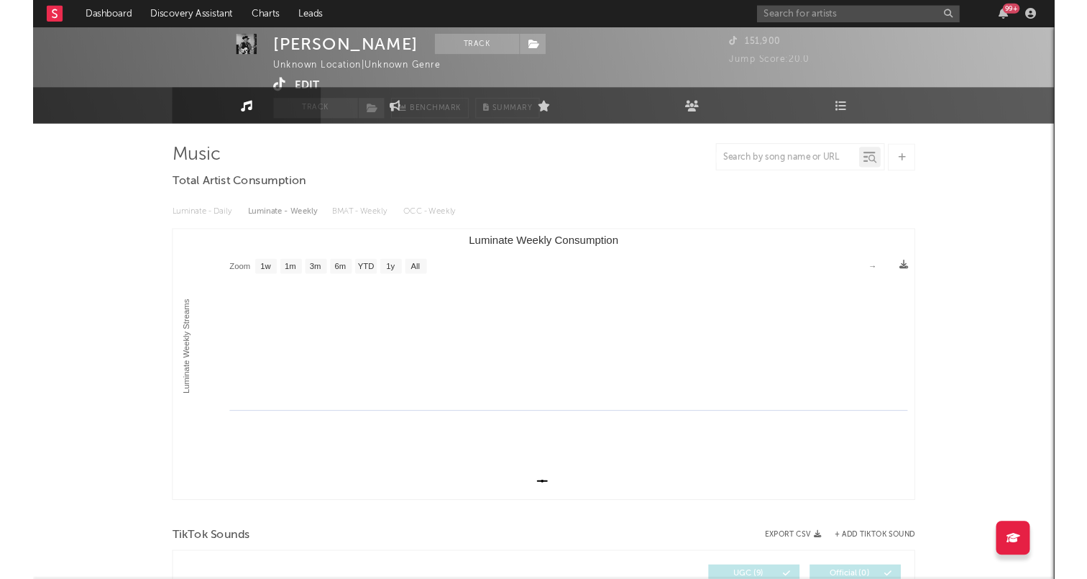
scroll to position [3, 0]
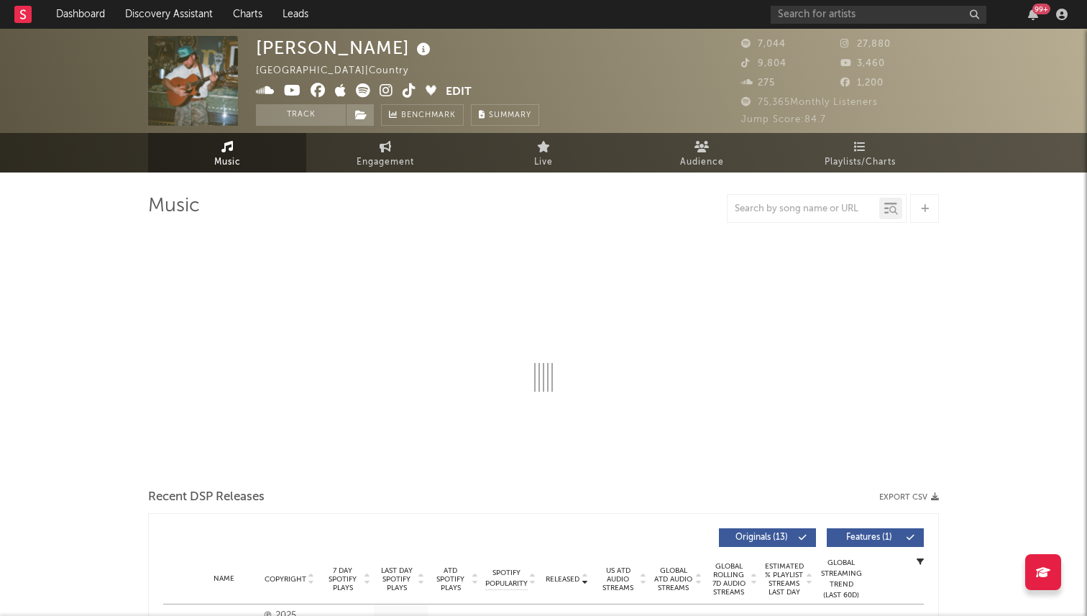
select select "6m"
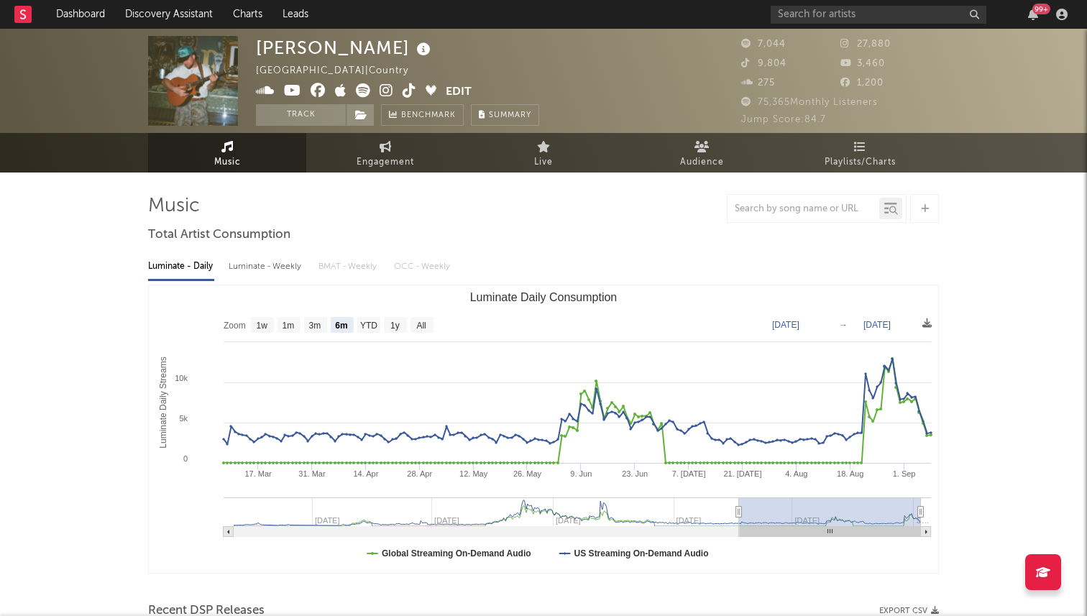
click at [406, 91] on icon at bounding box center [410, 90] width 14 height 14
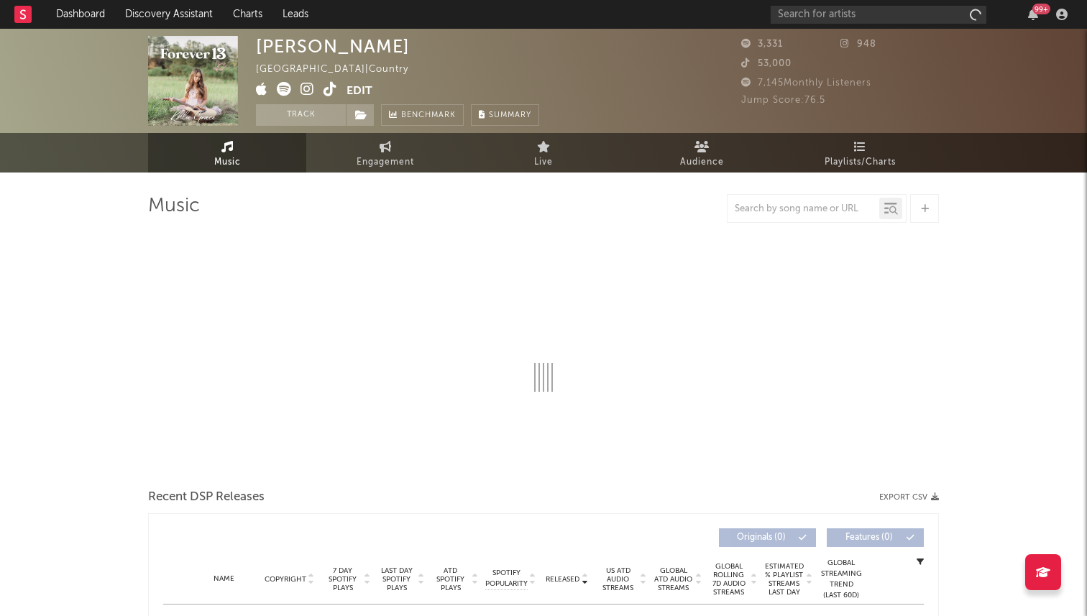
select select "6m"
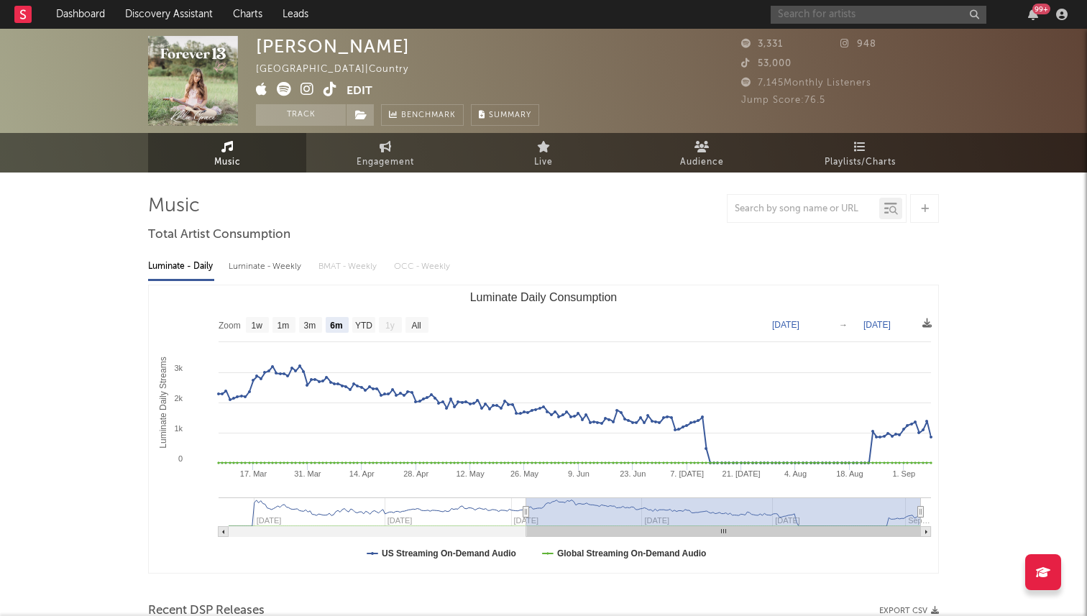
click at [810, 15] on input "text" at bounding box center [879, 15] width 216 height 18
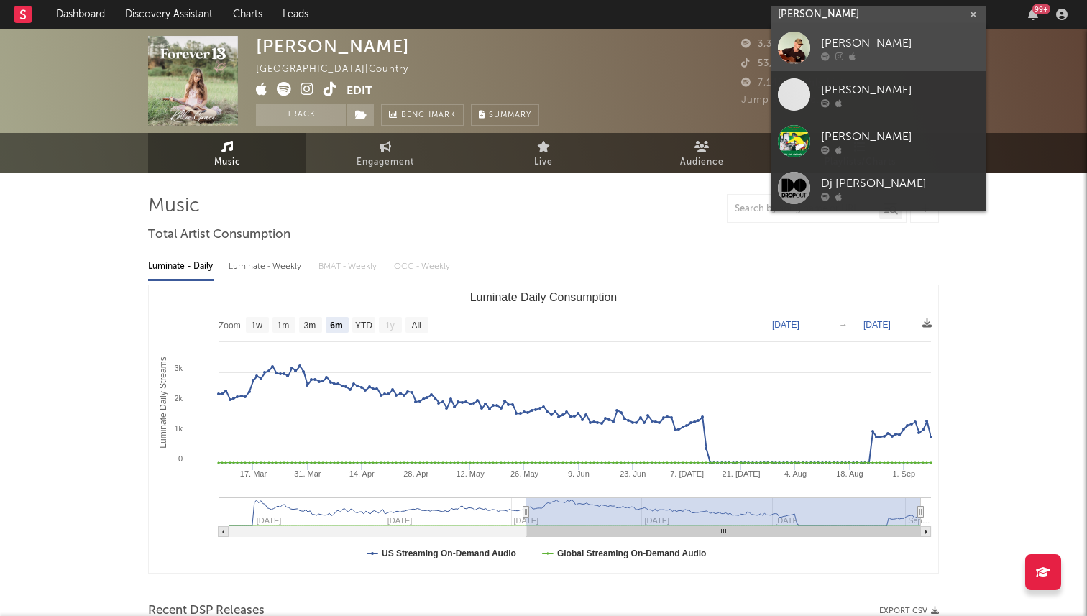
type input "[PERSON_NAME]"
click at [805, 53] on div at bounding box center [794, 48] width 32 height 32
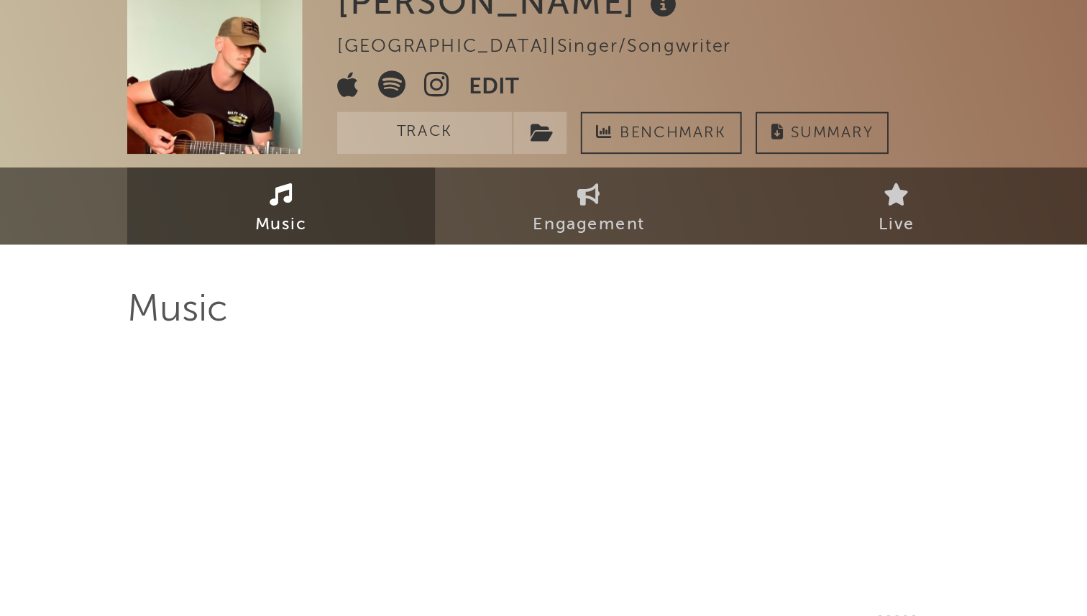
select select "1w"
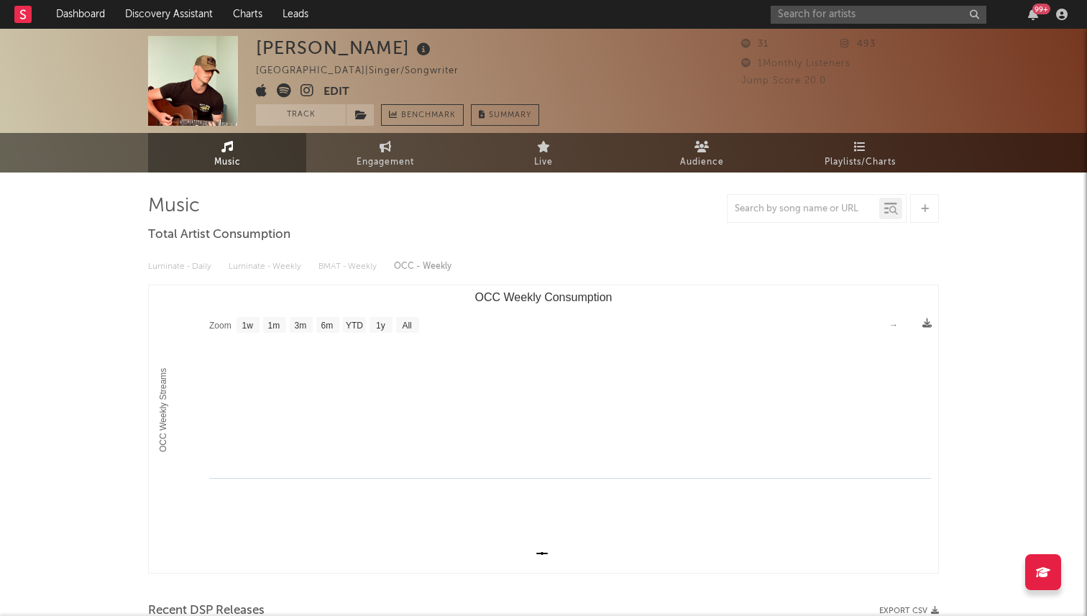
scroll to position [9, 0]
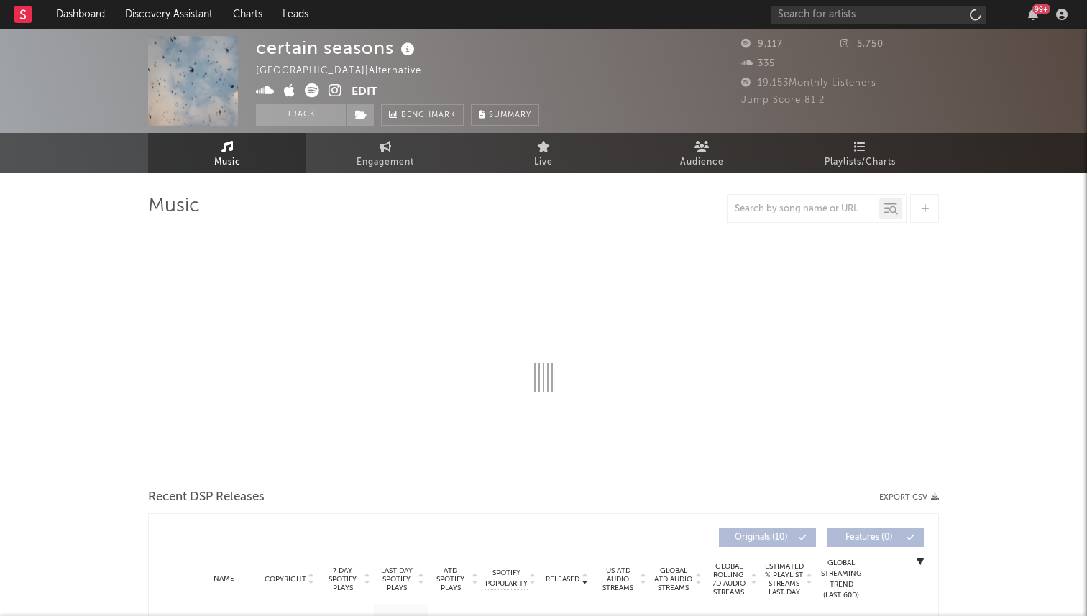
select select "6m"
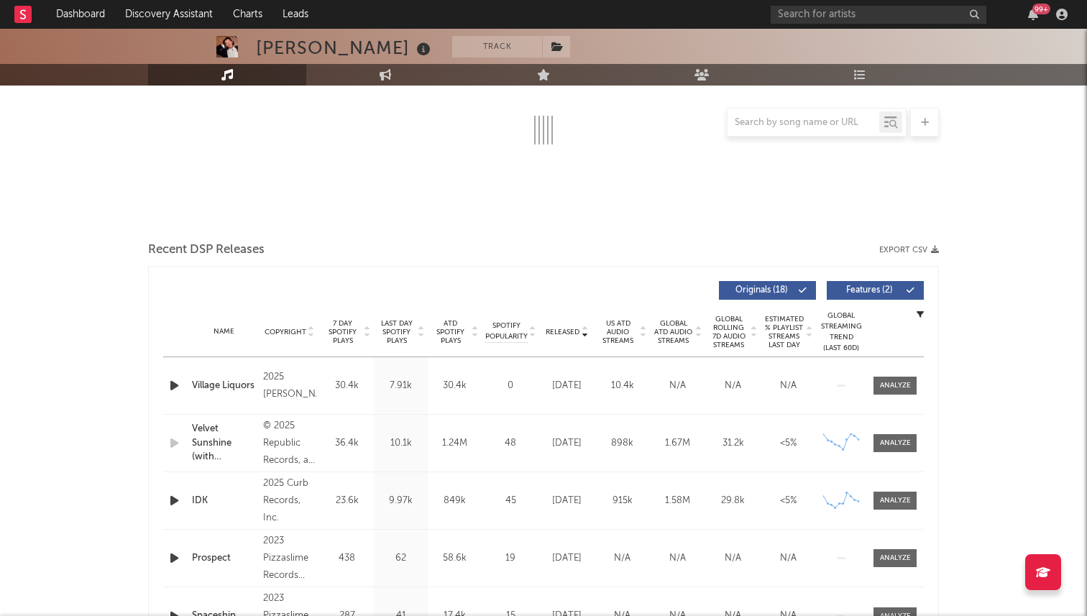
select select "6m"
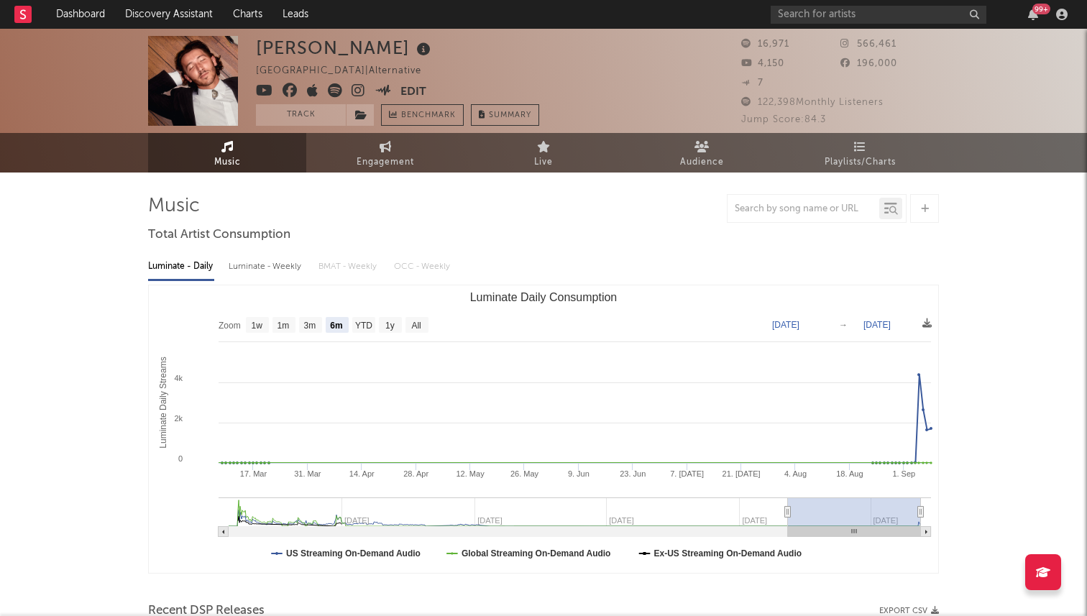
click at [355, 88] on icon at bounding box center [359, 90] width 14 height 14
click at [541, 291] on text "Luminate Daily Consumption" at bounding box center [543, 297] width 147 height 12
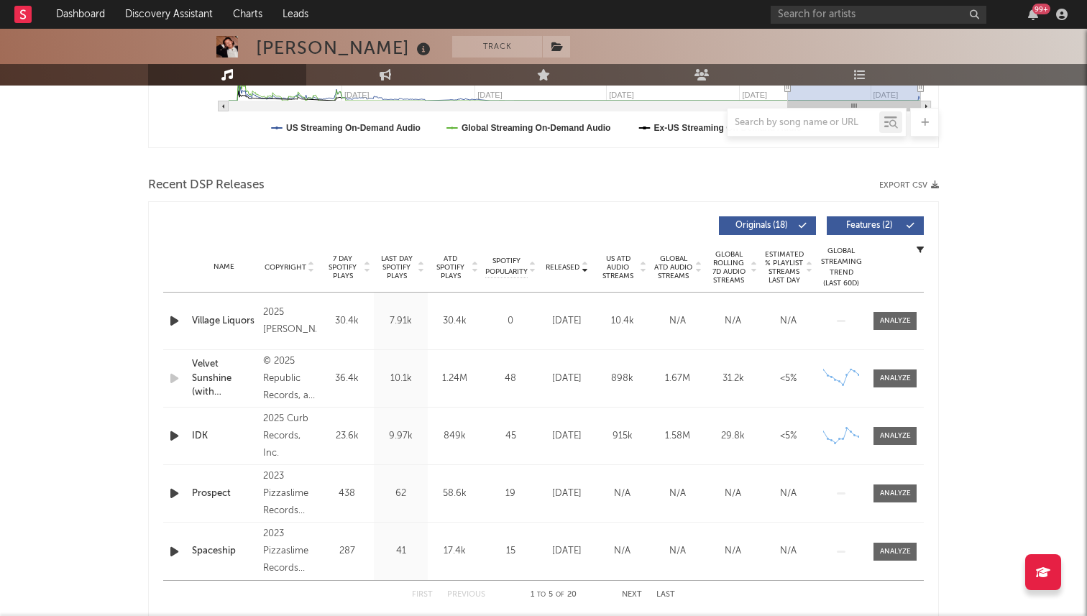
scroll to position [508, 0]
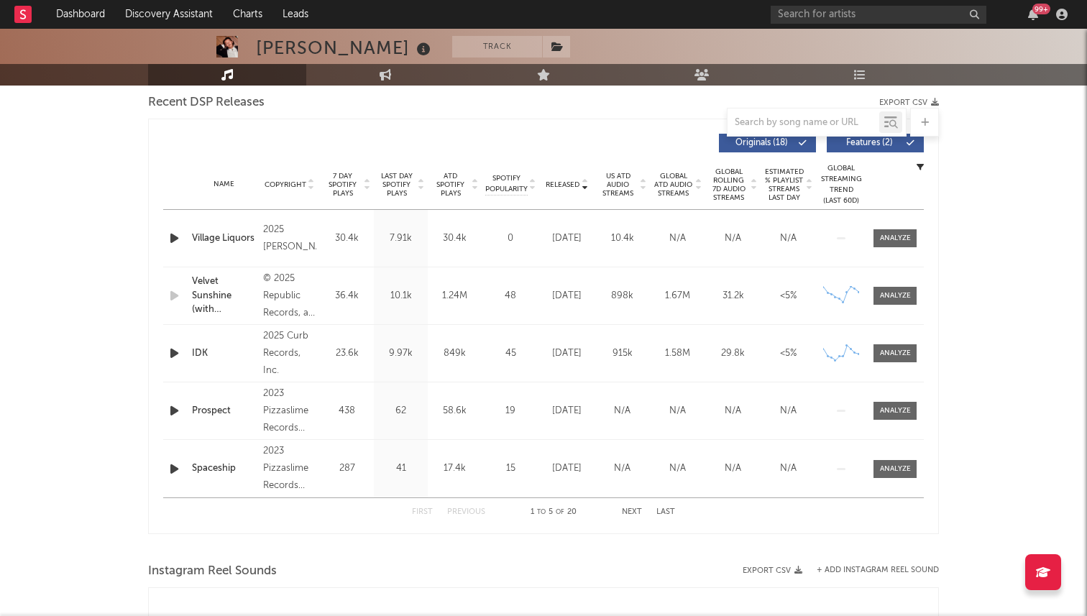
click at [177, 234] on icon "button" at bounding box center [174, 238] width 15 height 18
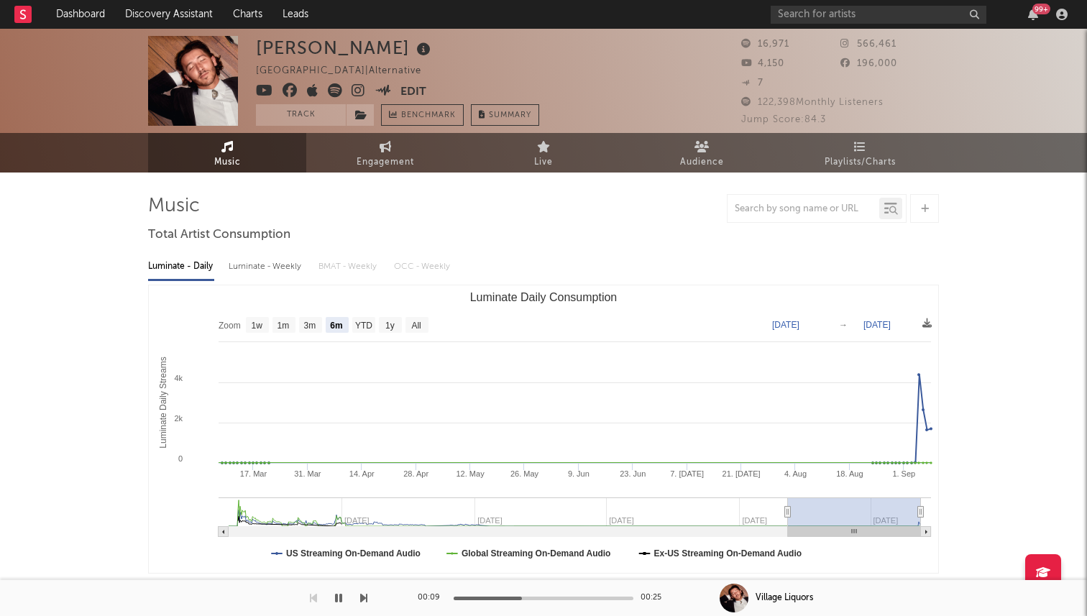
click at [334, 89] on icon at bounding box center [335, 90] width 14 height 14
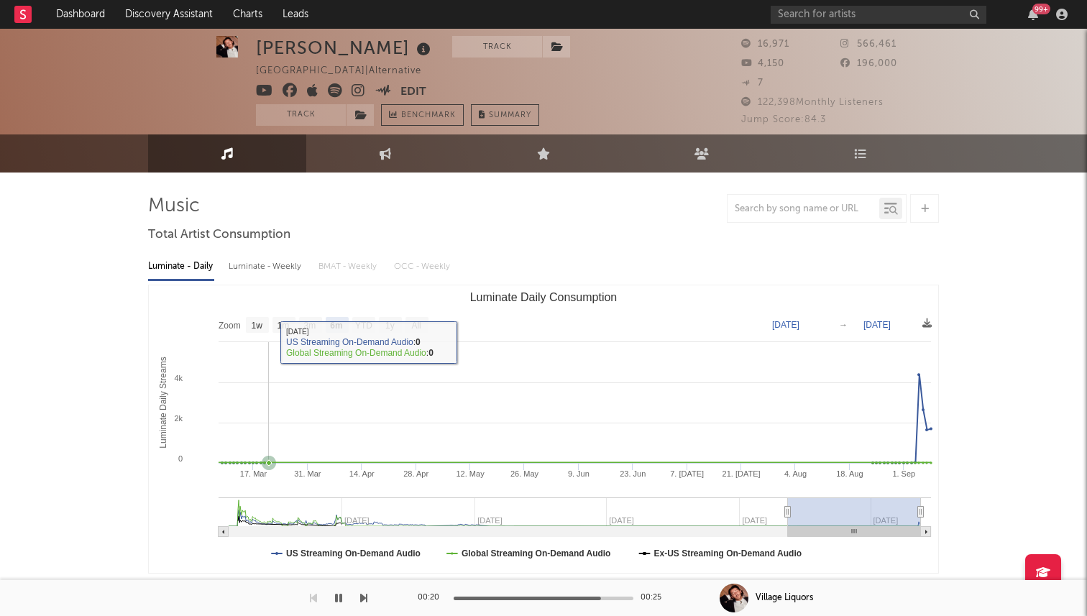
scroll to position [29, 0]
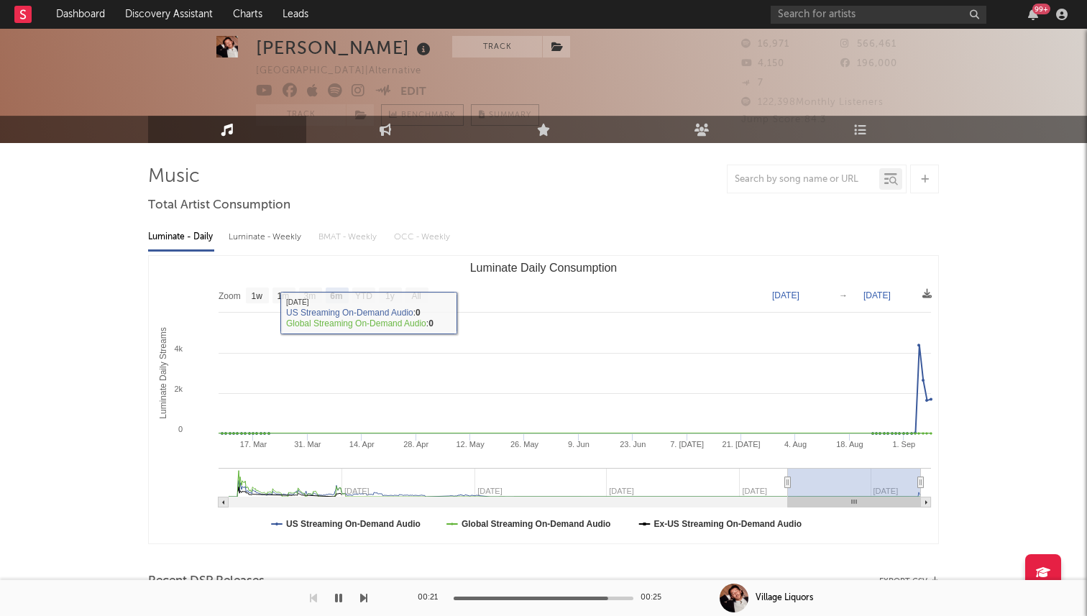
click at [468, 597] on div at bounding box center [519, 599] width 180 height 4
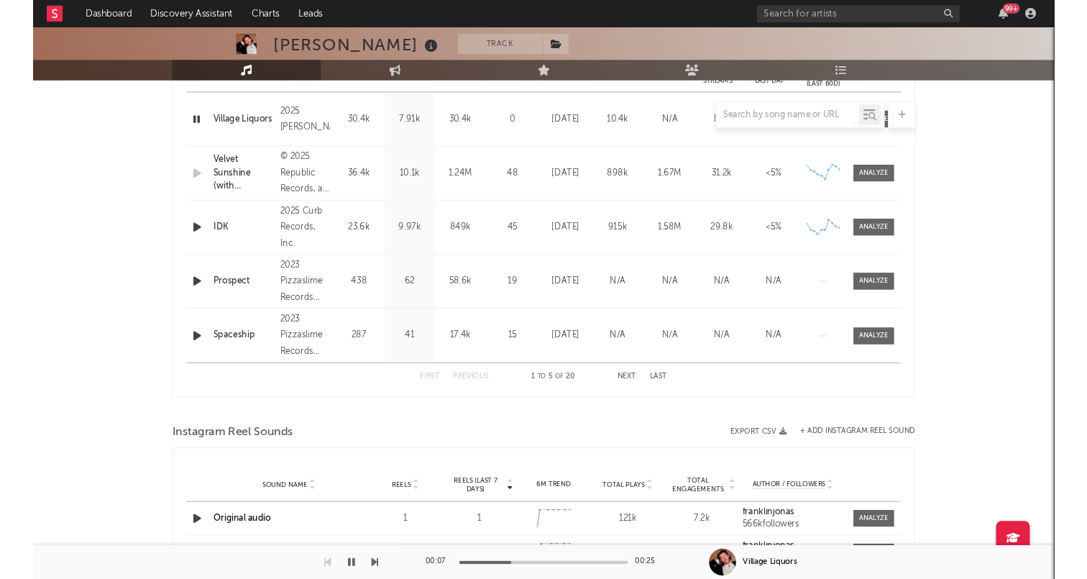
scroll to position [0, 0]
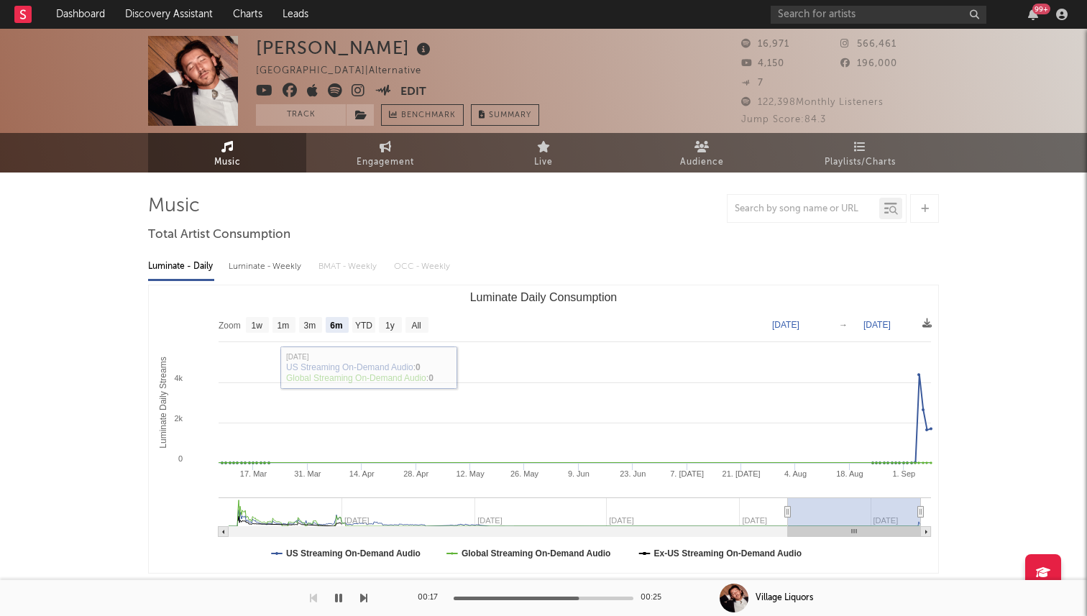
click at [345, 603] on button "button" at bounding box center [338, 598] width 14 height 36
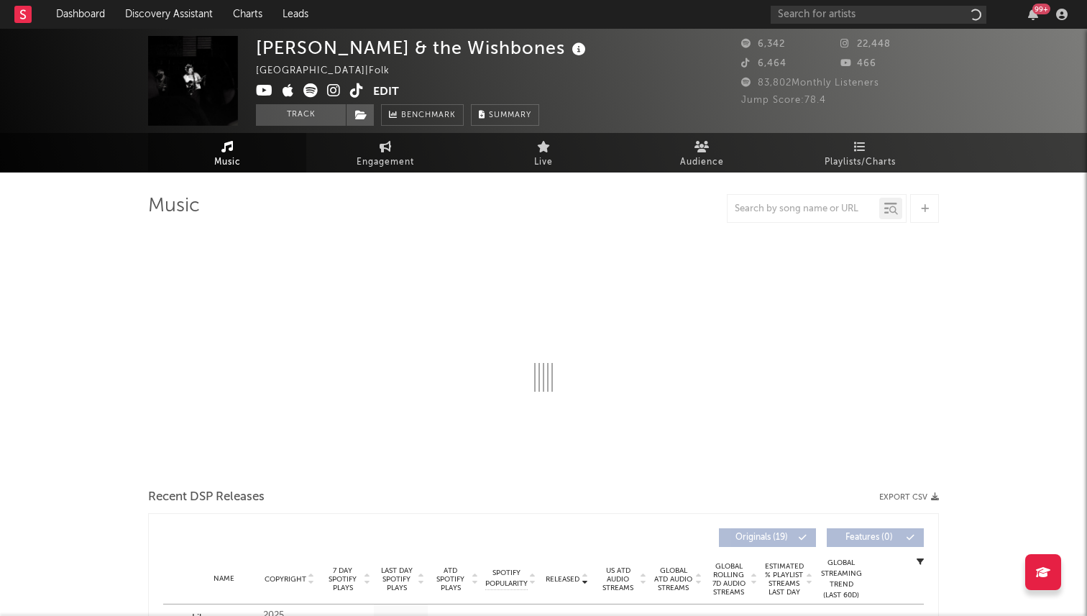
select select "6m"
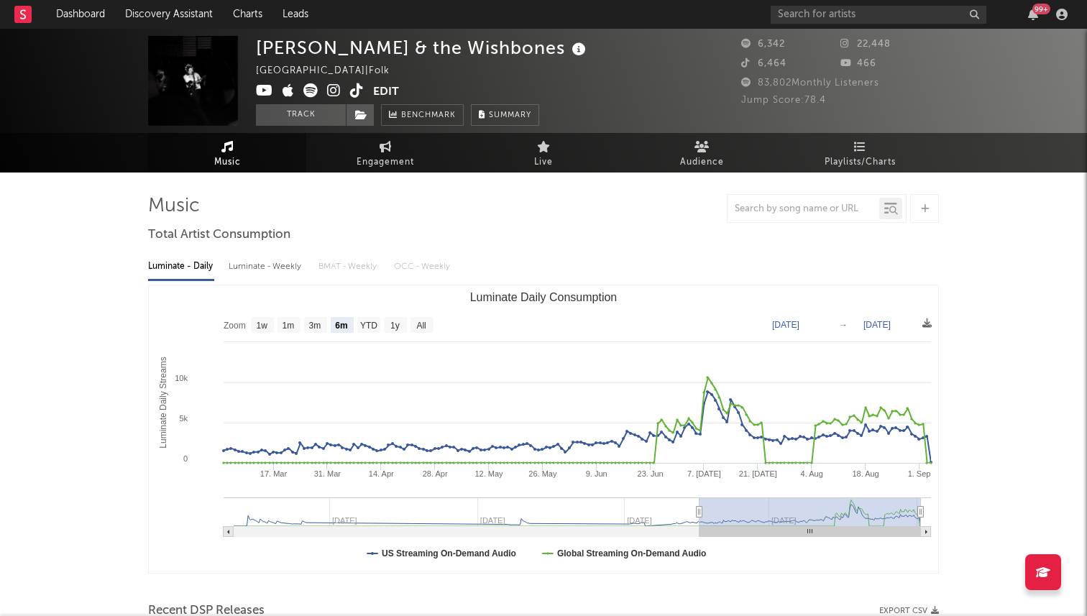
click at [361, 92] on icon at bounding box center [357, 90] width 14 height 14
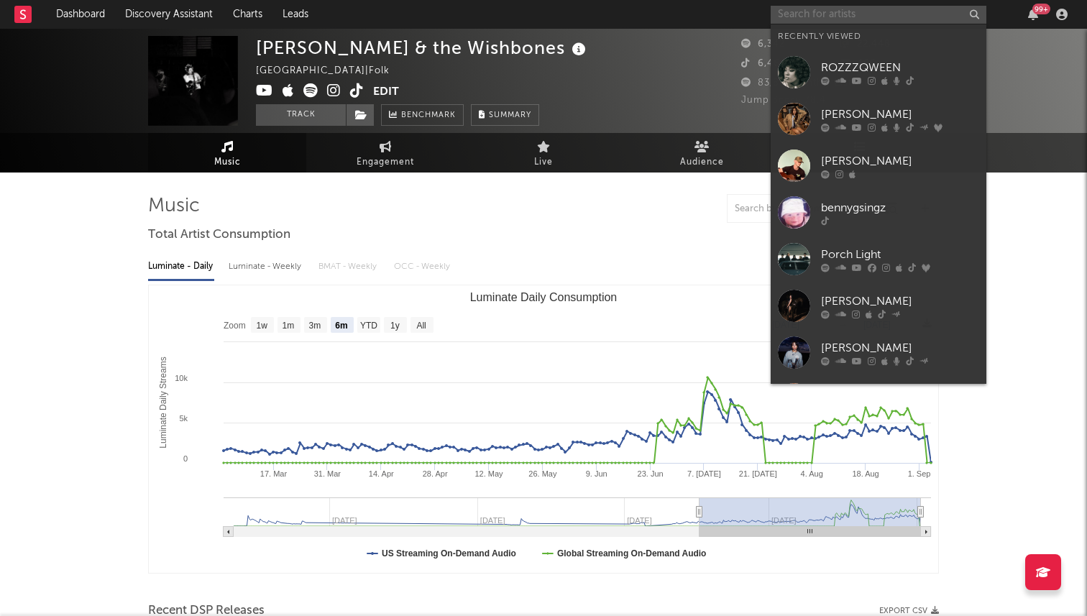
click at [837, 14] on input "text" at bounding box center [879, 15] width 216 height 18
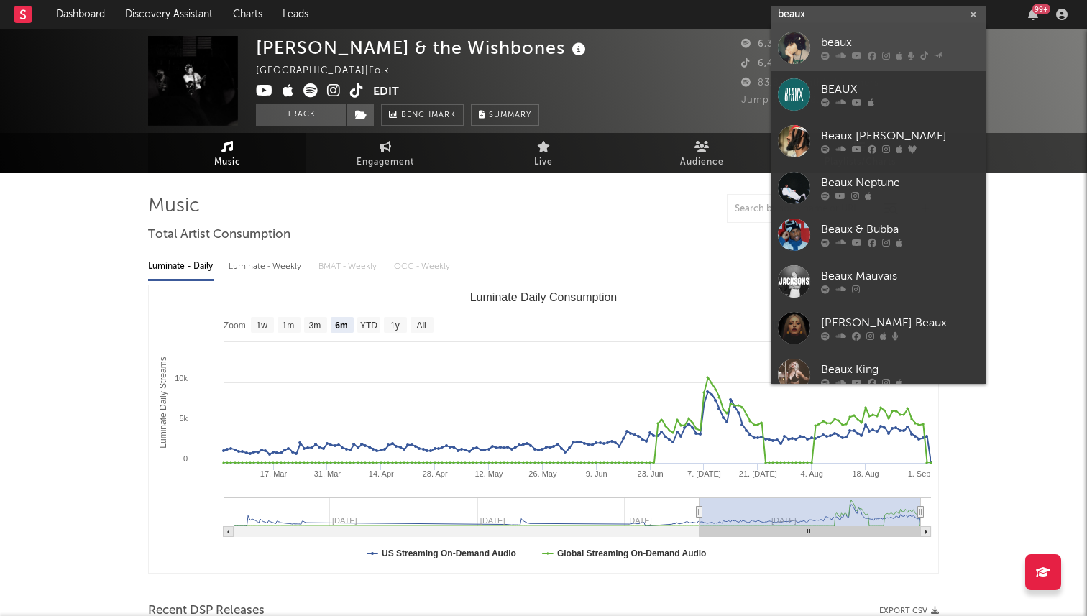
type input "beaux"
click at [889, 54] on div at bounding box center [900, 56] width 158 height 9
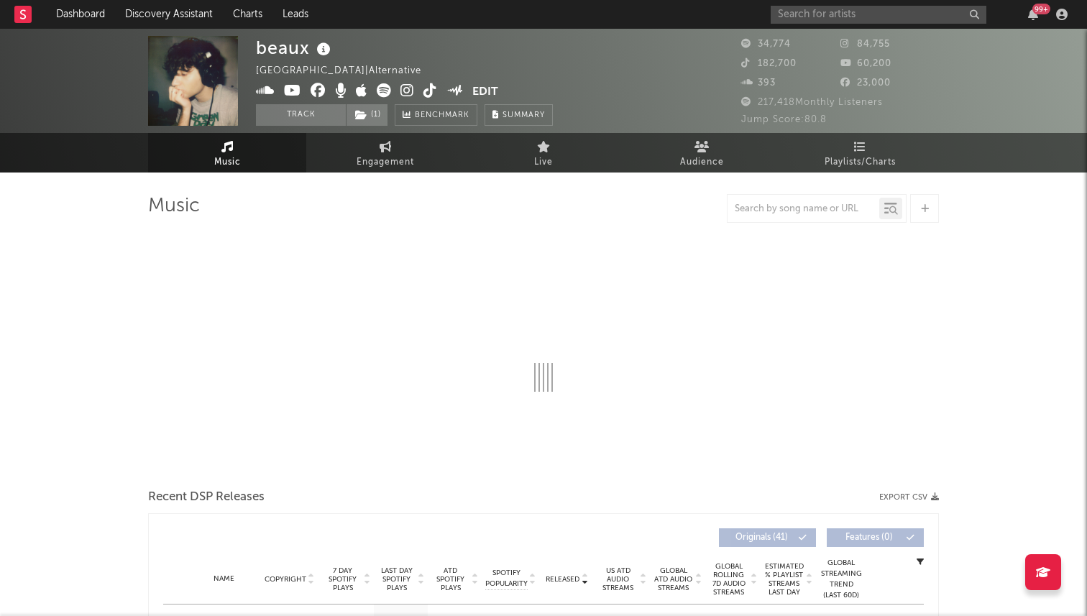
select select "6m"
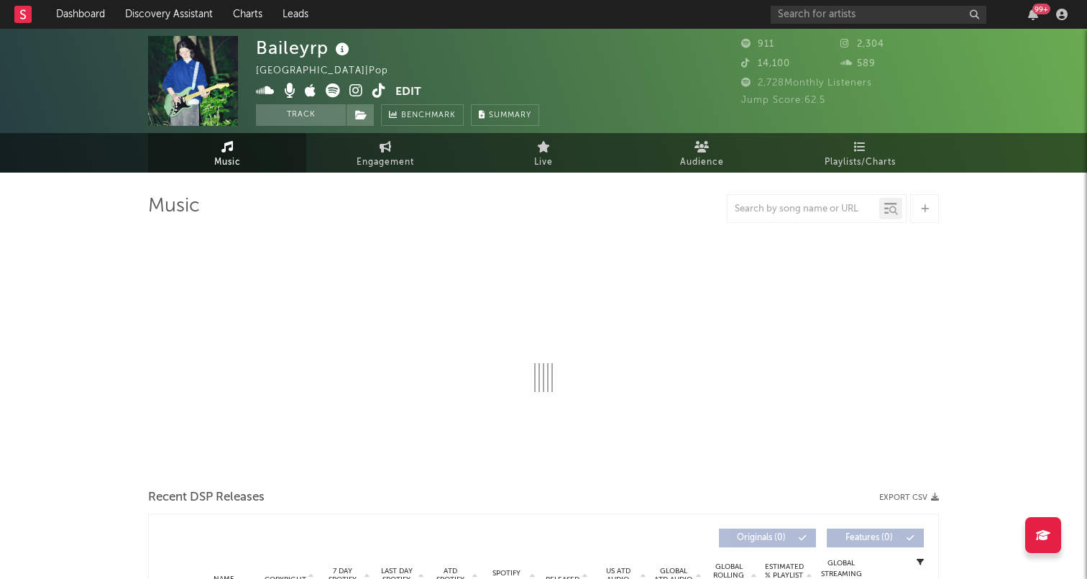
select select "1w"
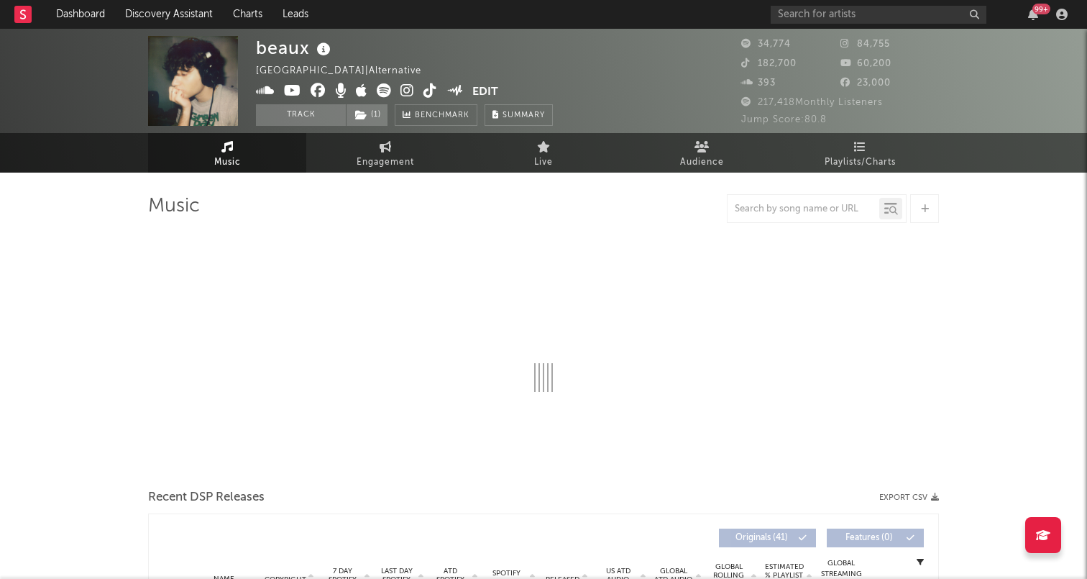
select select "6m"
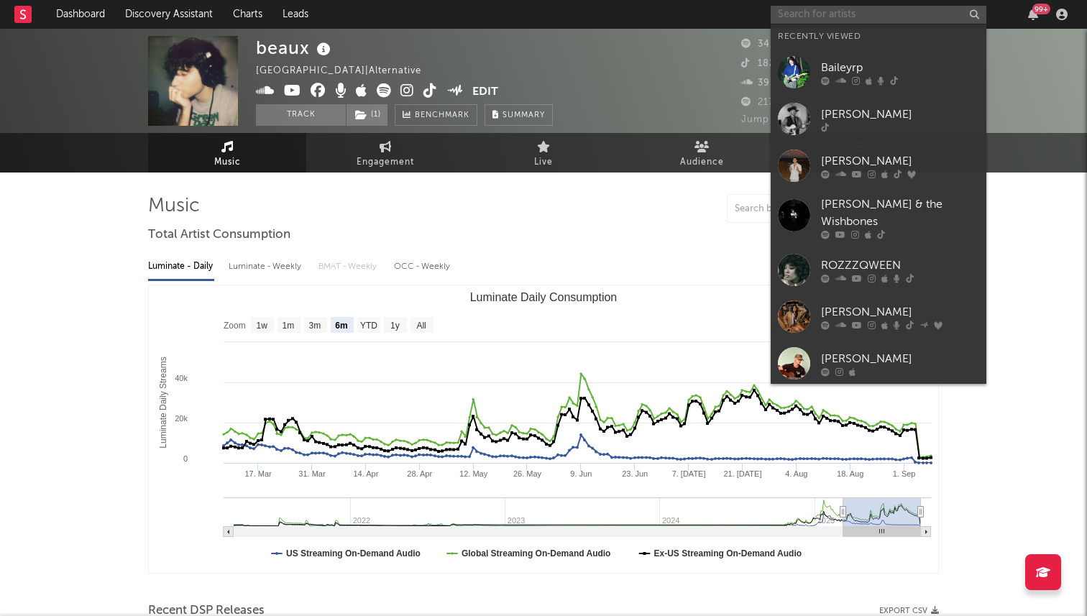
click at [830, 17] on input "text" at bounding box center [879, 15] width 216 height 18
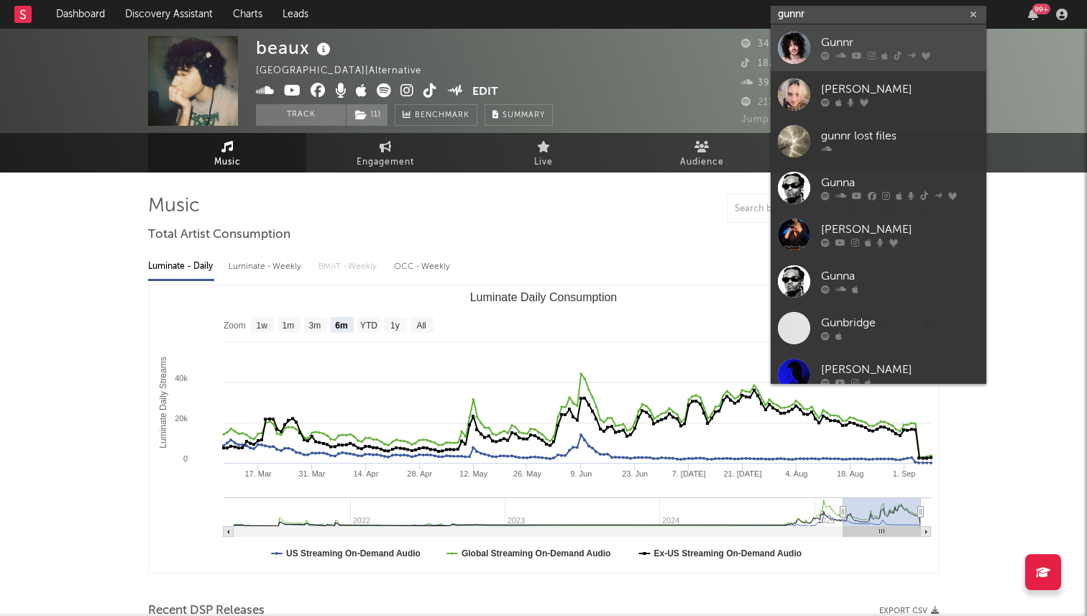
type input "gunnr"
click at [802, 53] on div at bounding box center [794, 48] width 32 height 32
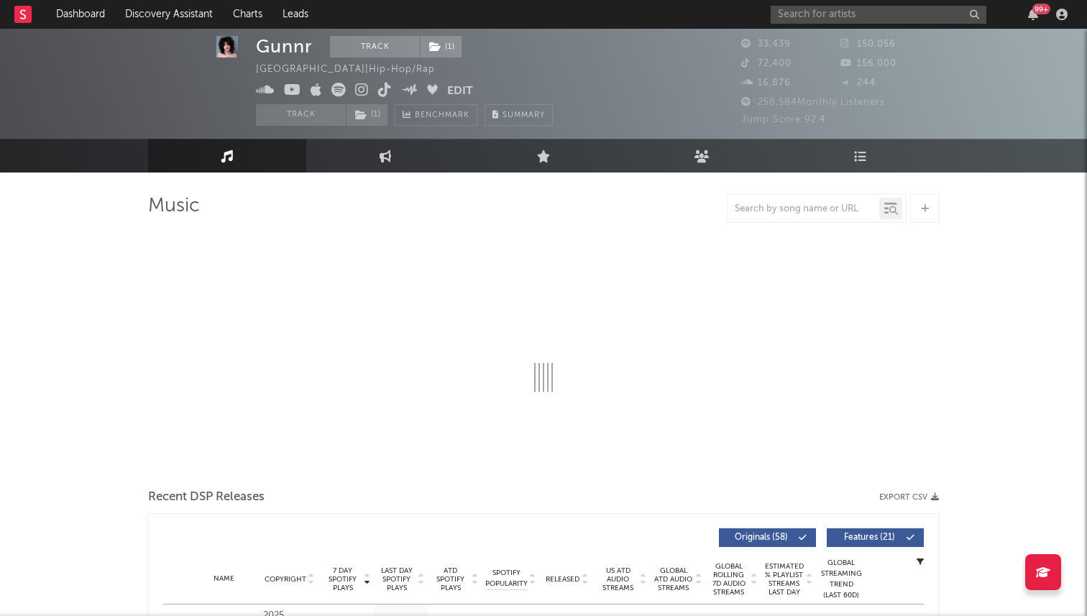
select select "6m"
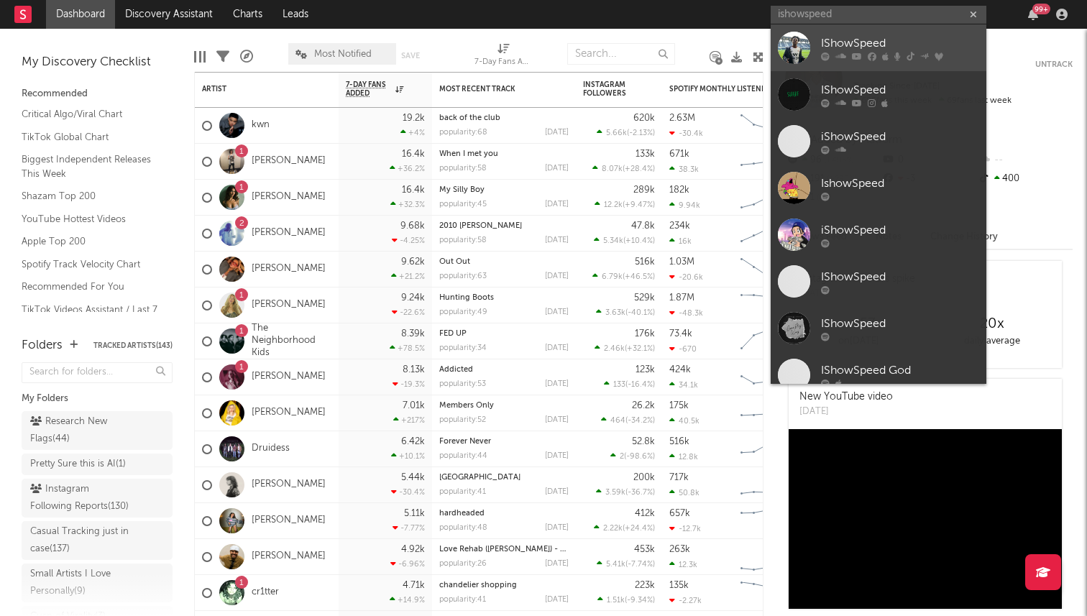
type input "ishowspeed"
click at [851, 34] on link "IShowSpeed" at bounding box center [879, 47] width 216 height 47
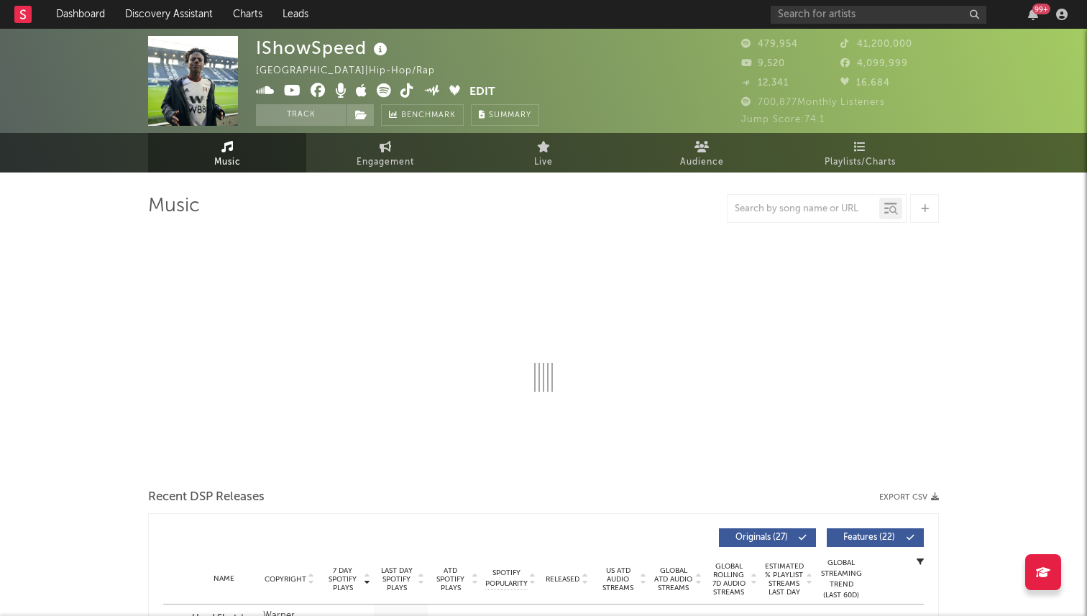
select select "6m"
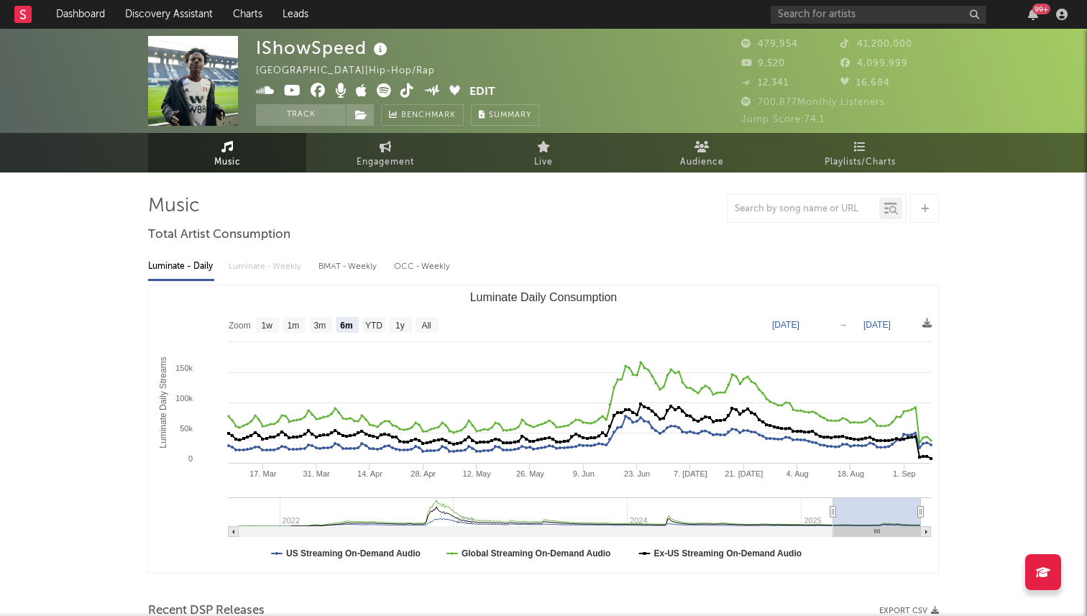
click at [400, 93] on icon at bounding box center [407, 90] width 14 height 14
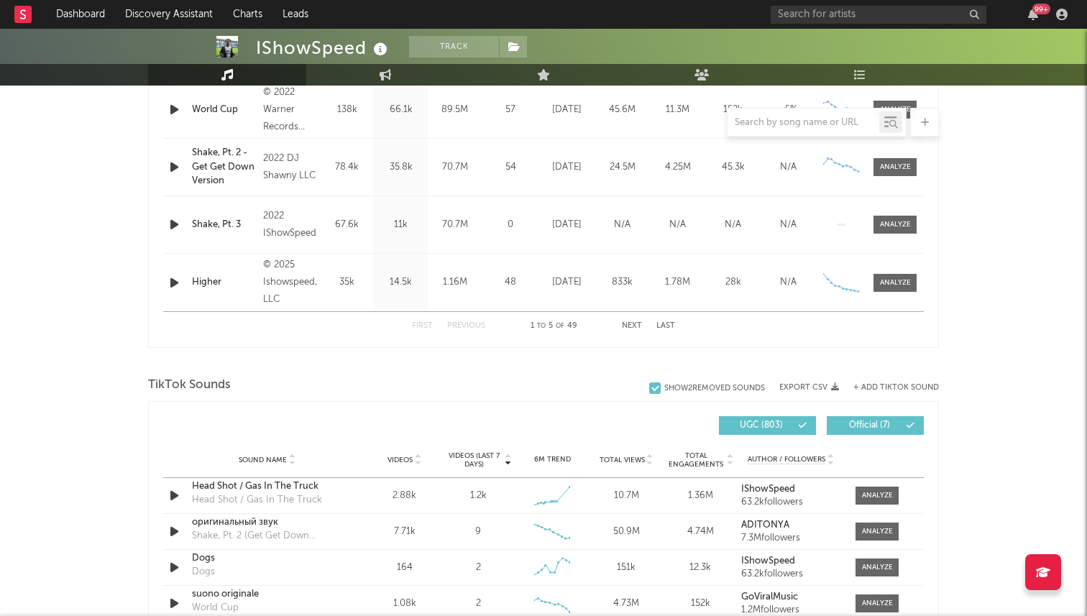
scroll to position [693, 0]
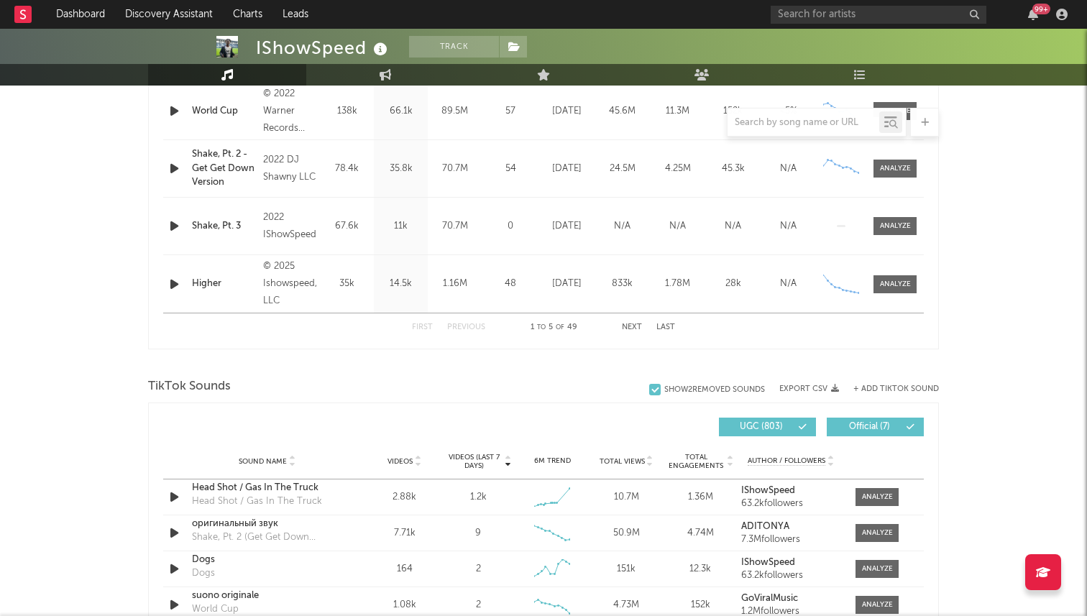
click at [631, 330] on button "Next" at bounding box center [632, 328] width 20 height 8
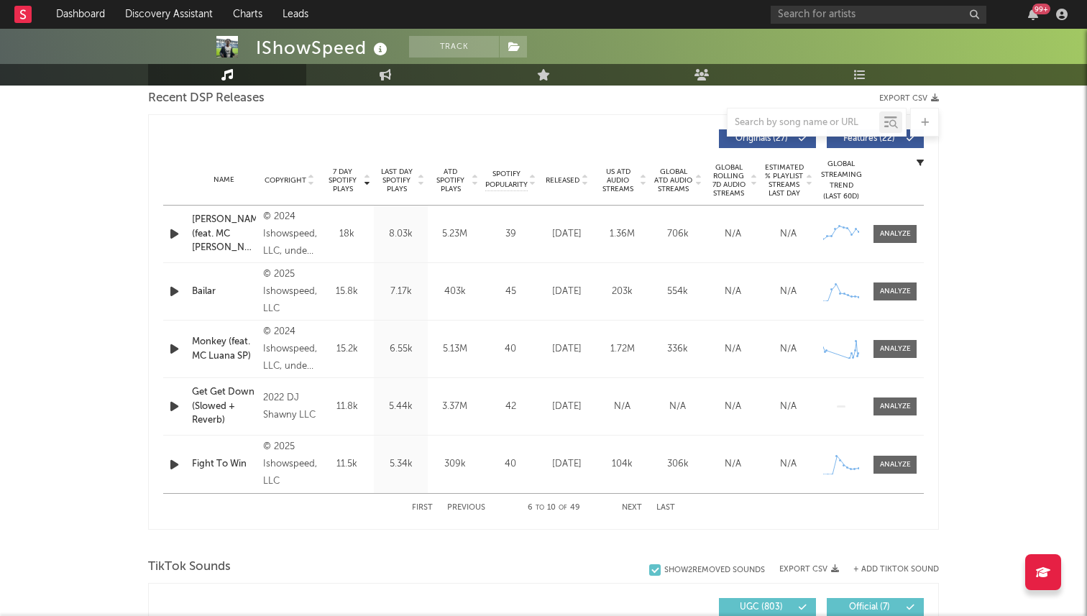
scroll to position [515, 0]
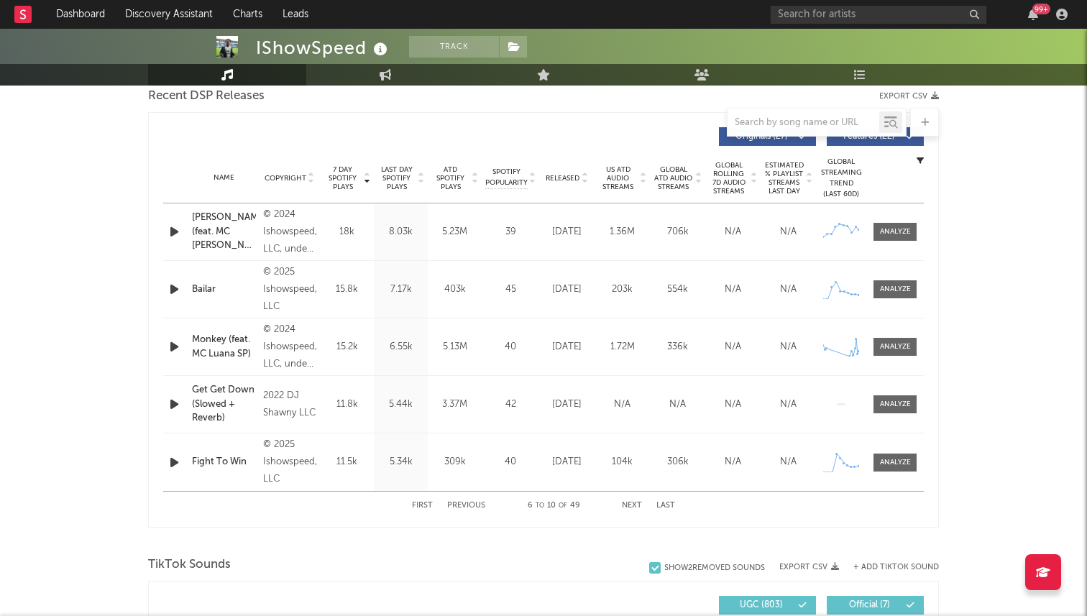
click at [624, 501] on div "First Previous 6 to 10 of 49 Next Last" at bounding box center [543, 506] width 263 height 28
click at [630, 504] on button "Next" at bounding box center [632, 506] width 20 height 8
click at [632, 503] on button "Next" at bounding box center [632, 506] width 20 height 8
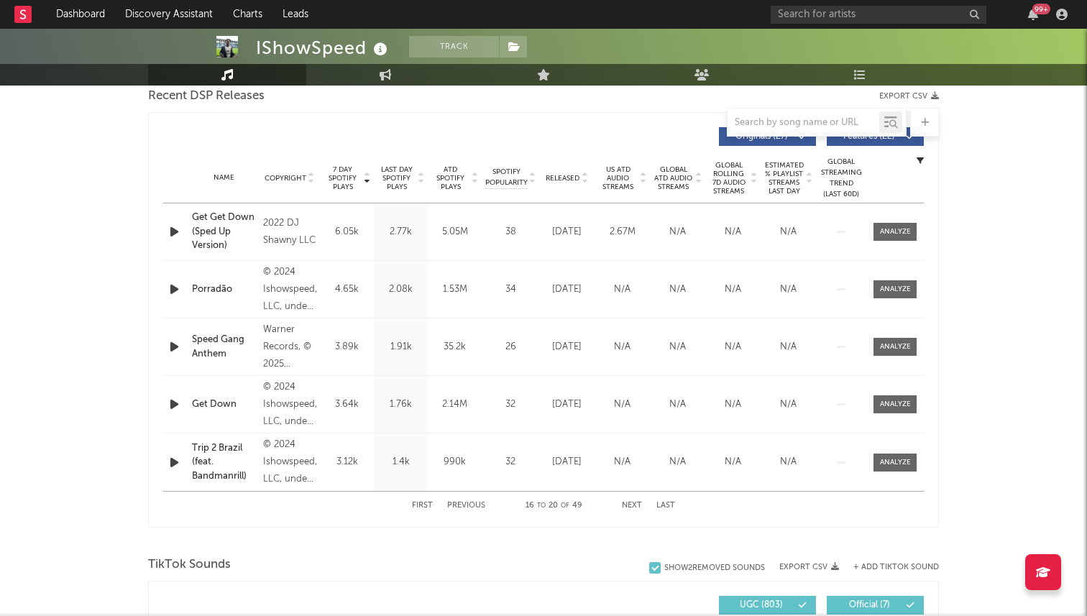
click at [632, 503] on button "Next" at bounding box center [632, 506] width 20 height 8
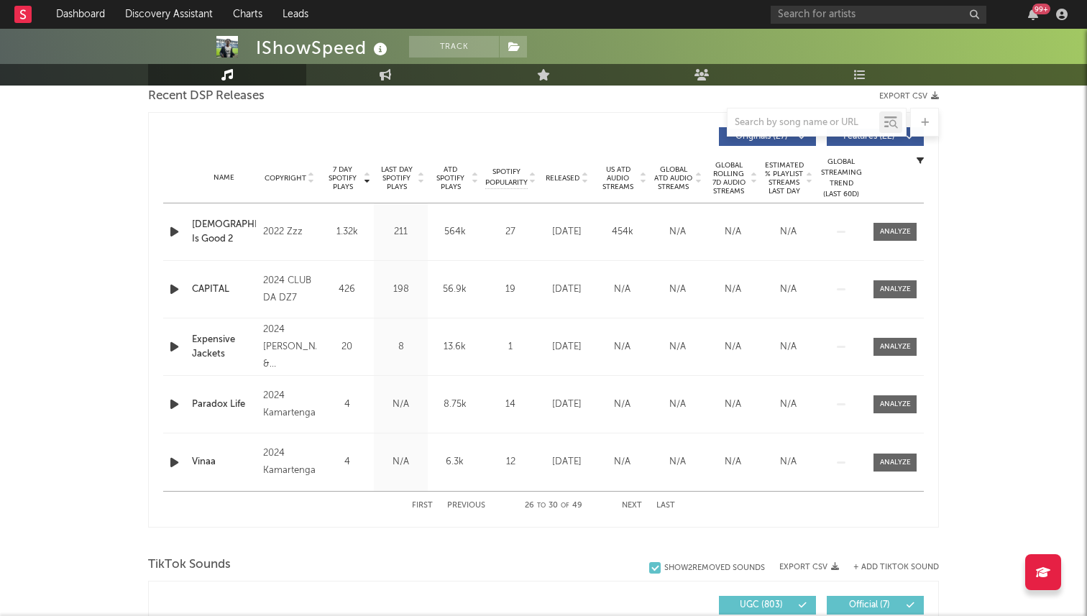
click at [423, 505] on button "First" at bounding box center [422, 506] width 21 height 8
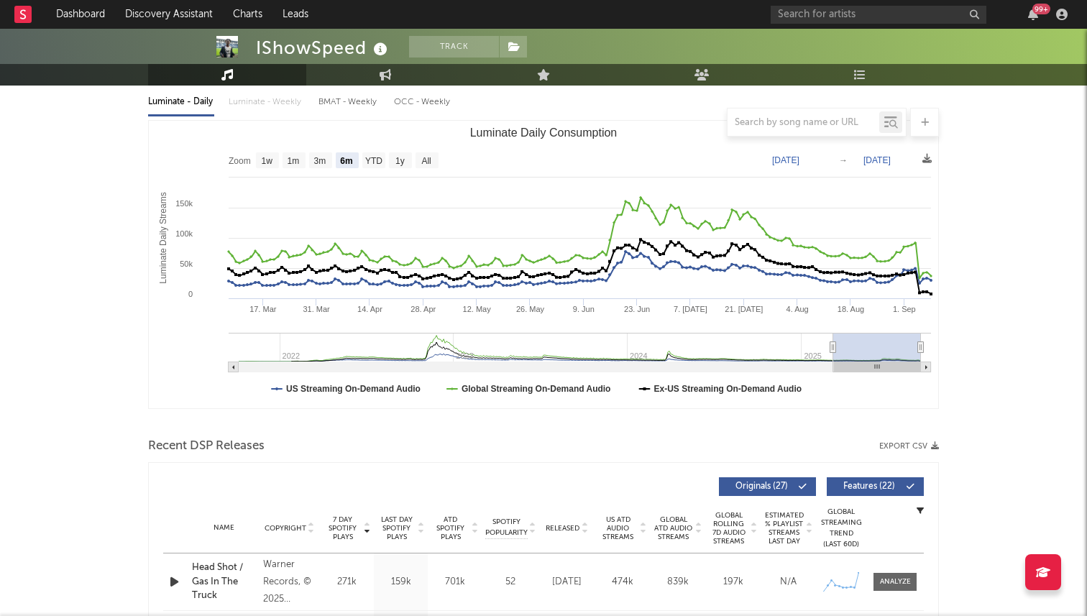
scroll to position [0, 0]
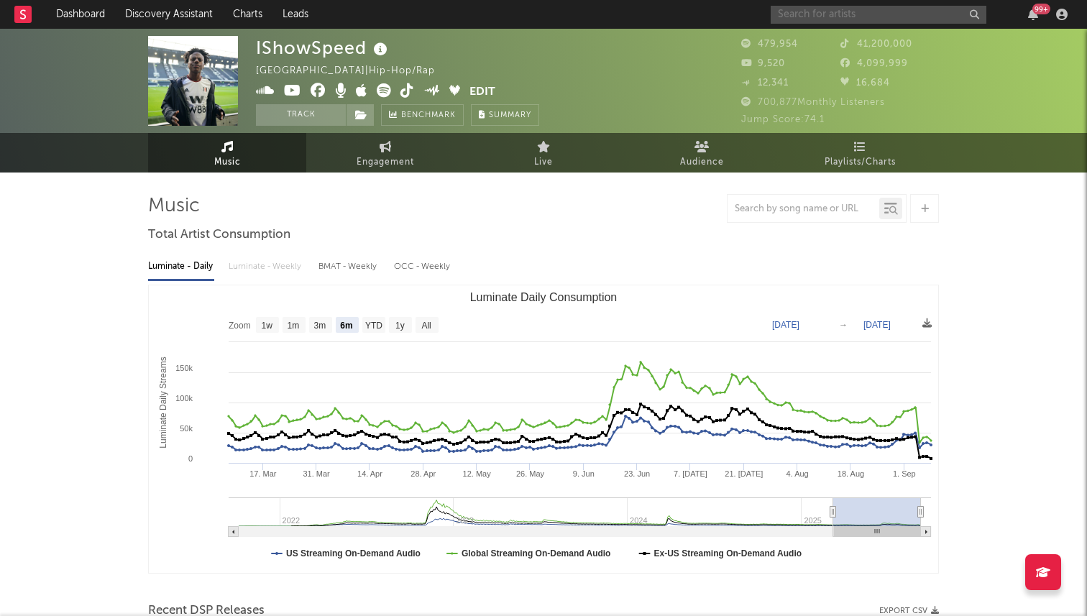
click at [824, 19] on input "text" at bounding box center [879, 15] width 216 height 18
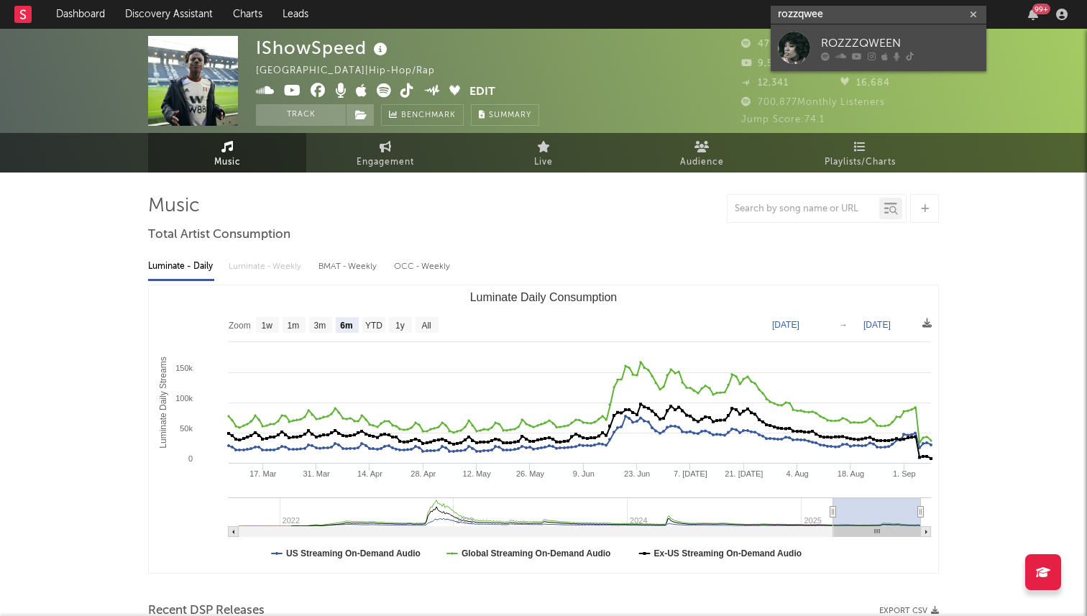
type input "rozzqwee"
click at [825, 50] on div "ROZZZQWEEN" at bounding box center [900, 43] width 158 height 17
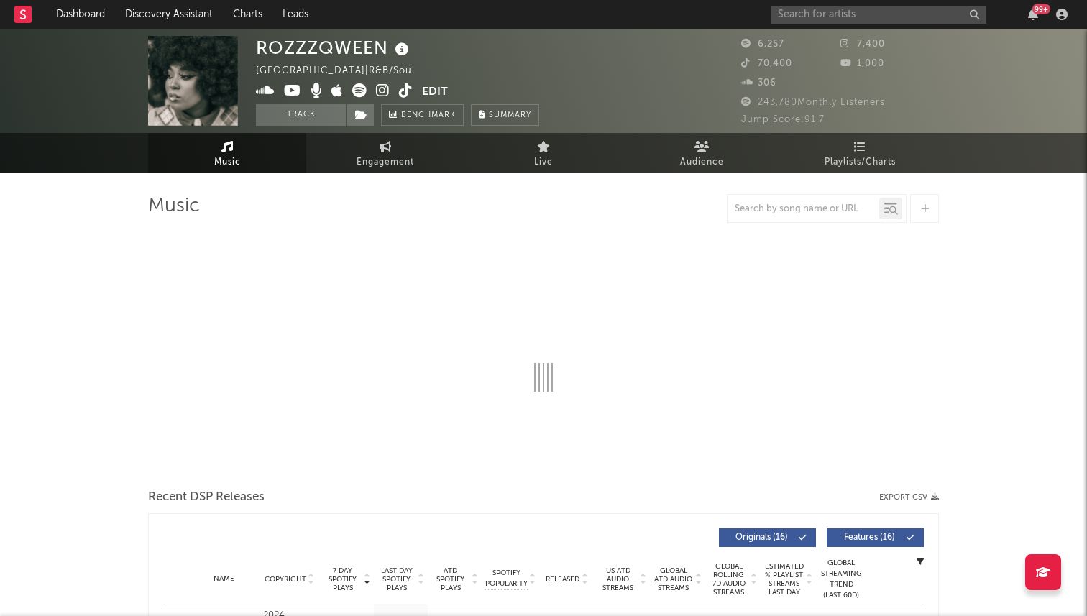
select select "6m"
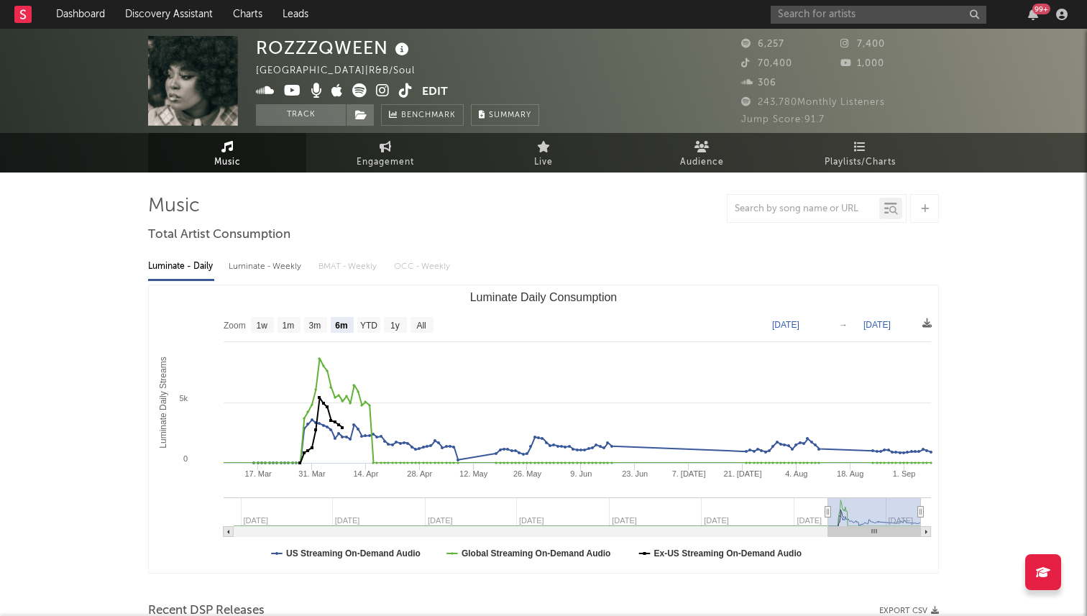
click at [408, 86] on icon at bounding box center [406, 90] width 14 height 14
click at [391, 154] on span "Engagement" at bounding box center [386, 162] width 58 height 17
select select "1w"
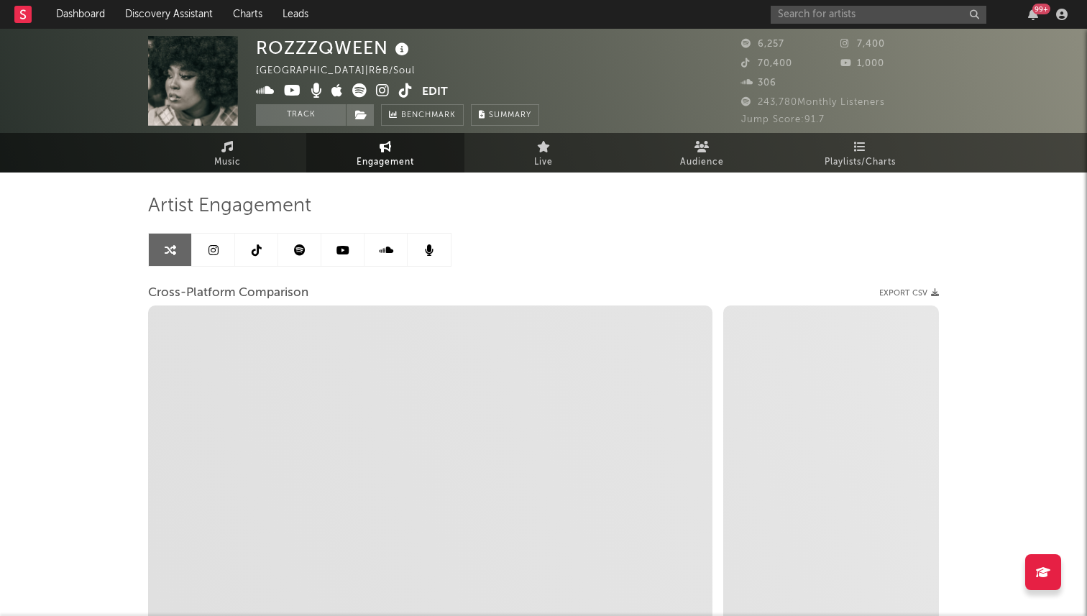
click at [252, 252] on icon at bounding box center [257, 250] width 10 height 12
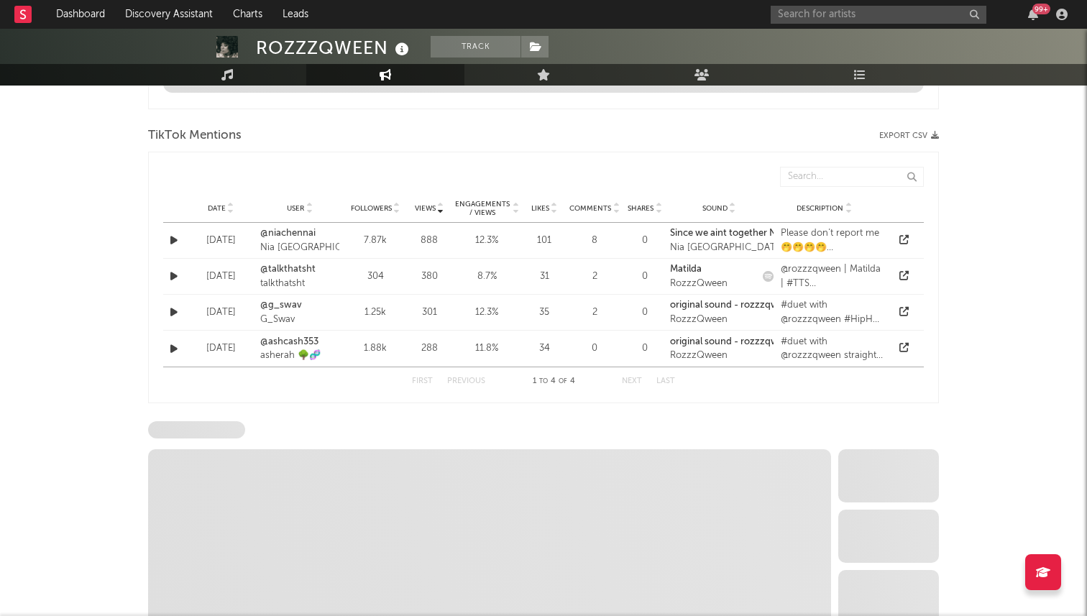
select select "6m"
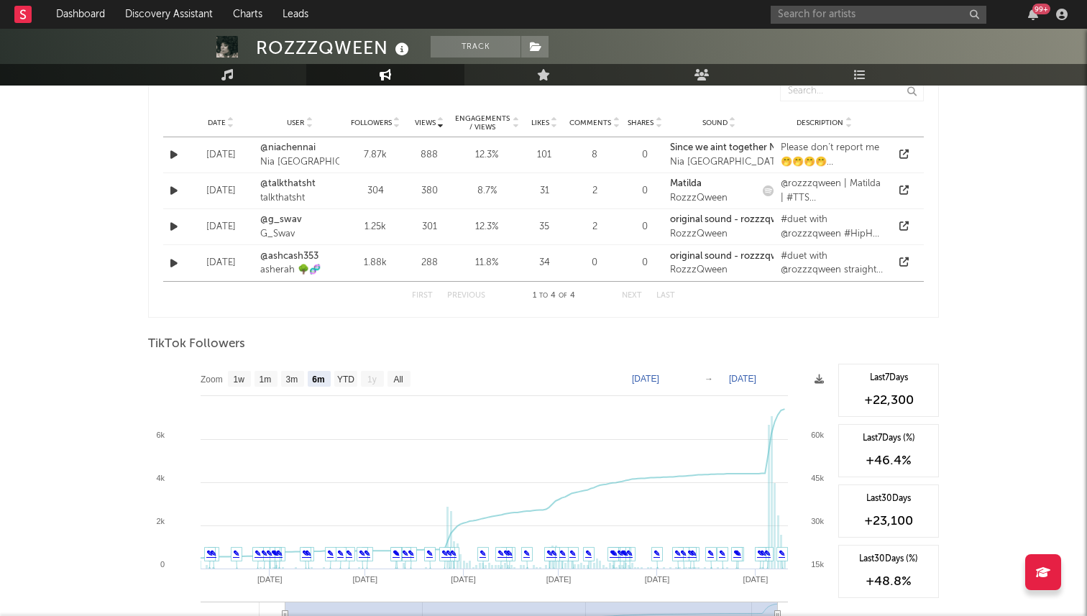
scroll to position [1140, 0]
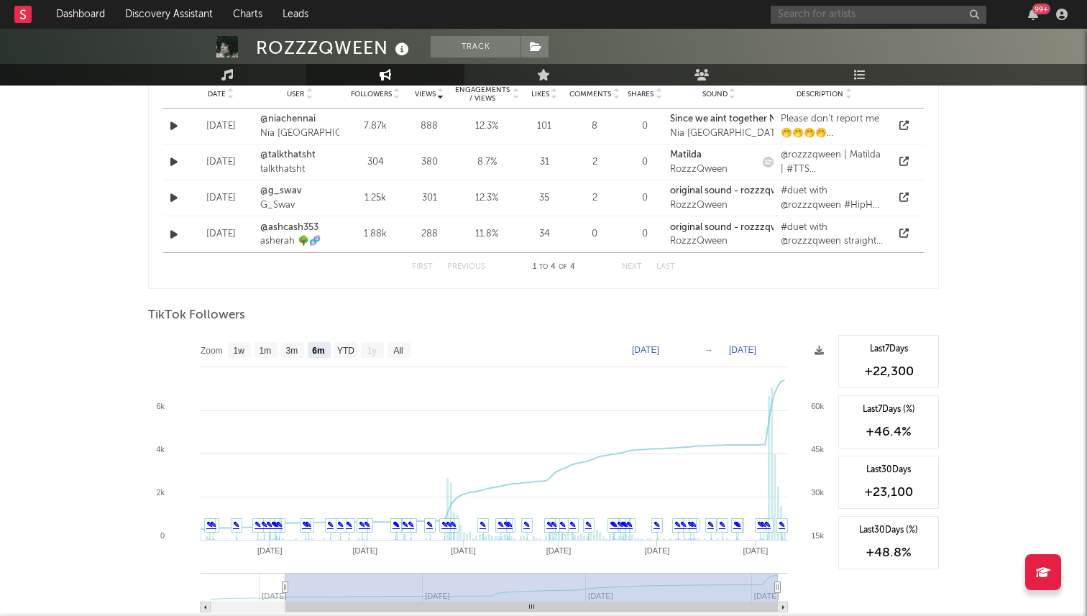
click at [838, 16] on input "text" at bounding box center [879, 15] width 216 height 18
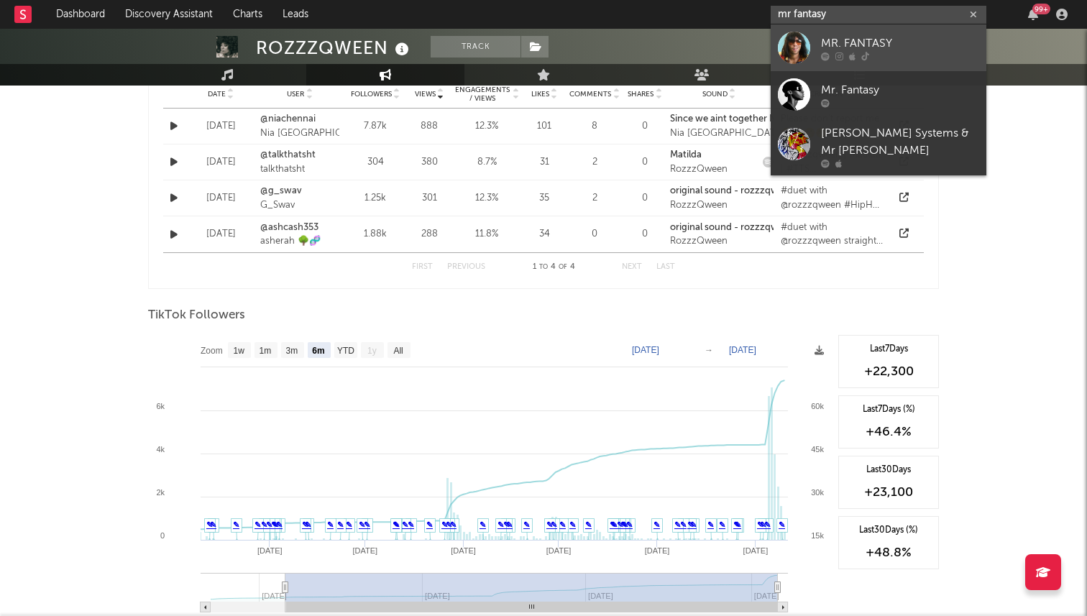
type input "mr fantasy"
click at [864, 47] on div "MR. FANTASY" at bounding box center [900, 43] width 158 height 17
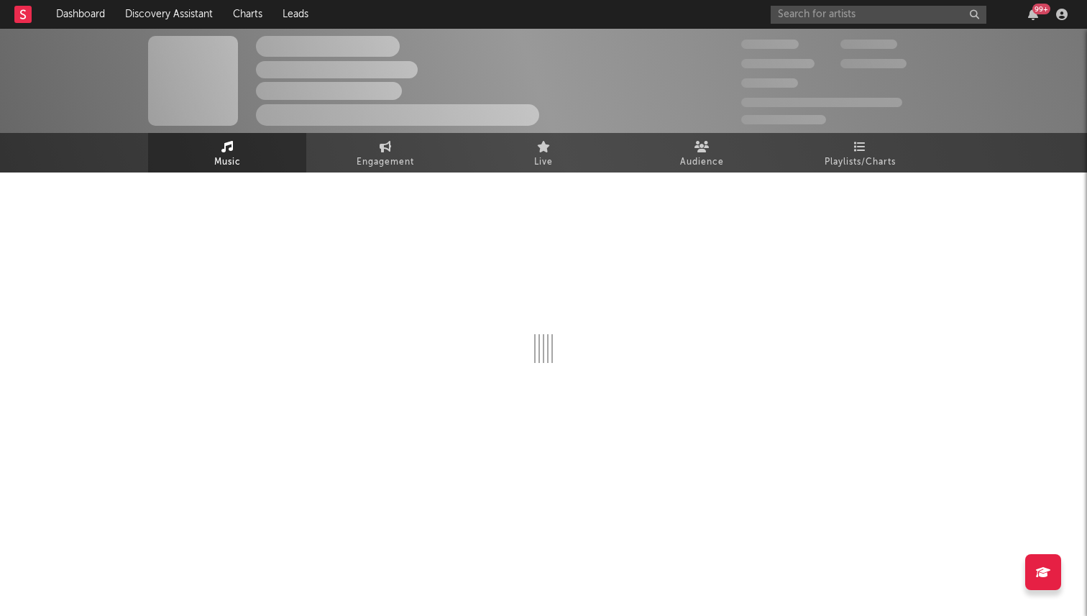
select select "1w"
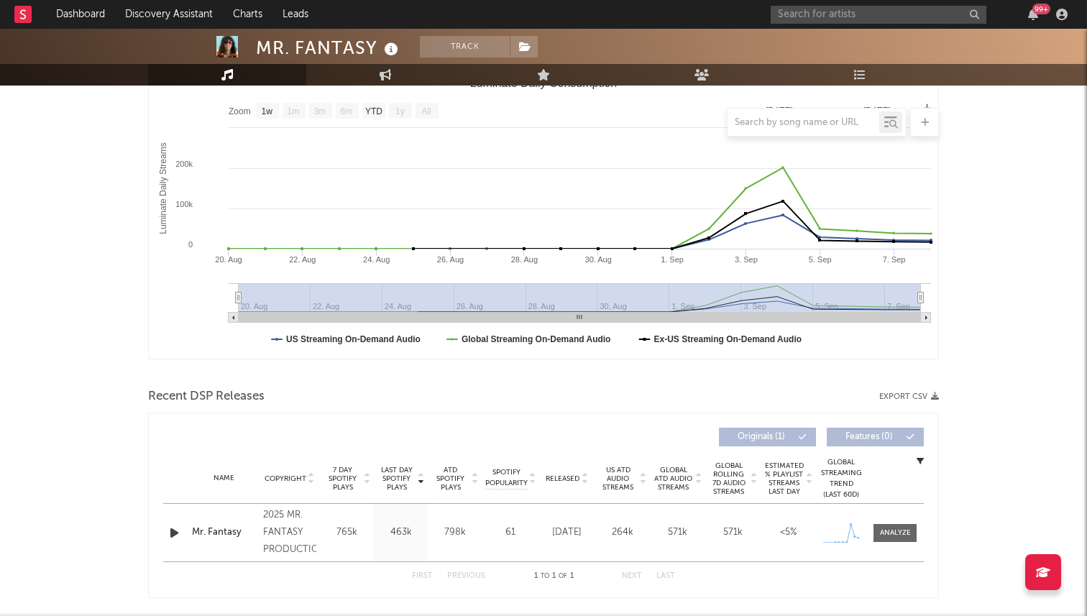
scroll to position [334, 0]
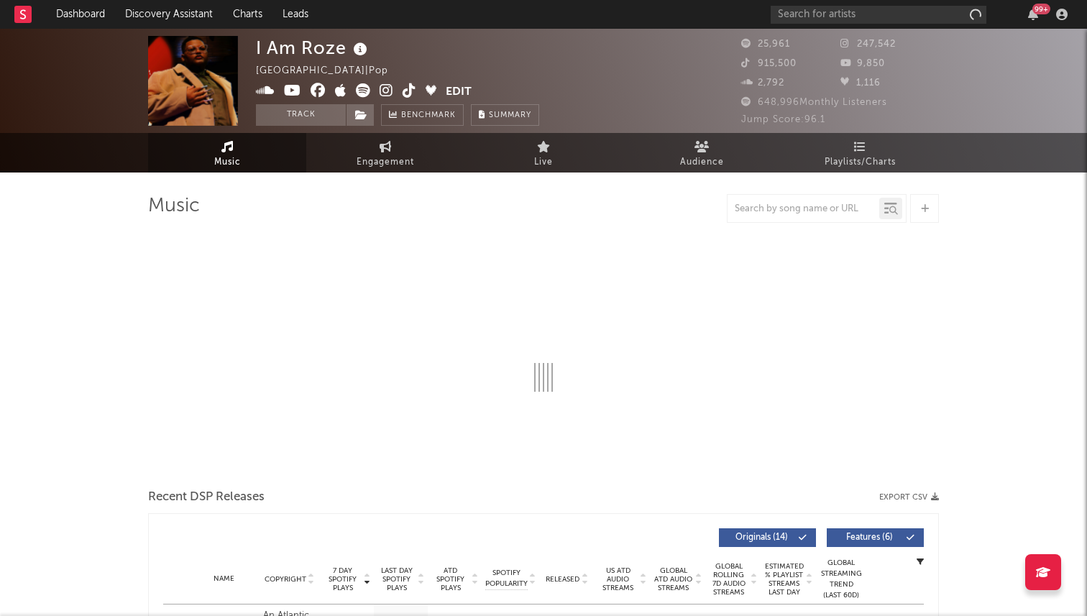
select select "6m"
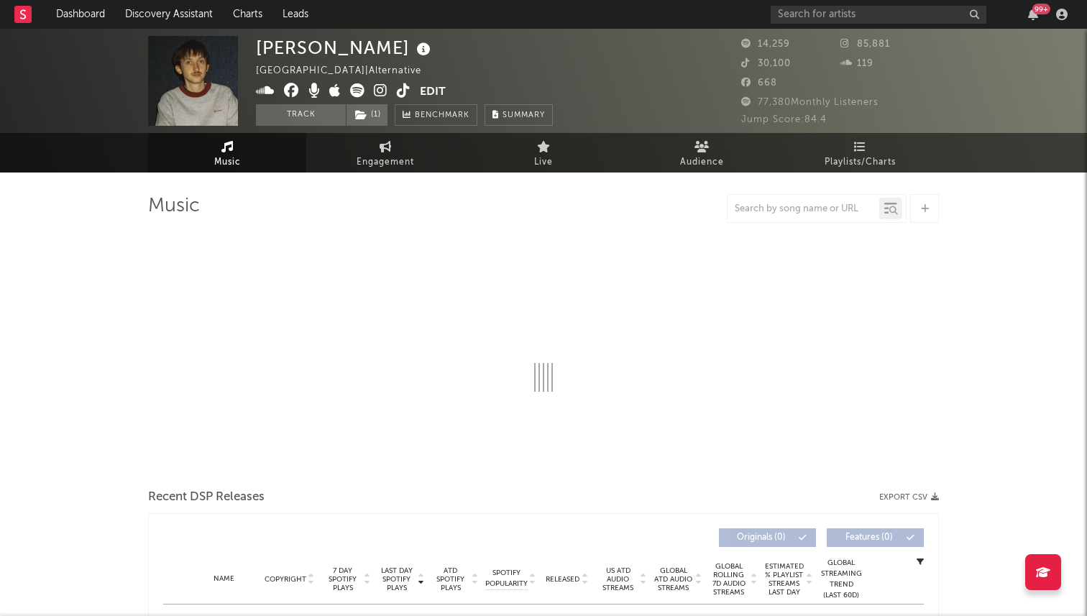
select select "6m"
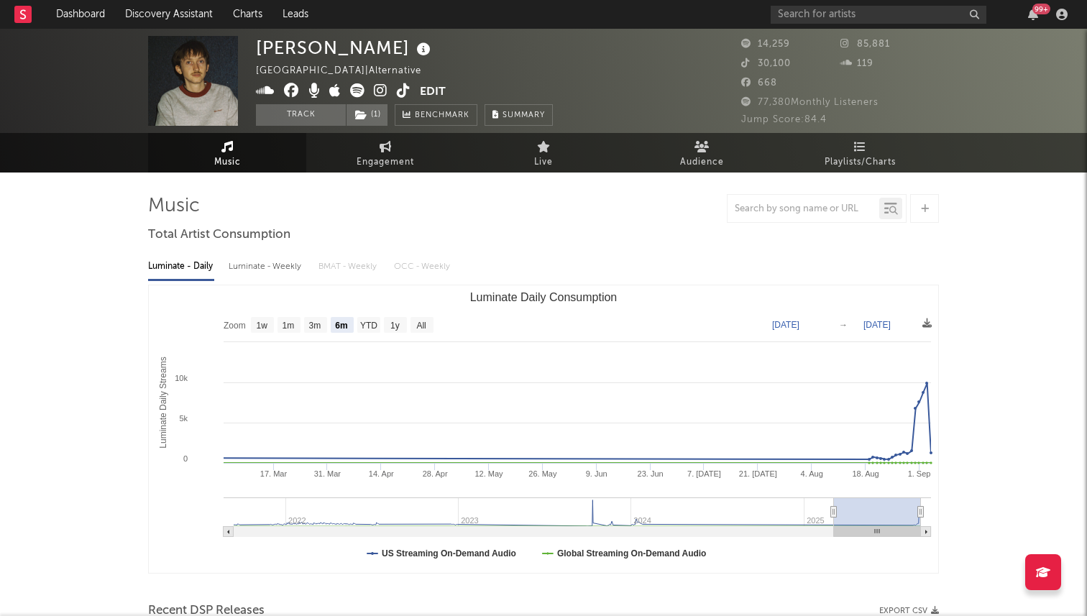
click at [395, 89] on span at bounding box center [338, 92] width 164 height 18
click at [401, 89] on icon at bounding box center [404, 90] width 14 height 14
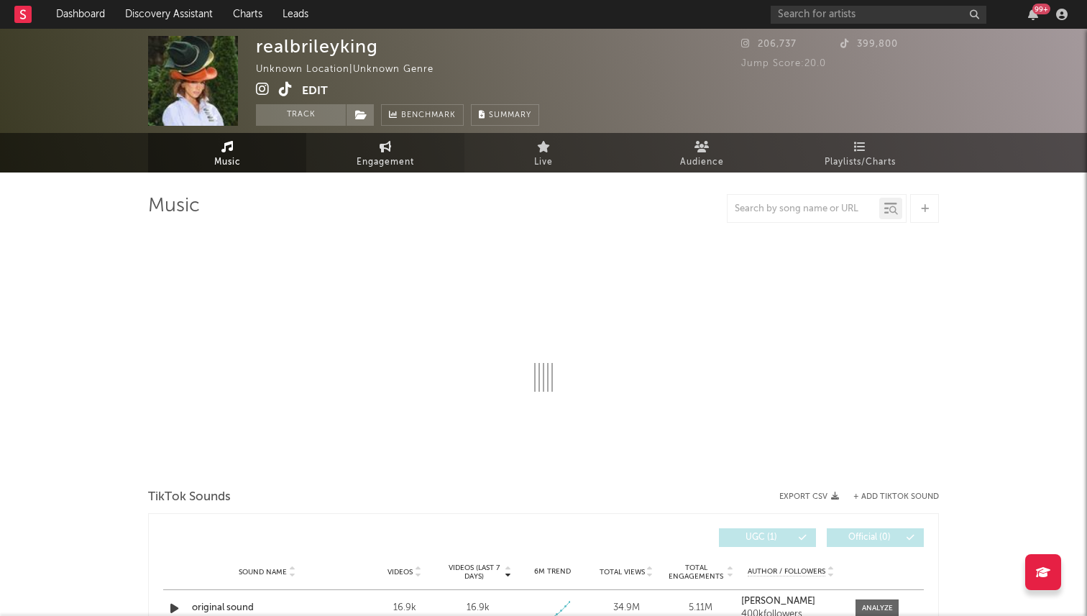
click at [385, 161] on span "Engagement" at bounding box center [386, 162] width 58 height 17
select select "1w"
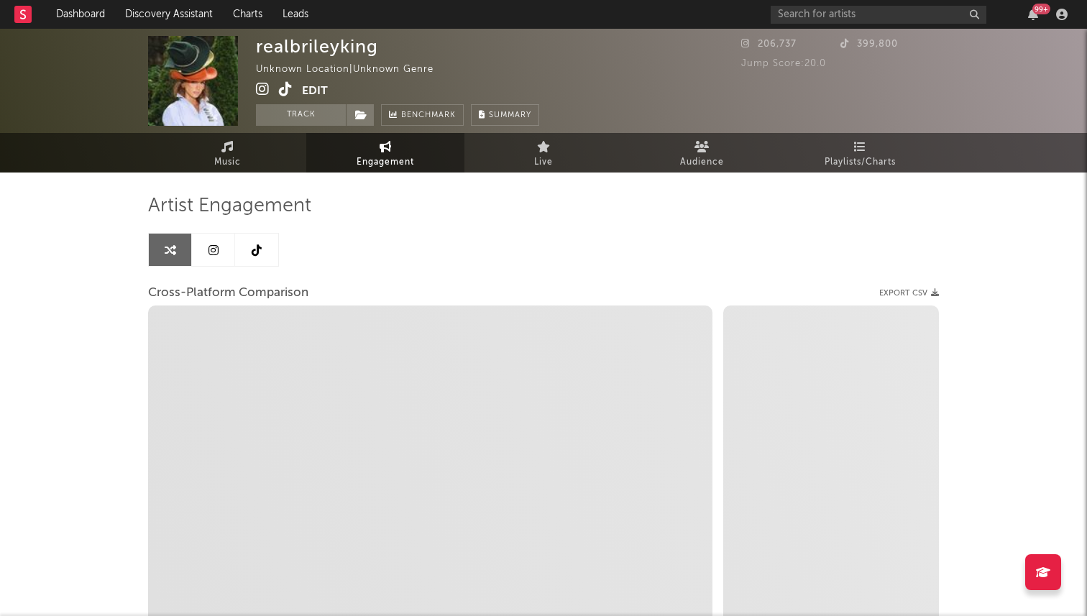
click at [270, 262] on link at bounding box center [256, 250] width 43 height 32
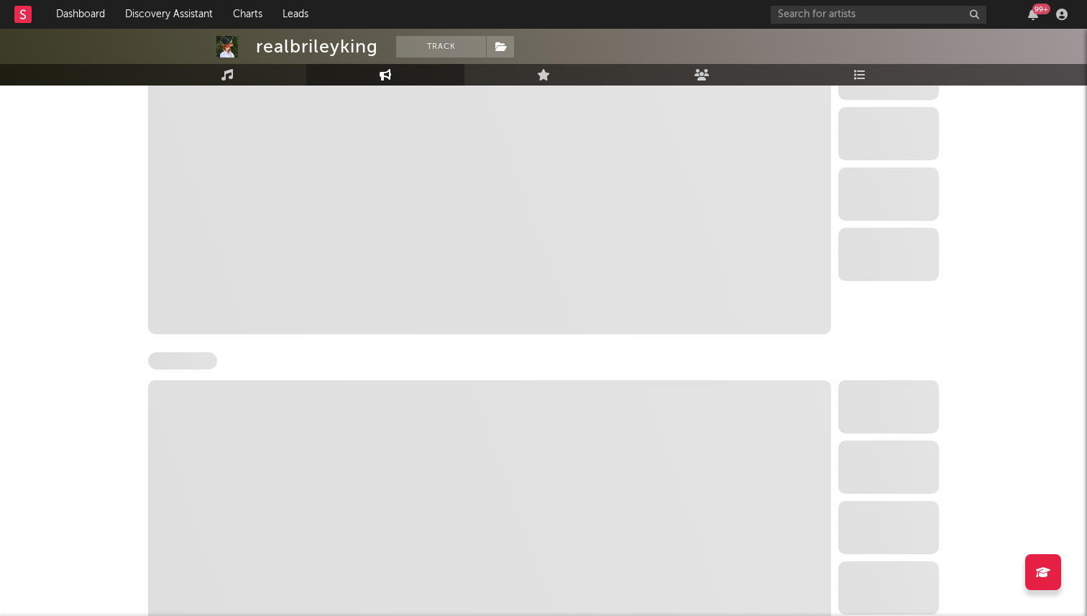
select select "6m"
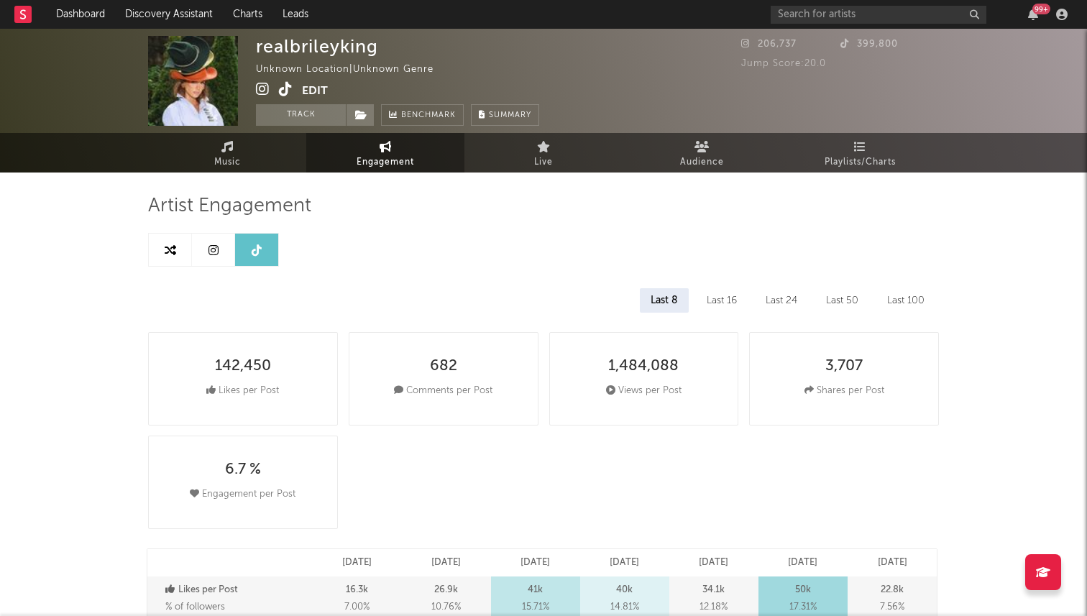
click at [201, 244] on link at bounding box center [213, 250] width 43 height 32
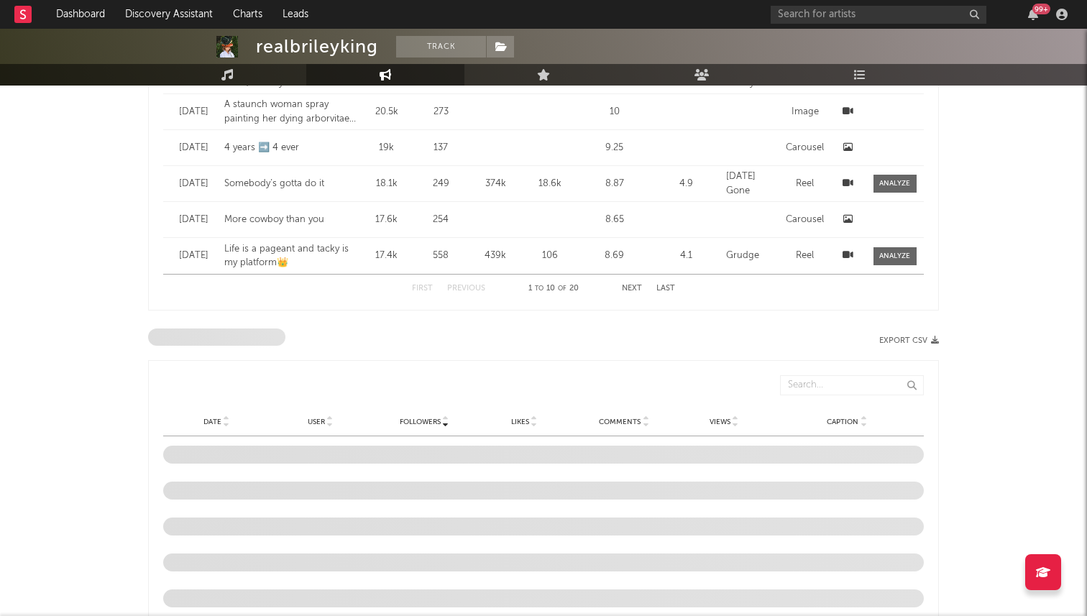
select select "1w"
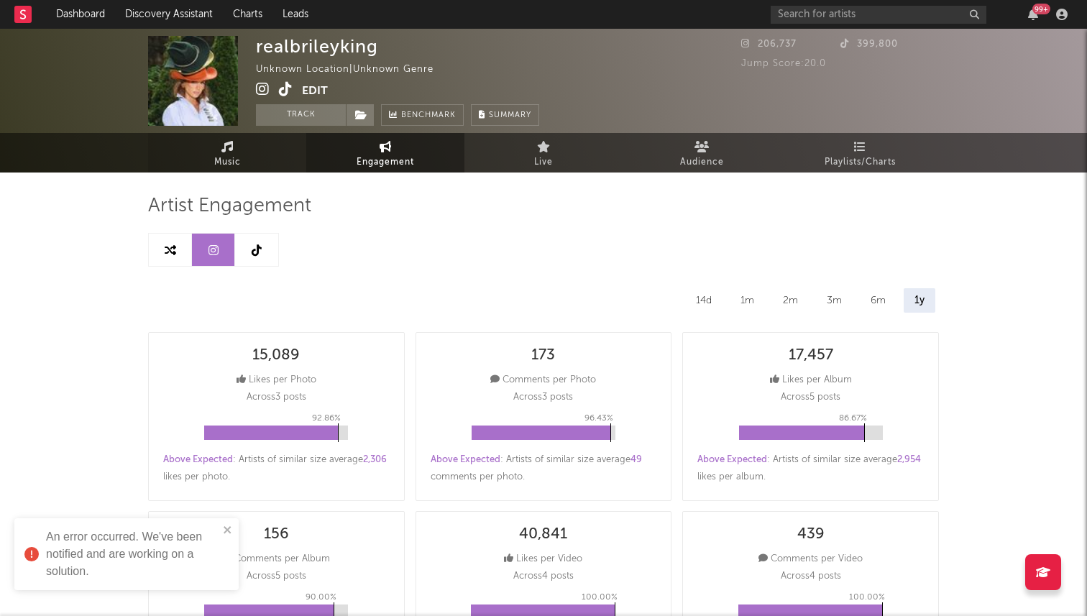
click at [249, 155] on link "Music" at bounding box center [227, 153] width 158 height 40
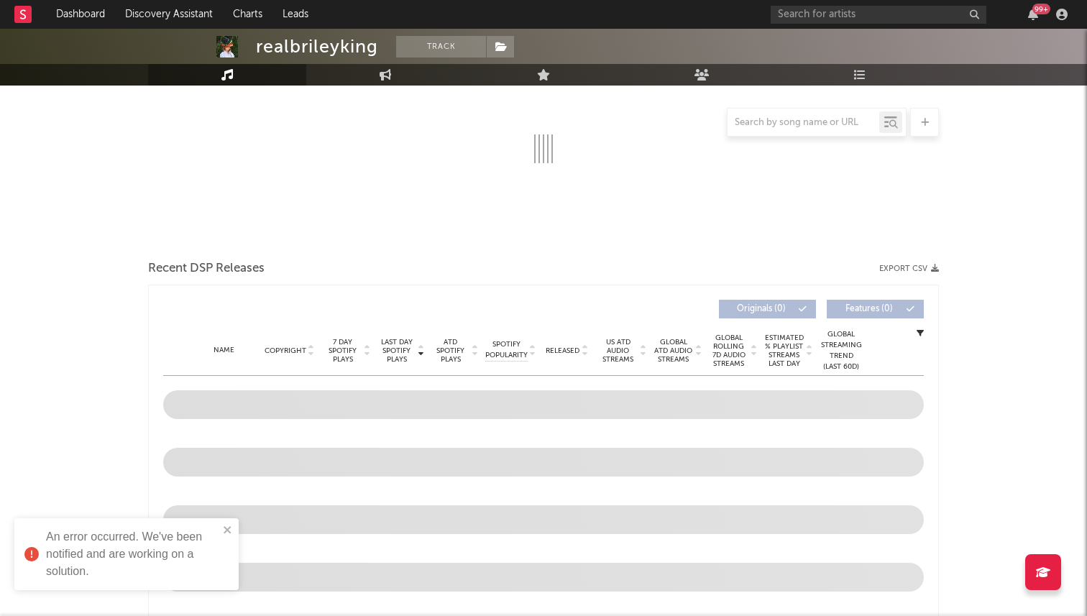
select select "1w"
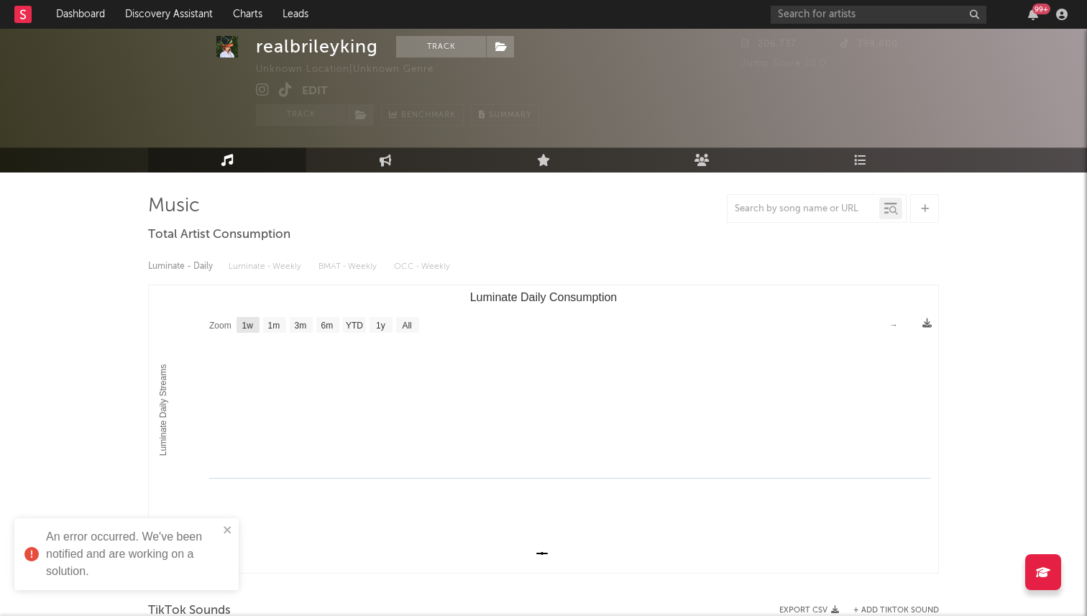
scroll to position [229, 0]
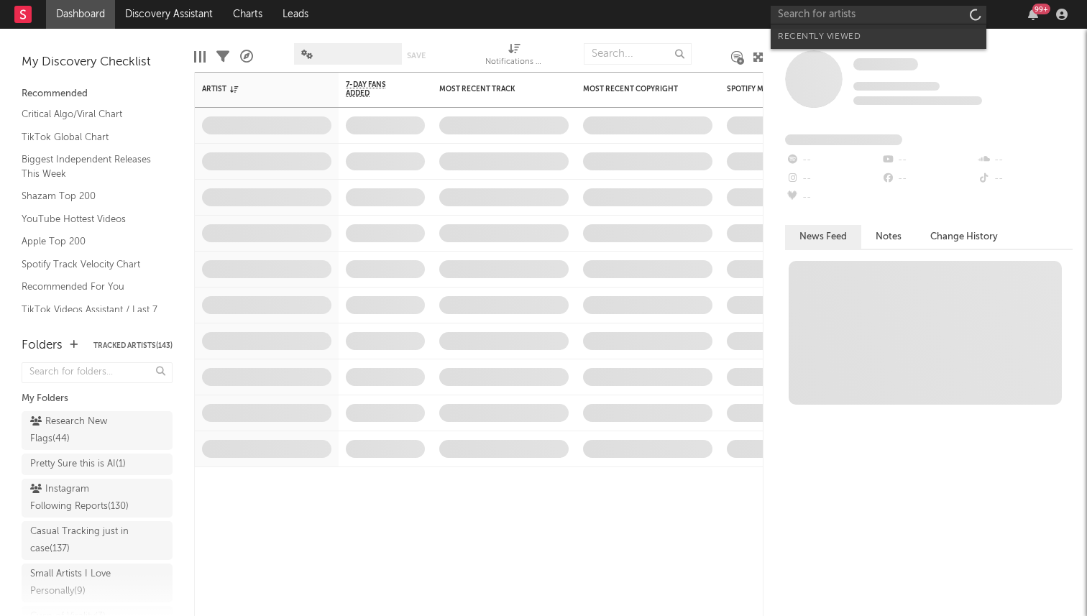
click at [825, 15] on input "text" at bounding box center [879, 15] width 216 height 18
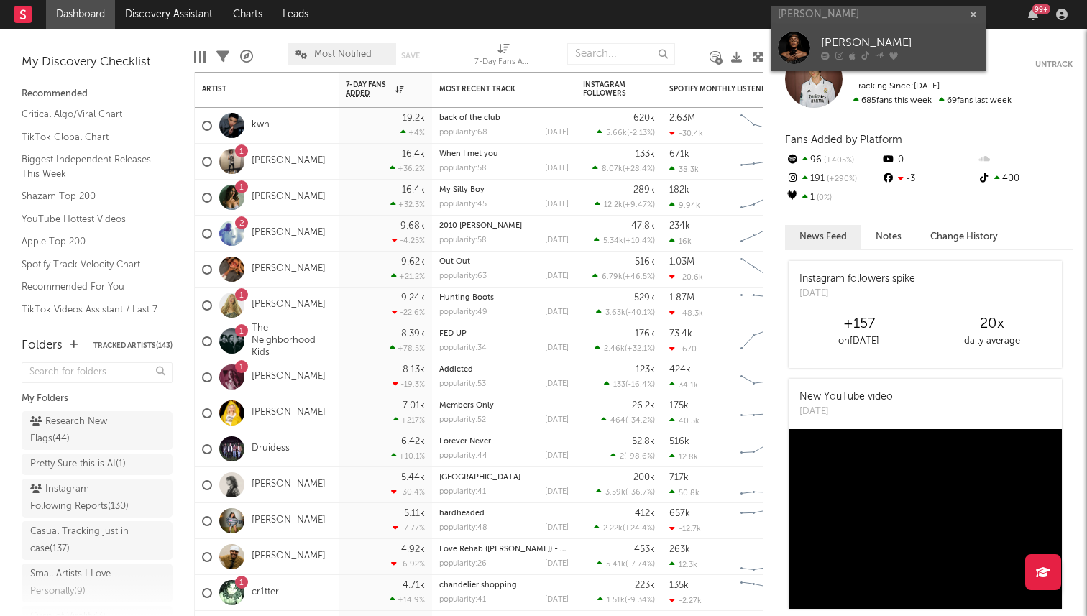
type input "xania monet"
click at [823, 37] on div "Xania Monet" at bounding box center [900, 43] width 158 height 17
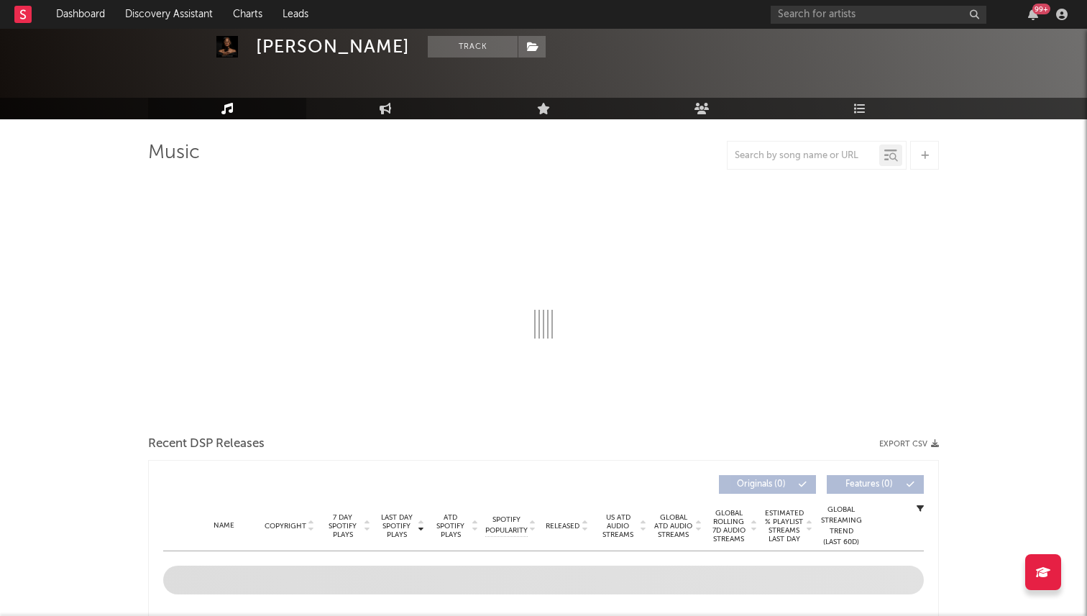
select select "1w"
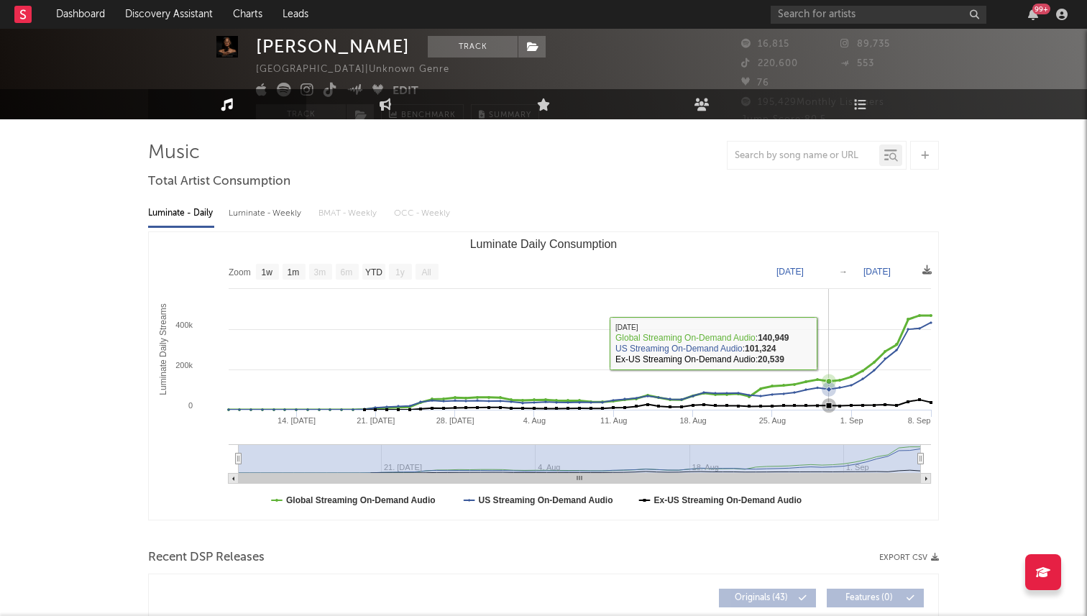
scroll to position [22, 0]
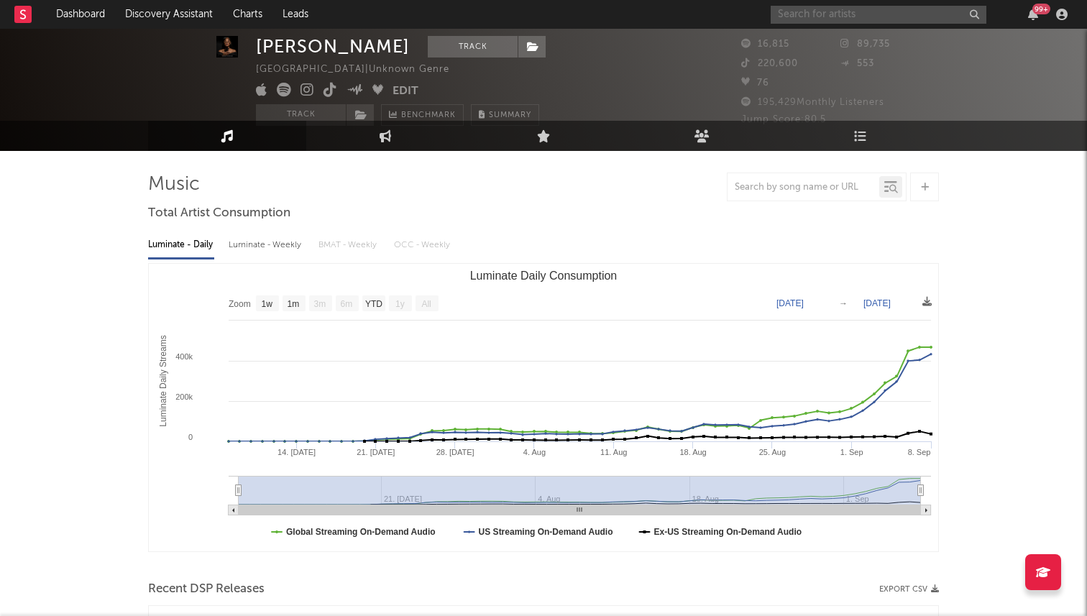
click at [815, 13] on input "text" at bounding box center [879, 15] width 216 height 18
type input "alanis yuk"
click at [814, 41] on link "Alanis Yuki" at bounding box center [879, 47] width 216 height 47
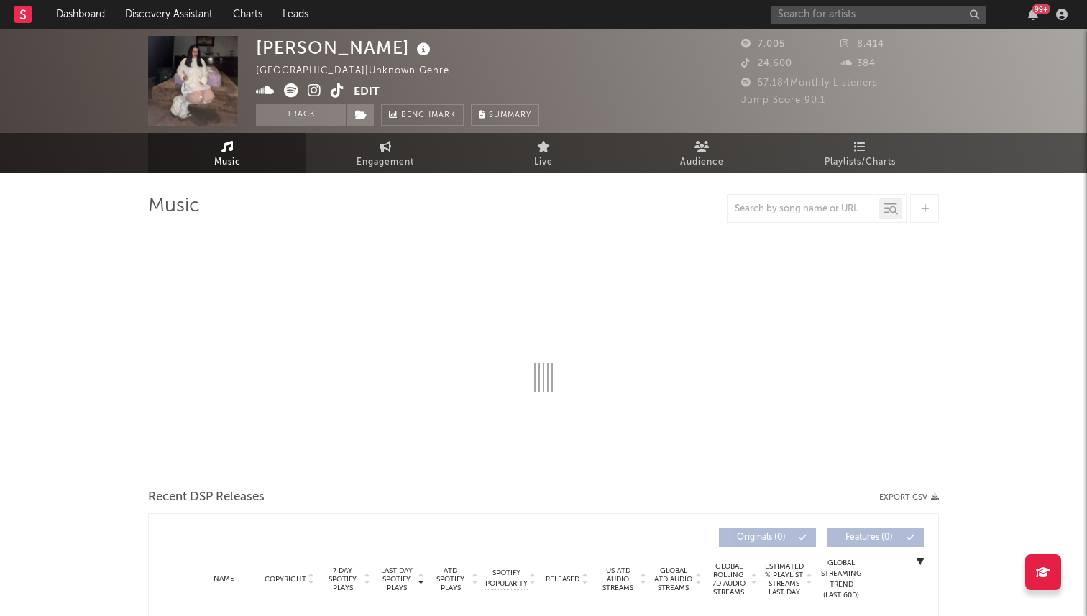
select select "1w"
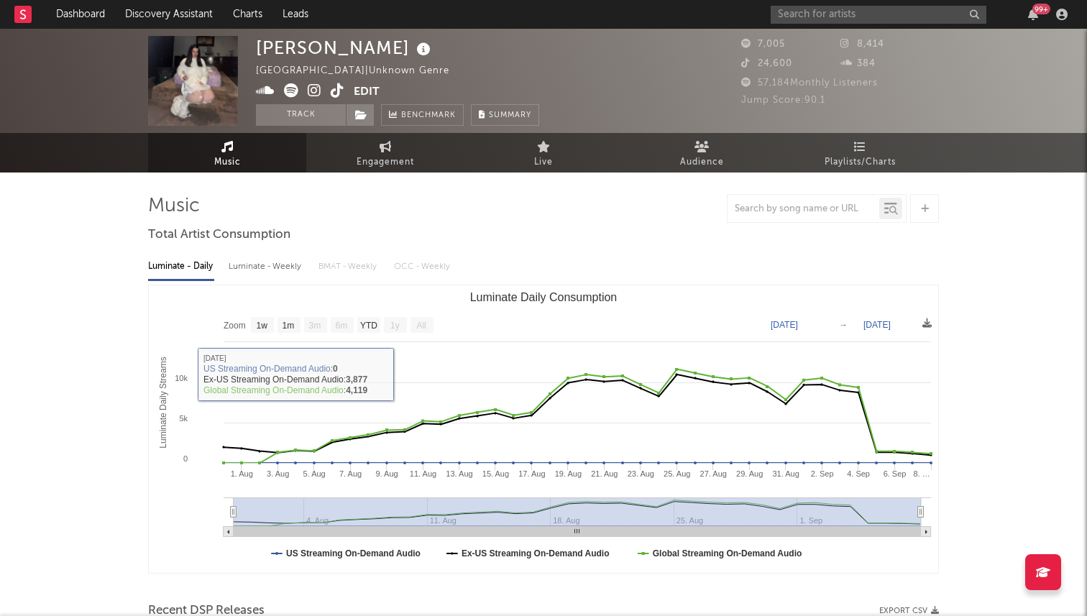
click at [290, 86] on icon at bounding box center [291, 90] width 14 height 14
